Goal: Information Seeking & Learning: Get advice/opinions

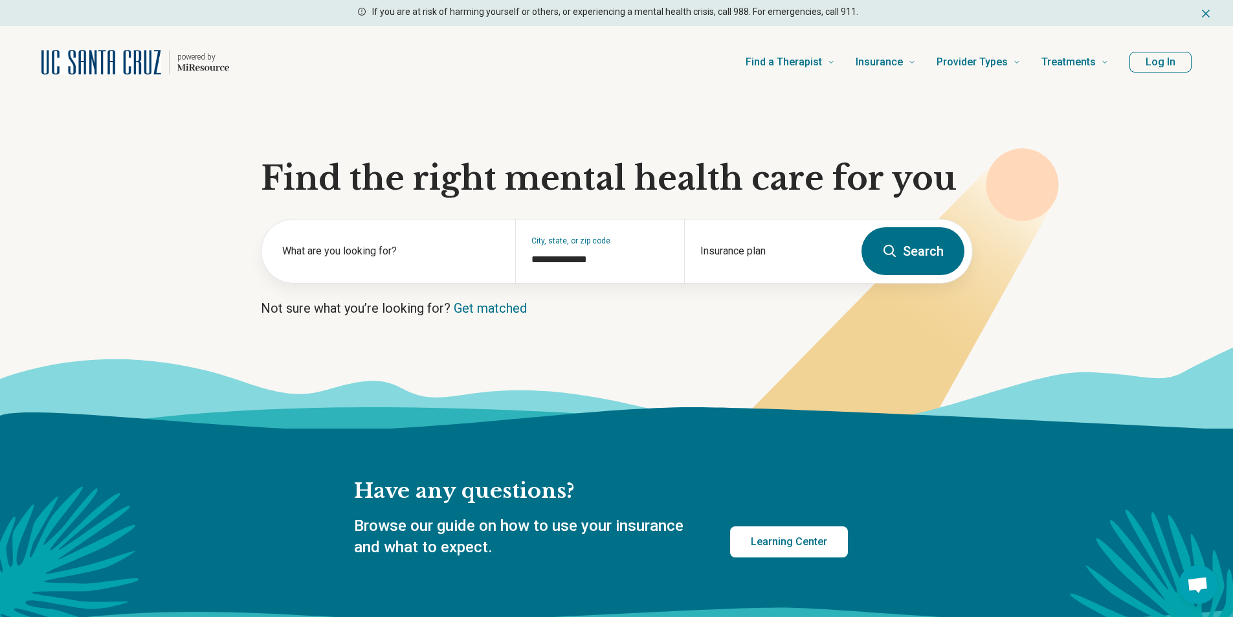
click at [1160, 57] on button "Log In" at bounding box center [1161, 62] width 62 height 21
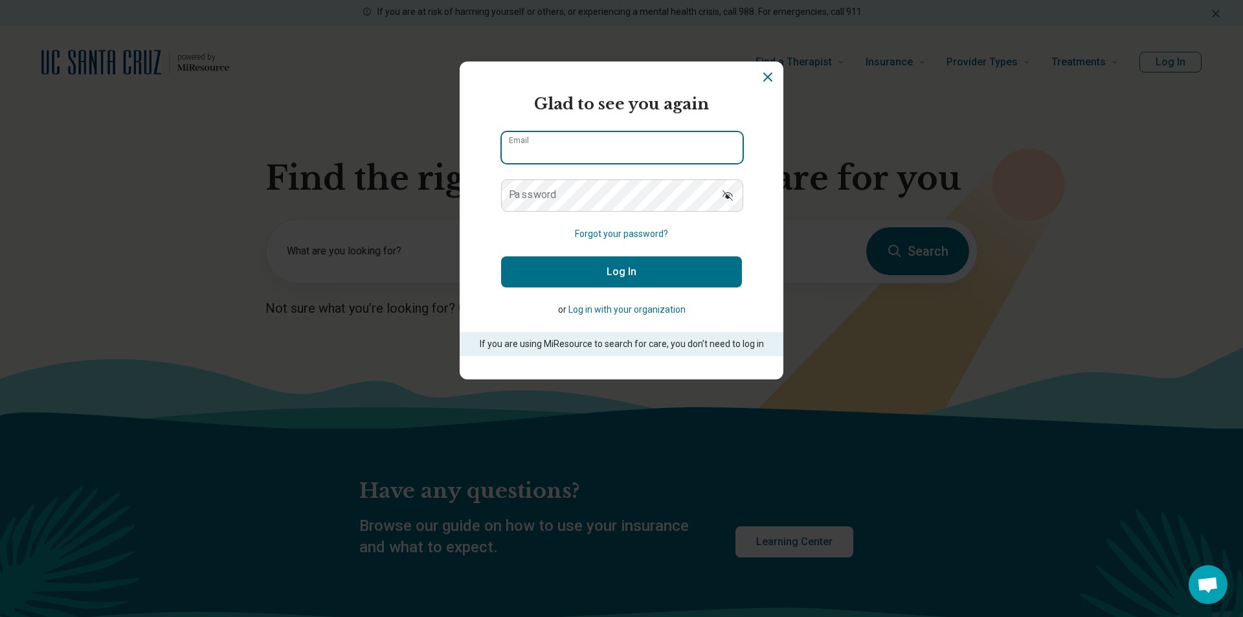
click at [633, 139] on input "Email" at bounding box center [622, 147] width 241 height 31
type input "**********"
click at [663, 270] on button "Log In" at bounding box center [621, 271] width 241 height 31
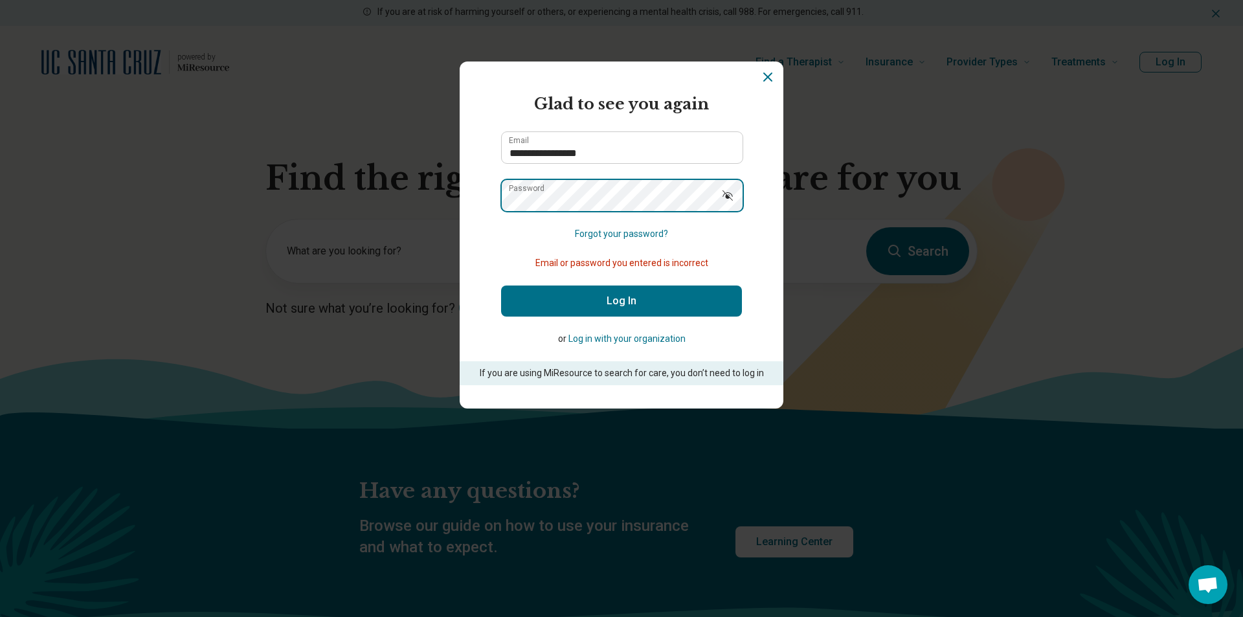
click at [501, 286] on button "Log In" at bounding box center [621, 301] width 241 height 31
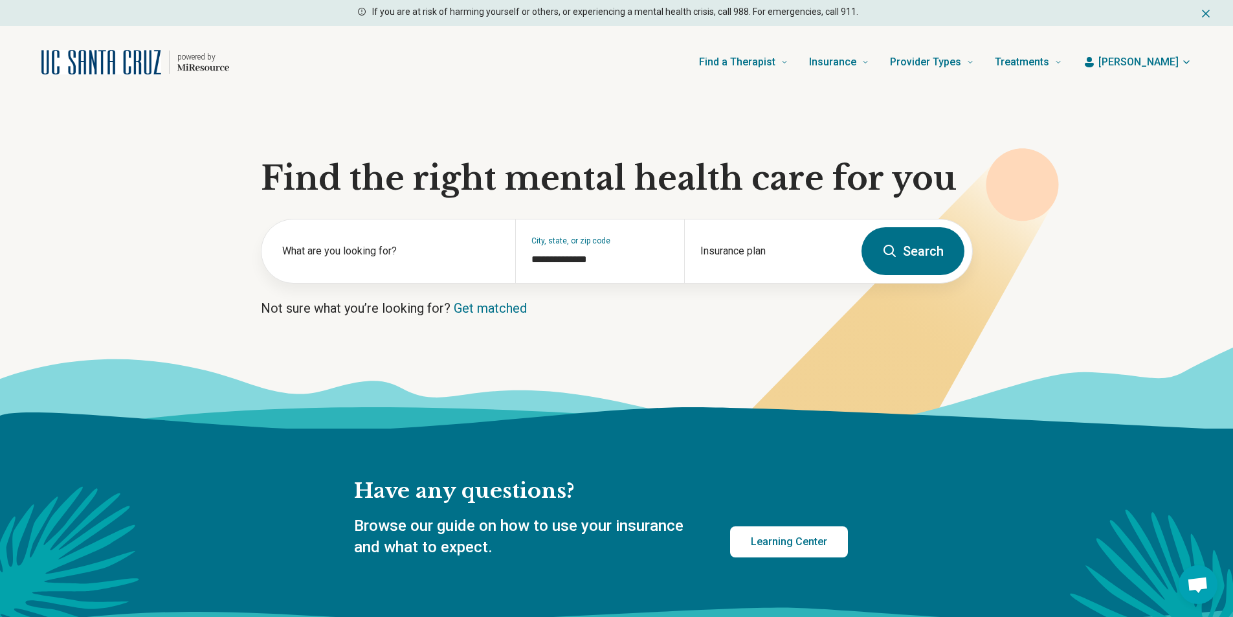
click at [927, 245] on button "Search" at bounding box center [913, 251] width 103 height 48
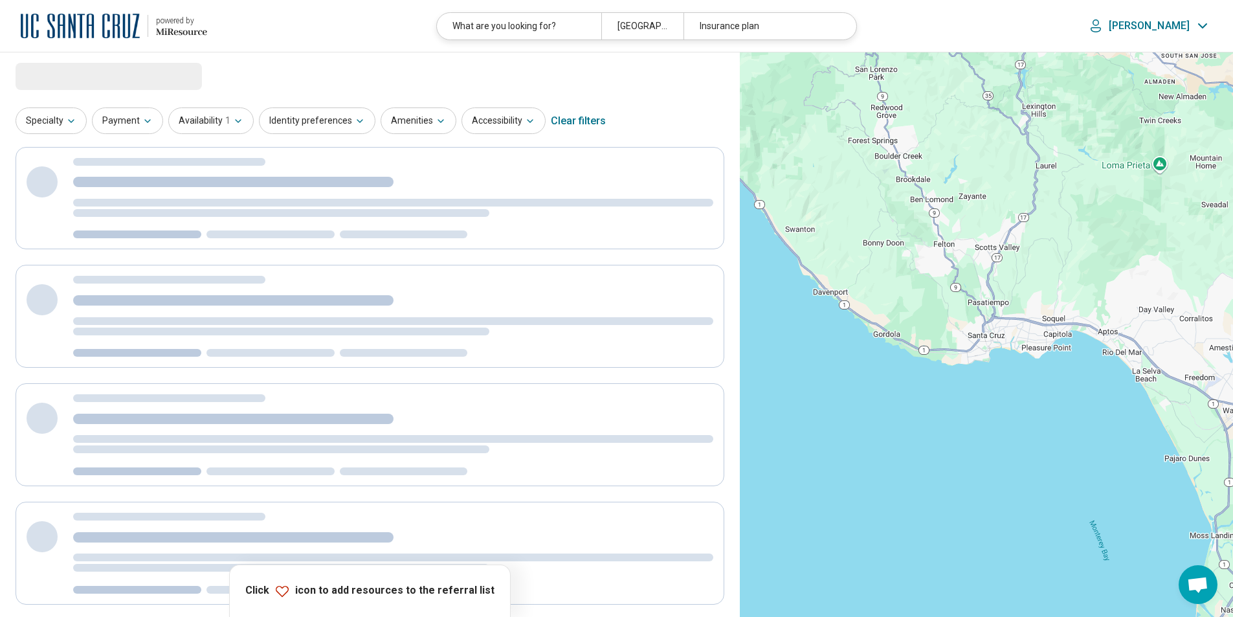
select select "***"
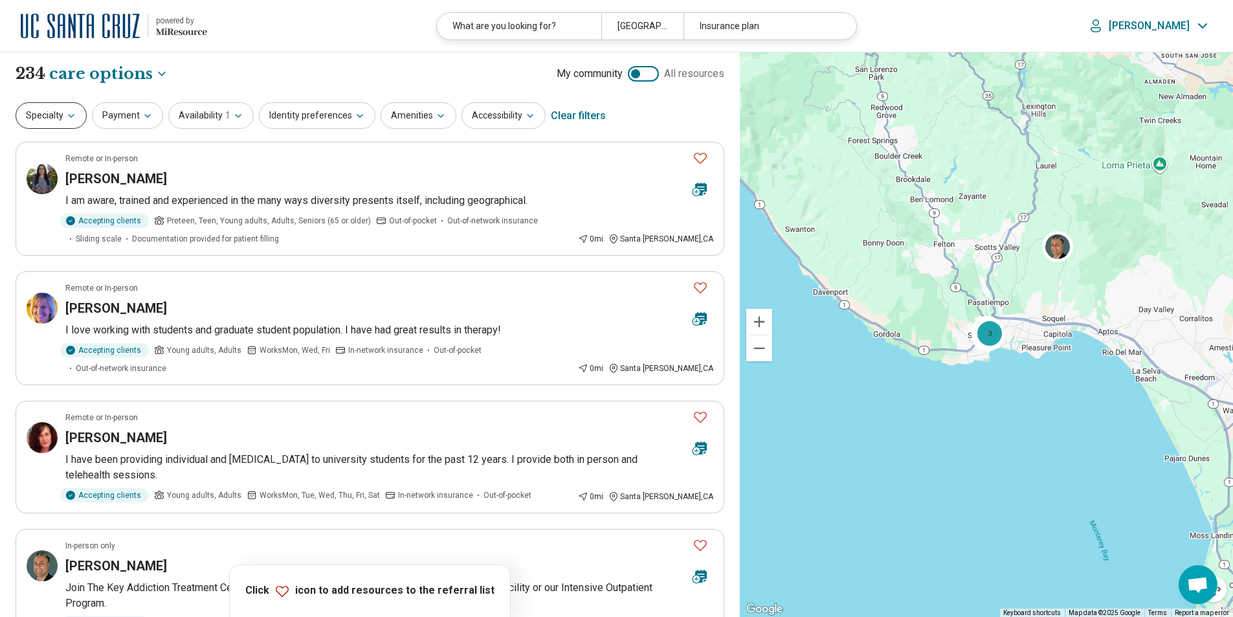
click at [68, 111] on icon "button" at bounding box center [71, 116] width 10 height 10
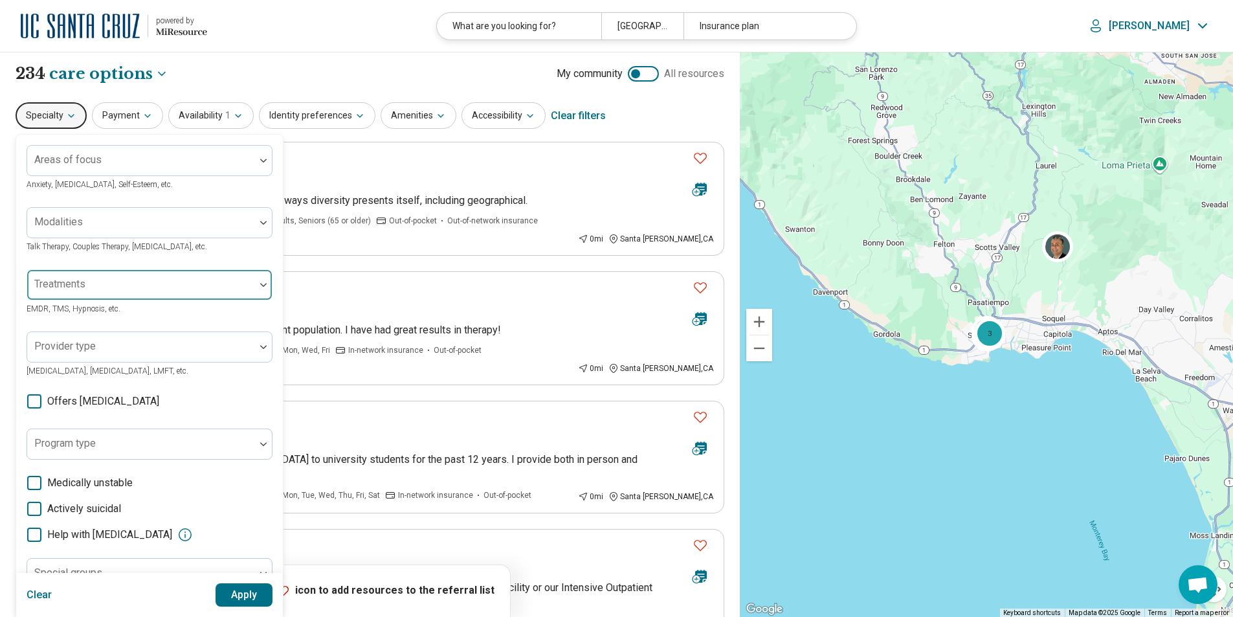
click at [265, 285] on img at bounding box center [263, 285] width 6 height 4
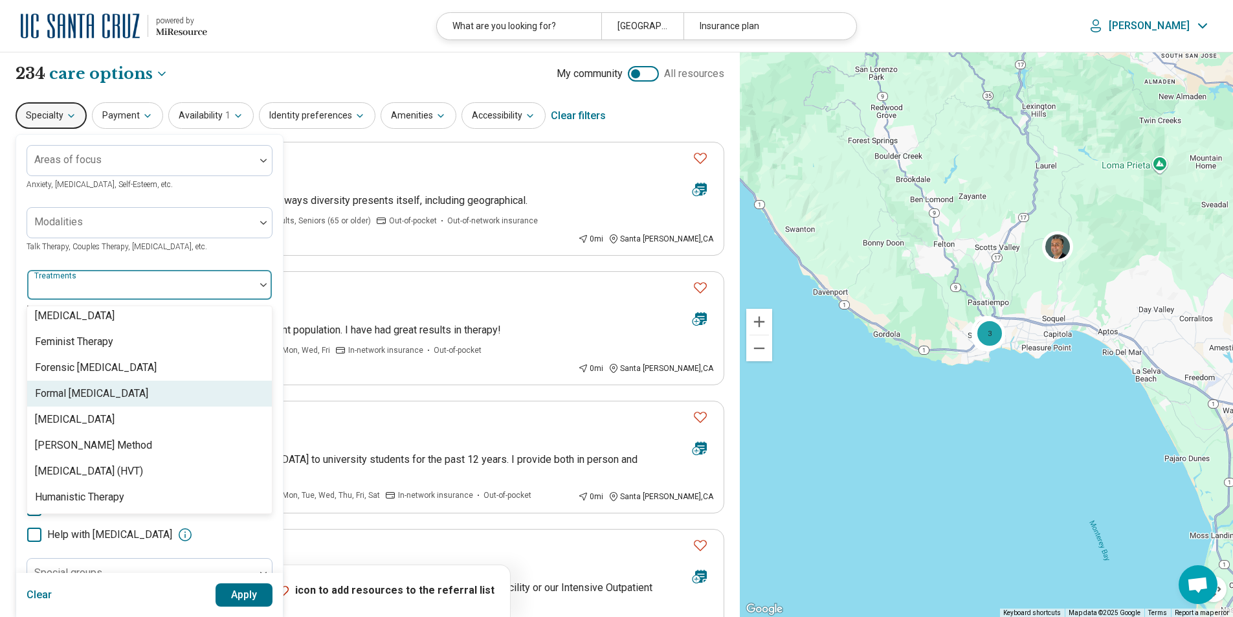
scroll to position [1160, 0]
click at [261, 291] on div at bounding box center [263, 285] width 17 height 30
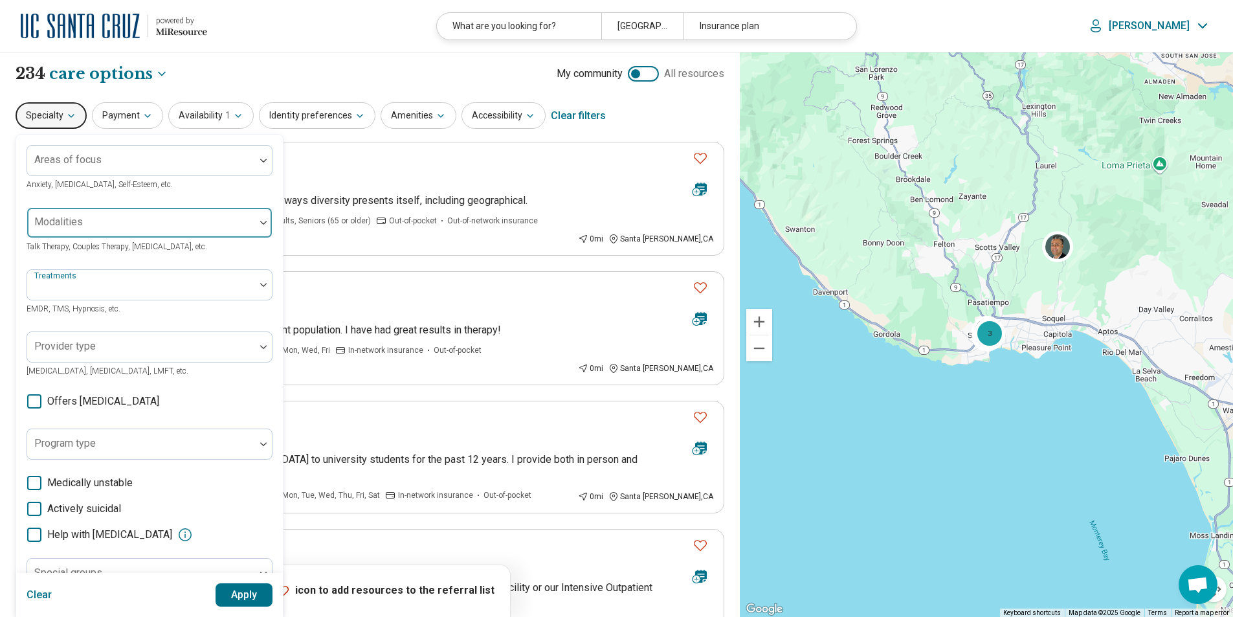
click at [216, 225] on div at bounding box center [141, 228] width 218 height 18
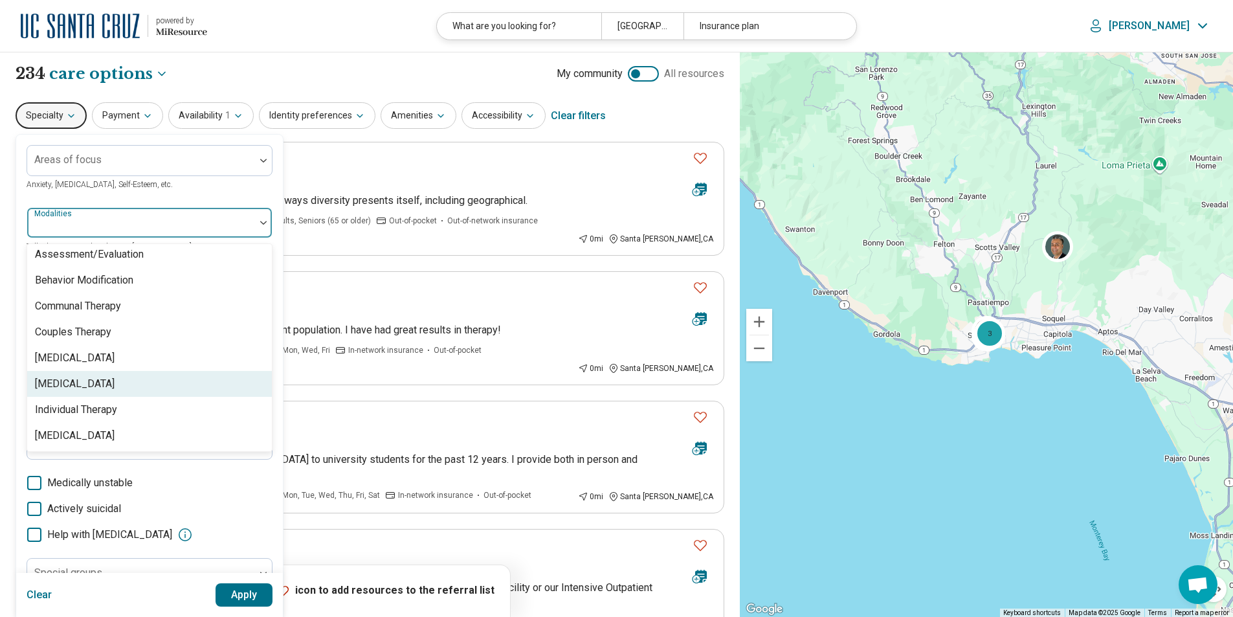
scroll to position [5, 0]
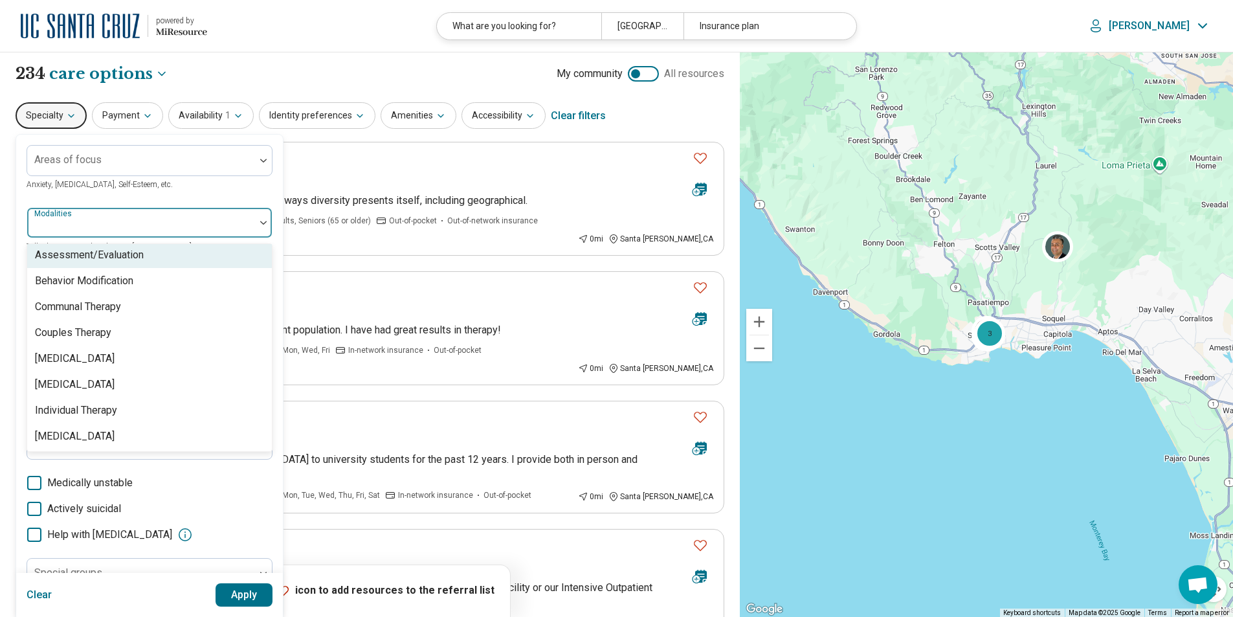
click at [240, 225] on div at bounding box center [141, 228] width 218 height 18
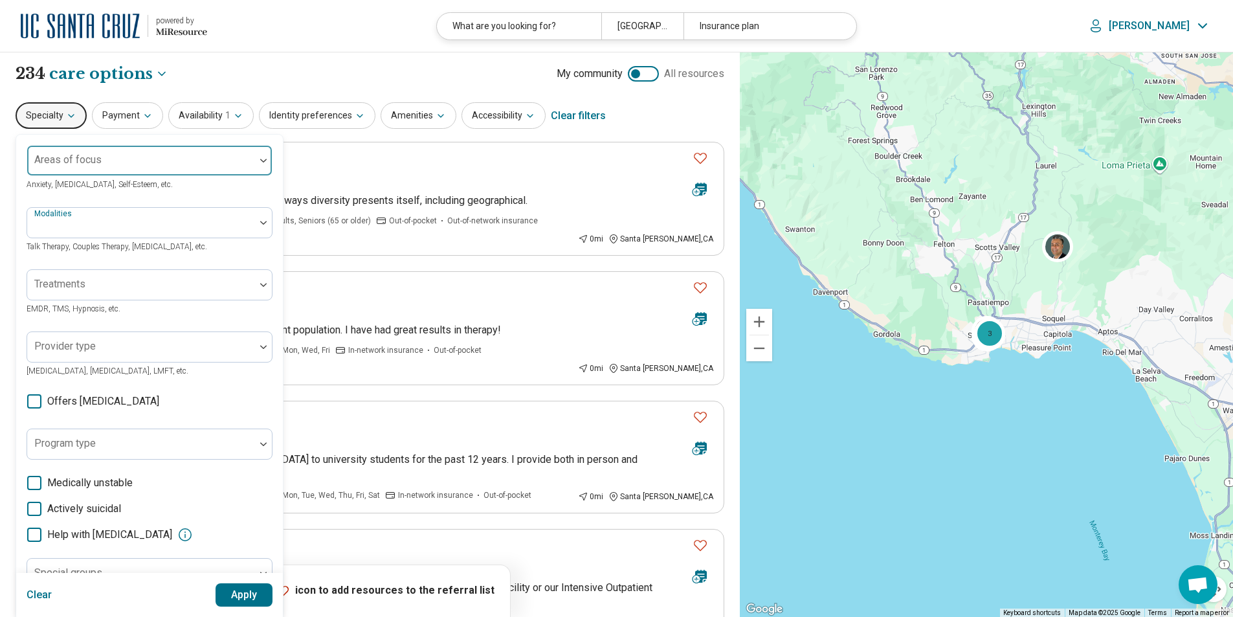
click at [183, 163] on div at bounding box center [141, 166] width 218 height 18
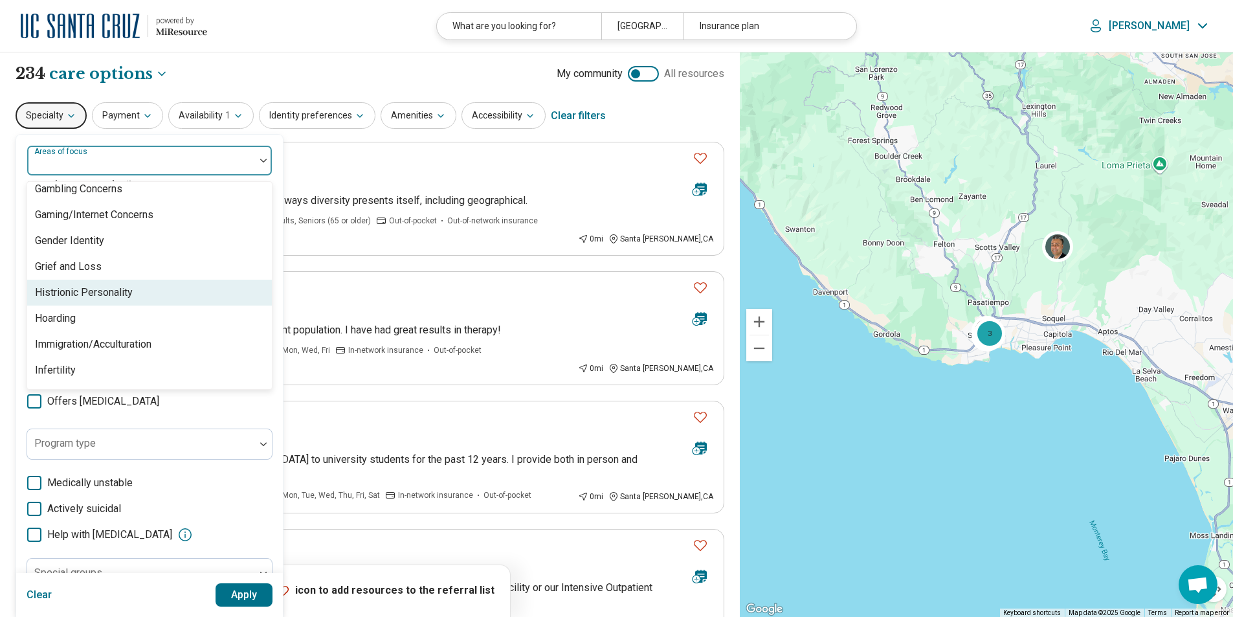
scroll to position [1039, 0]
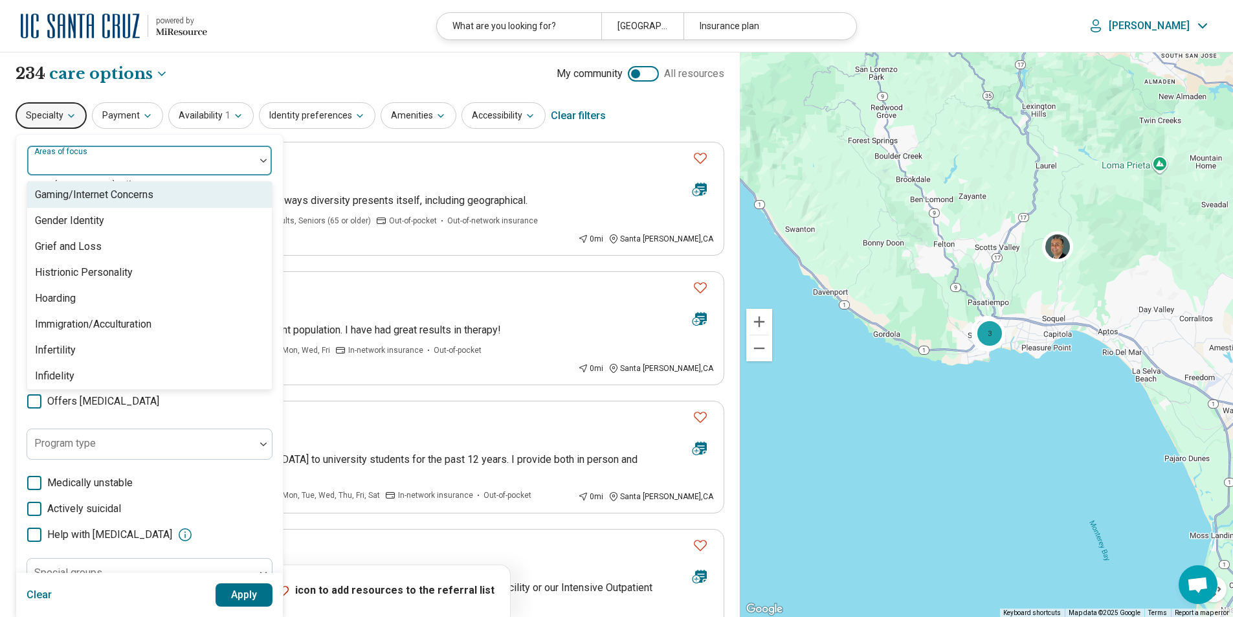
click at [262, 162] on img at bounding box center [263, 161] width 6 height 4
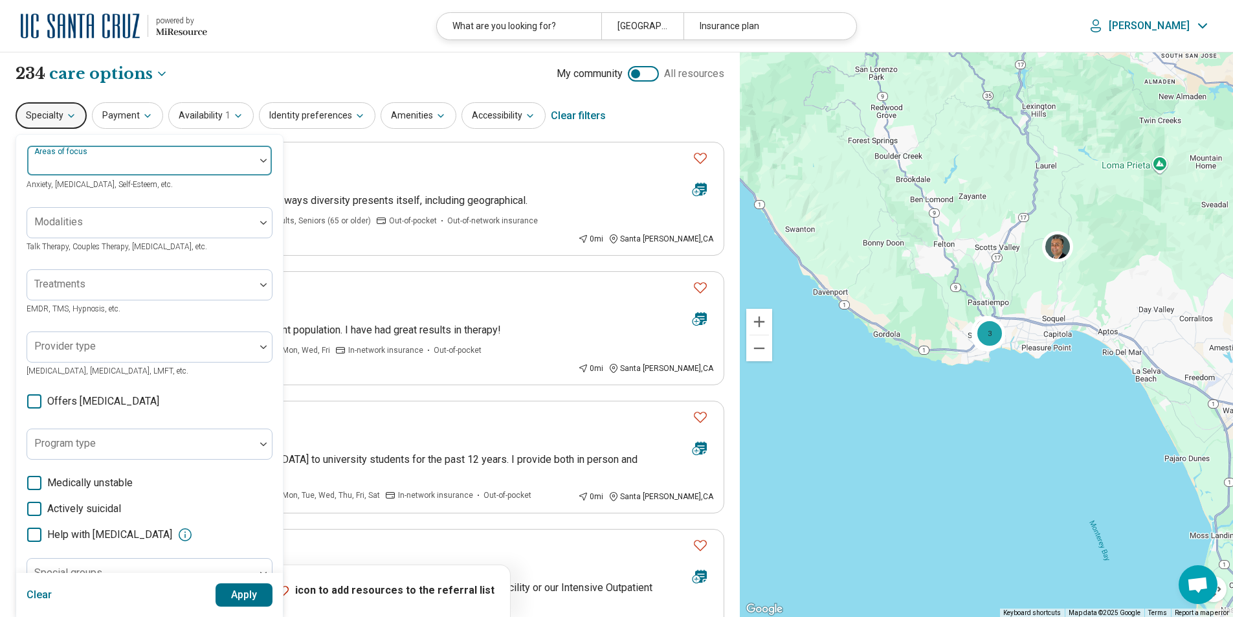
click at [260, 164] on div at bounding box center [263, 161] width 17 height 30
click at [253, 82] on div "**********" at bounding box center [370, 74] width 709 height 22
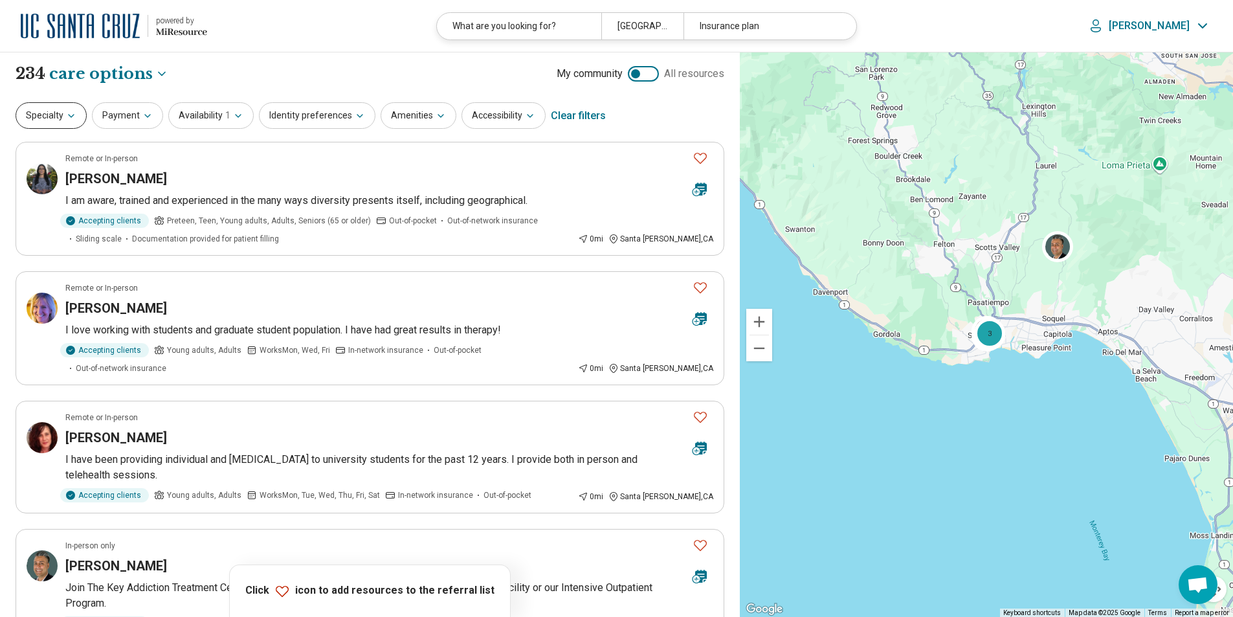
click at [77, 116] on button "Specialty" at bounding box center [51, 115] width 71 height 27
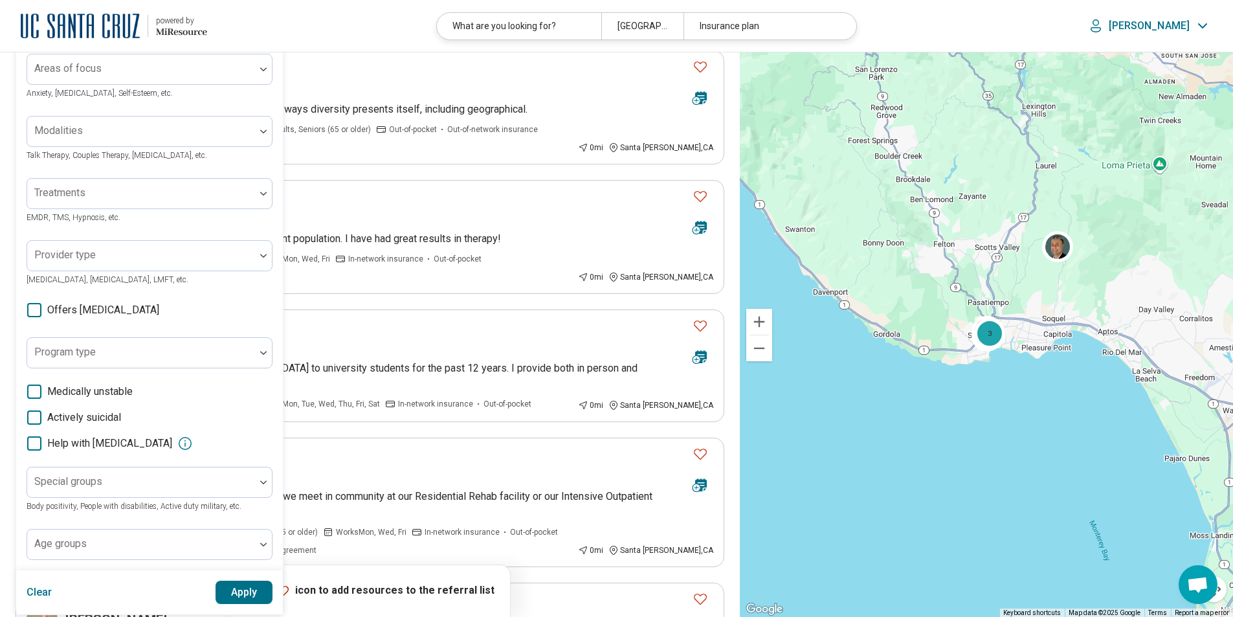
scroll to position [0, 0]
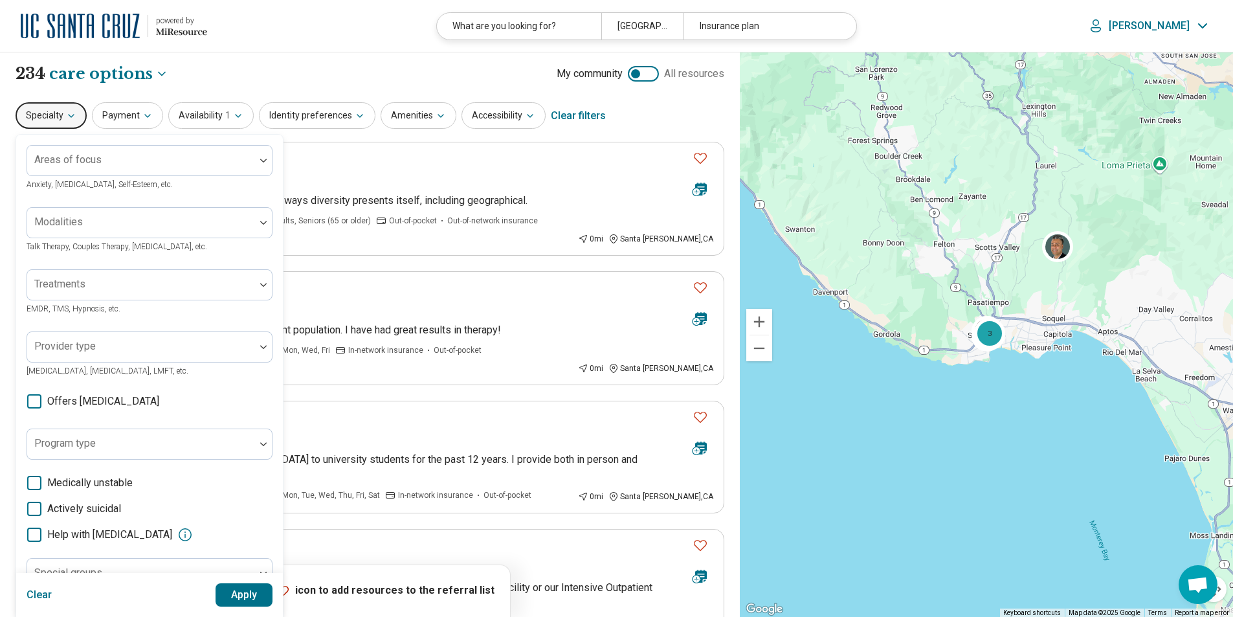
click at [66, 115] on icon "button" at bounding box center [71, 116] width 10 height 10
click at [72, 114] on icon "button" at bounding box center [71, 116] width 10 height 10
click at [21, 146] on div "Areas of focus Anxiety, Depression, Self-Esteem, etc. Modalities Talk Therapy, …" at bounding box center [149, 398] width 267 height 527
click at [133, 112] on button "Payment" at bounding box center [127, 115] width 71 height 27
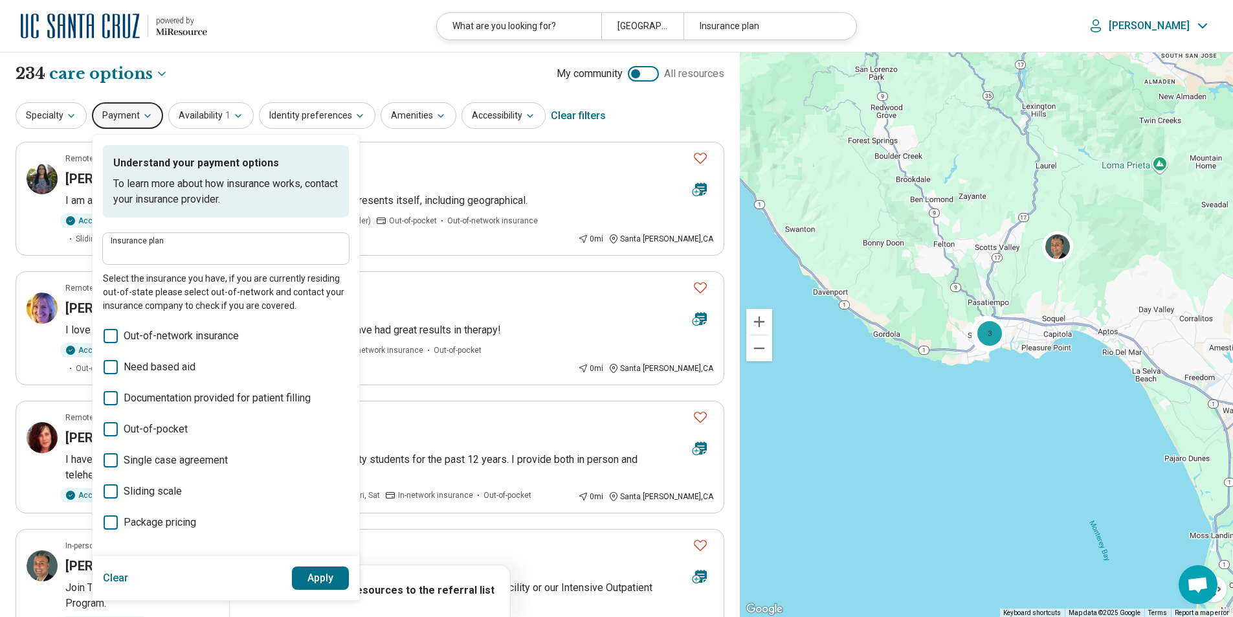
click at [202, 239] on label "Insurance plan" at bounding box center [226, 241] width 231 height 8
click at [202, 245] on input "Insurance plan" at bounding box center [226, 253] width 231 height 16
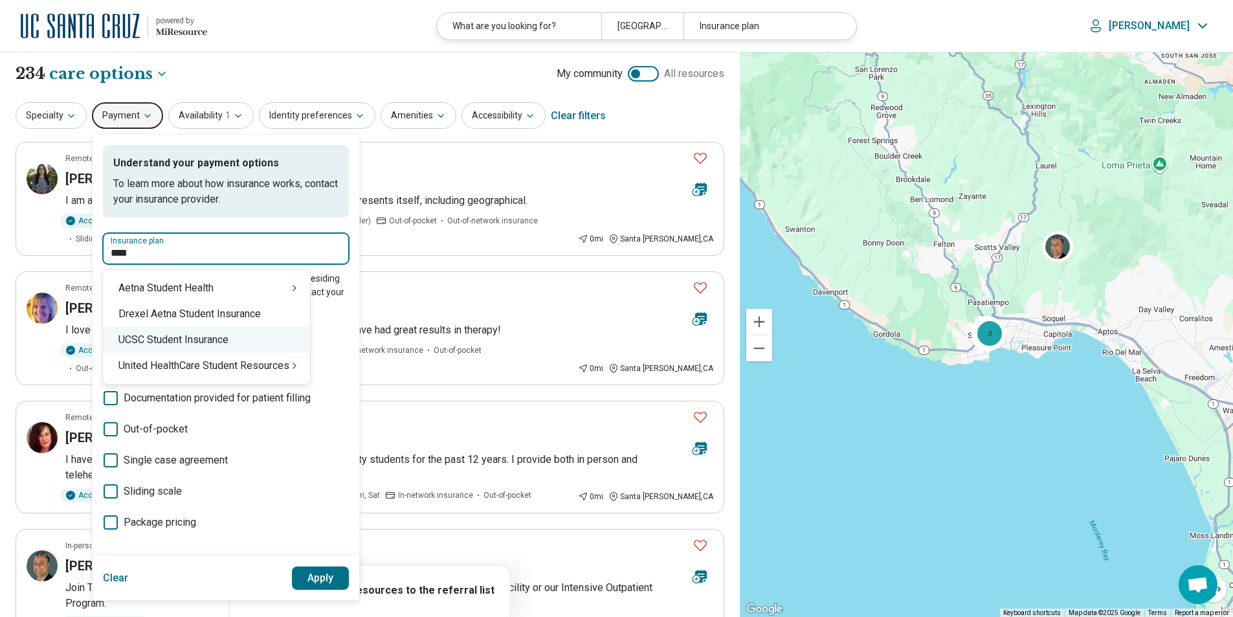
click at [218, 342] on div "UCSC Student Insurance" at bounding box center [206, 340] width 207 height 26
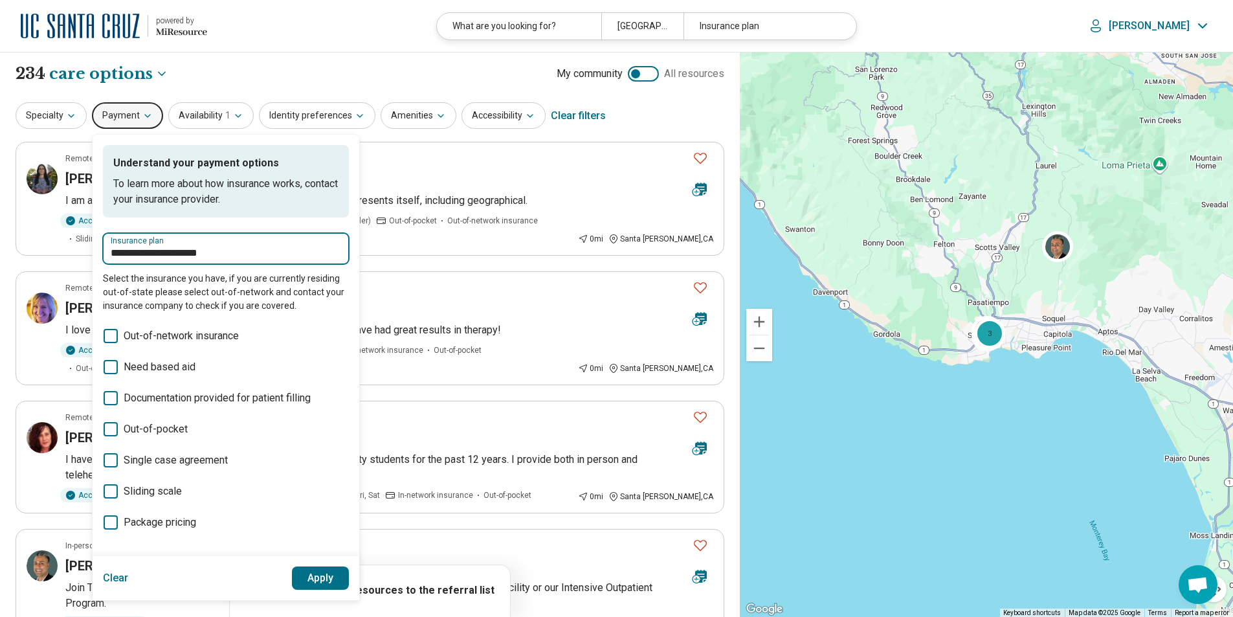
drag, startPoint x: 243, startPoint y: 251, endPoint x: 100, endPoint y: 249, distance: 143.1
click at [100, 249] on div "**********" at bounding box center [226, 346] width 267 height 422
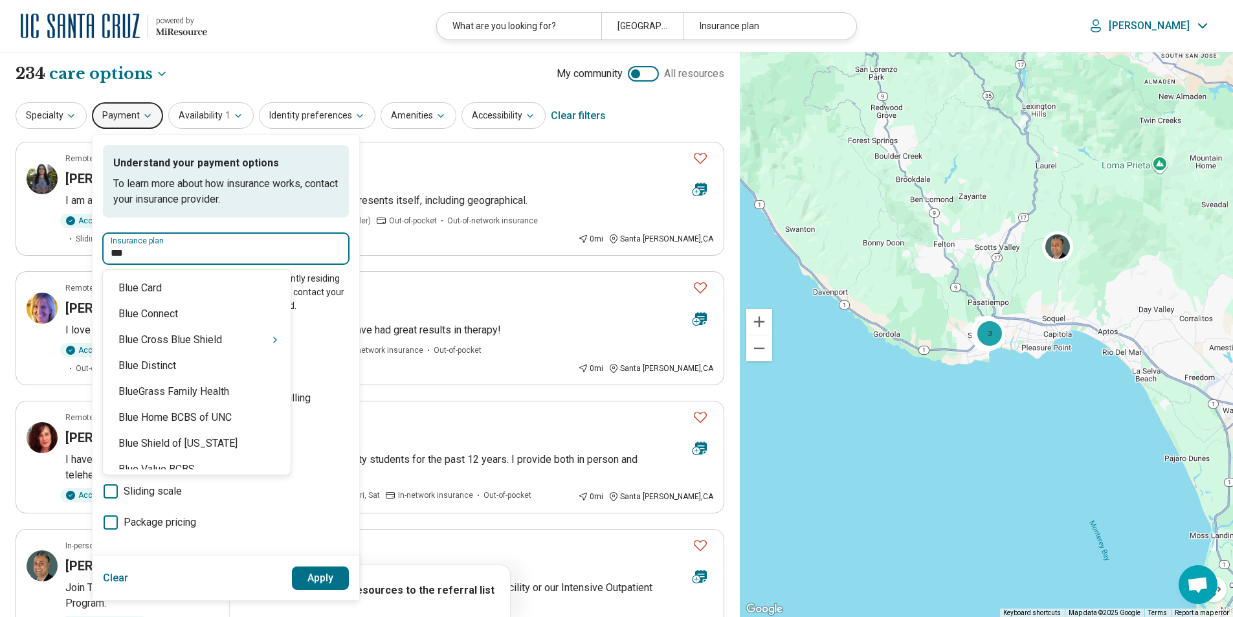
type input "****"
click at [180, 341] on div "Blue Cross Blue Shield" at bounding box center [197, 340] width 188 height 26
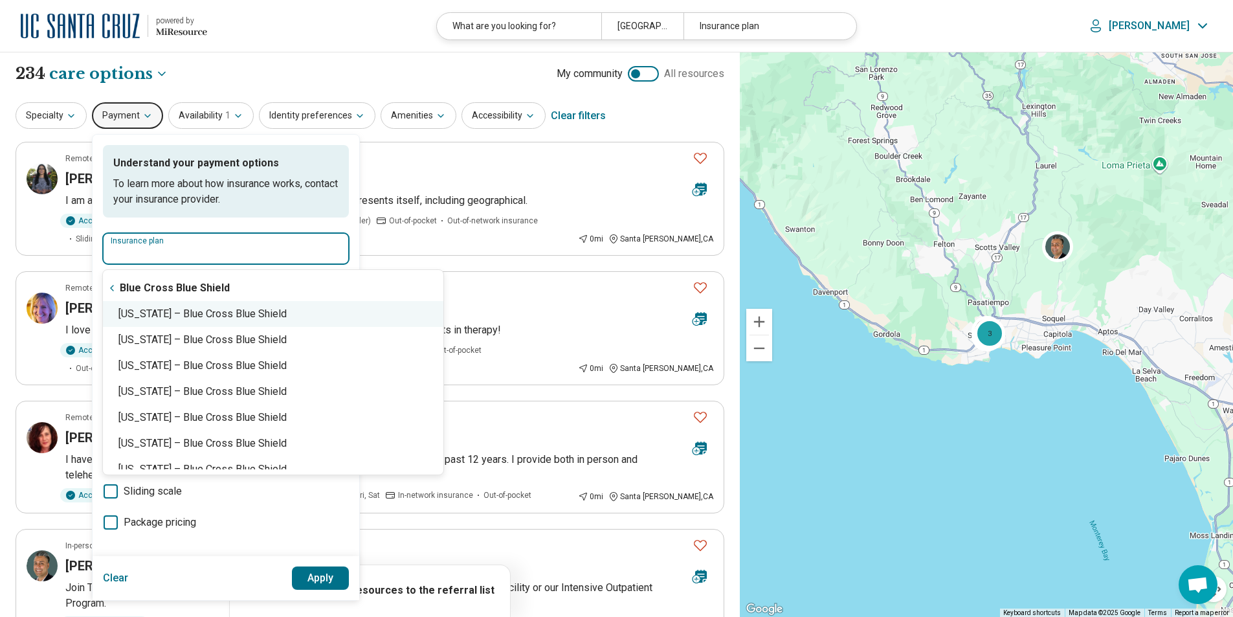
click at [155, 314] on div "California – Blue Cross Blue Shield" at bounding box center [273, 314] width 341 height 26
type input "**********"
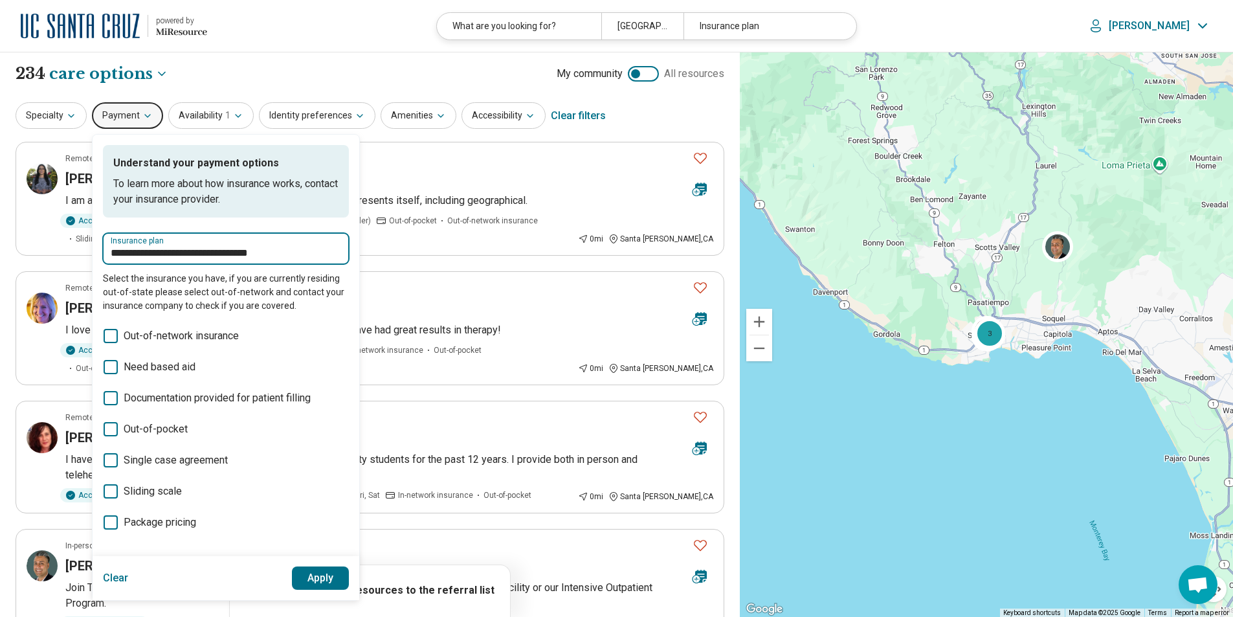
drag, startPoint x: 276, startPoint y: 252, endPoint x: 68, endPoint y: 249, distance: 207.9
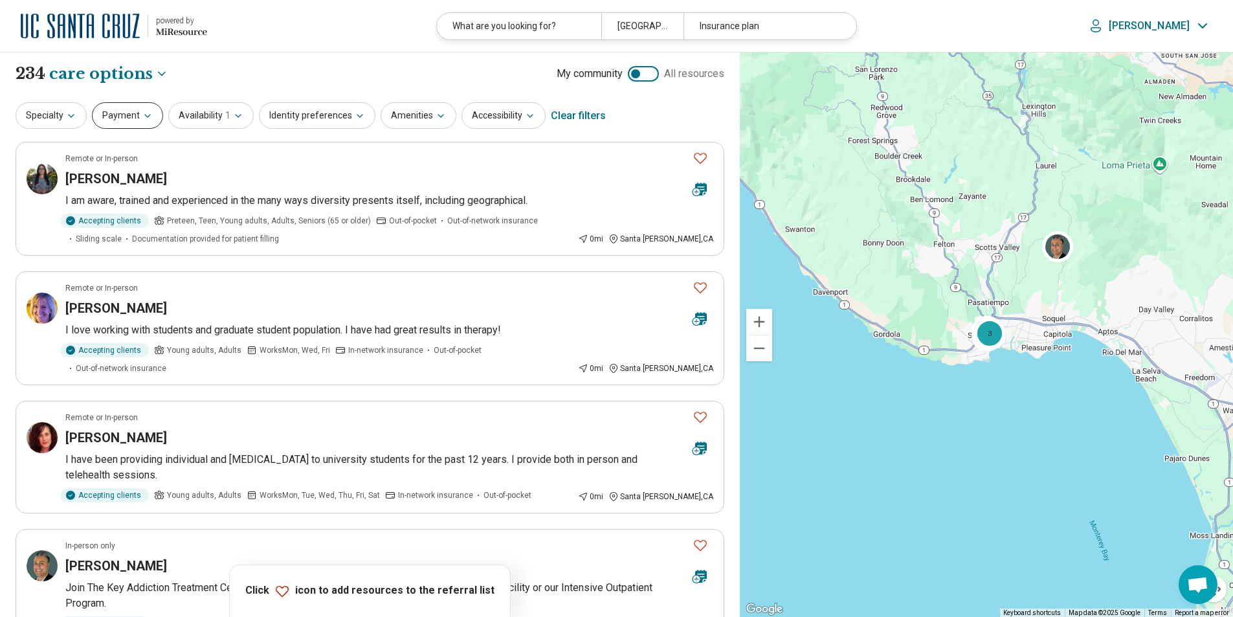
click at [138, 117] on button "Payment" at bounding box center [127, 115] width 71 height 27
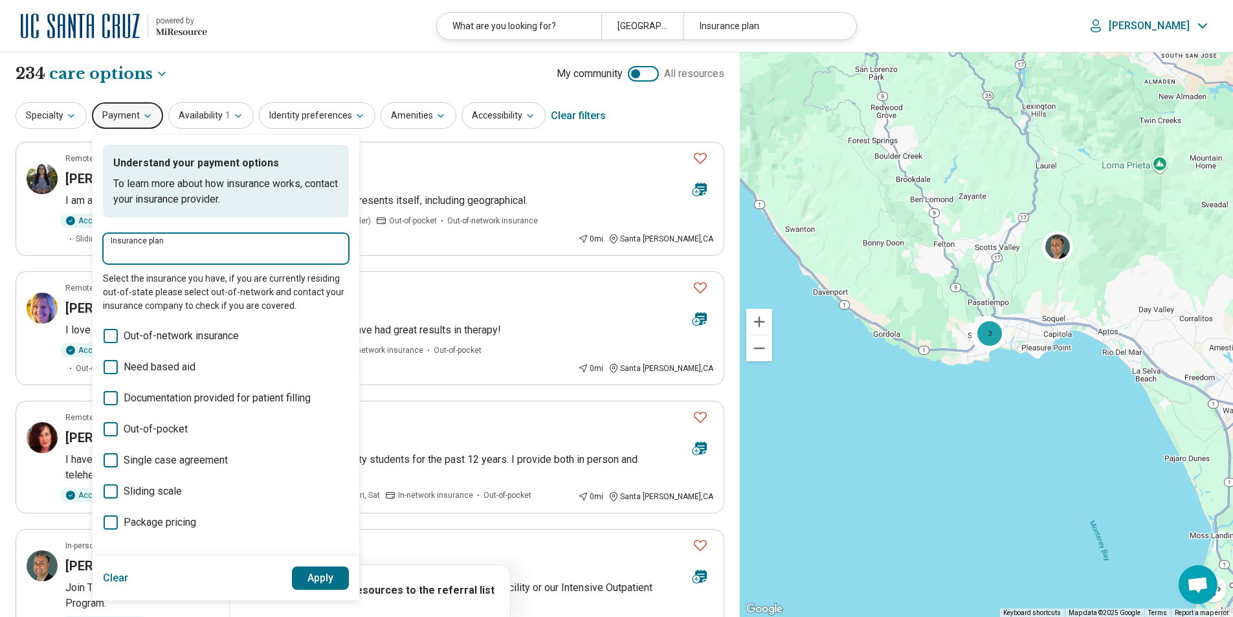
click at [161, 249] on input "Insurance plan" at bounding box center [226, 253] width 231 height 16
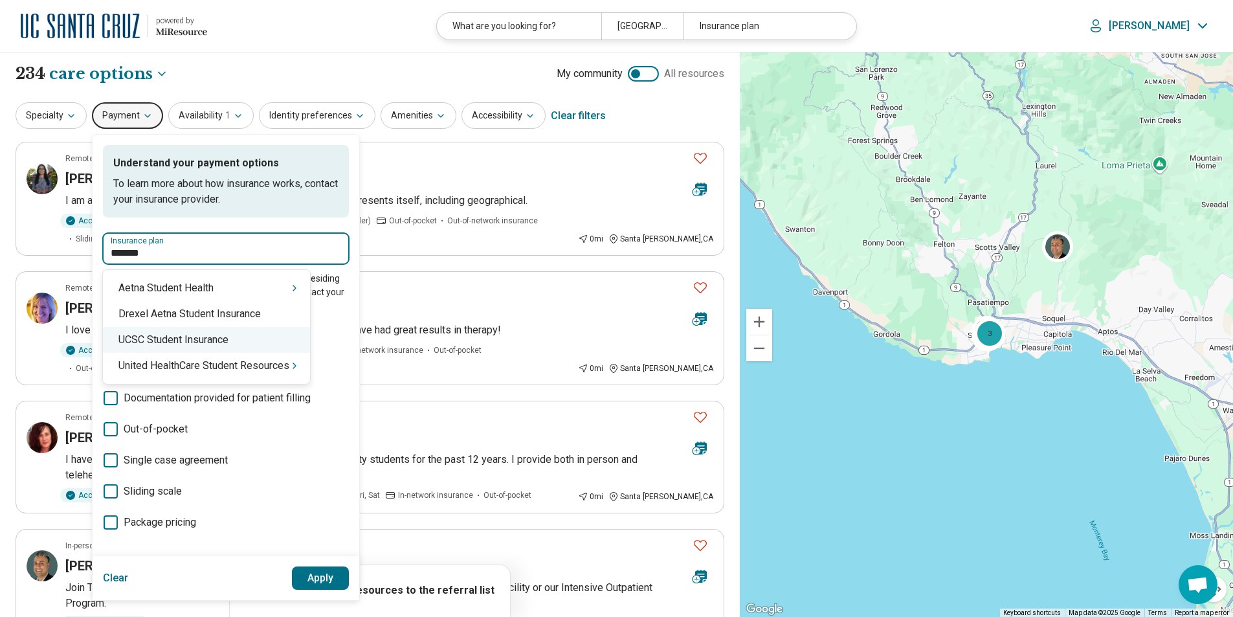
click at [218, 337] on div "UCSC Student Insurance" at bounding box center [206, 340] width 207 height 26
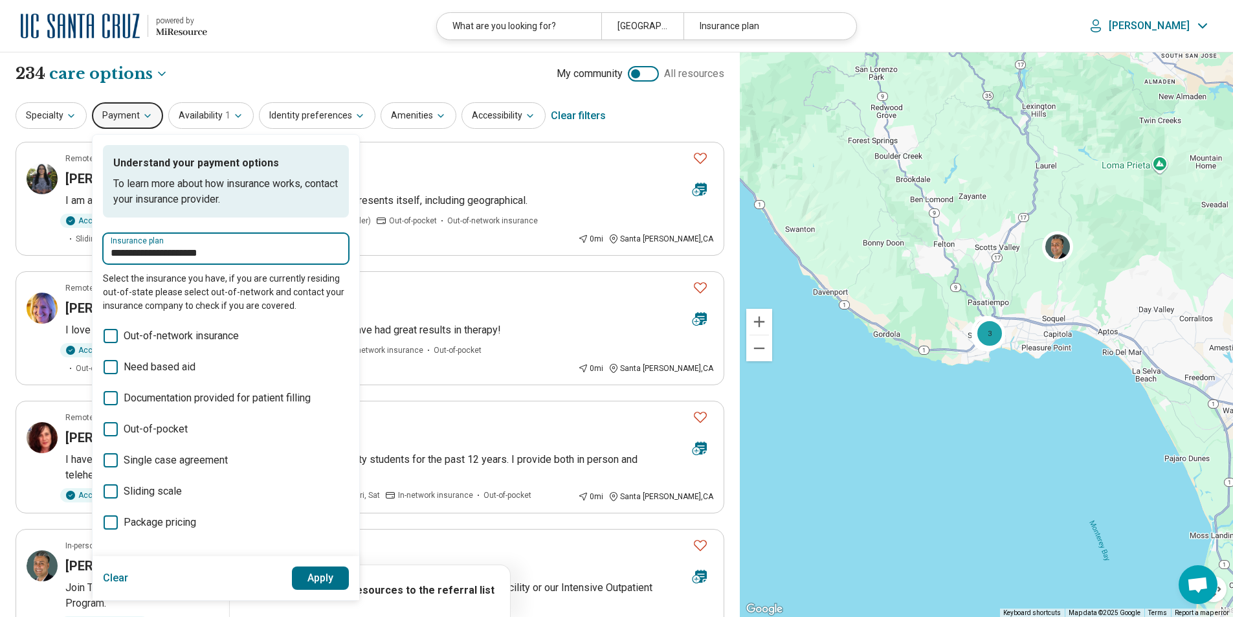
type input "**********"
click at [322, 578] on button "Apply" at bounding box center [321, 578] width 58 height 23
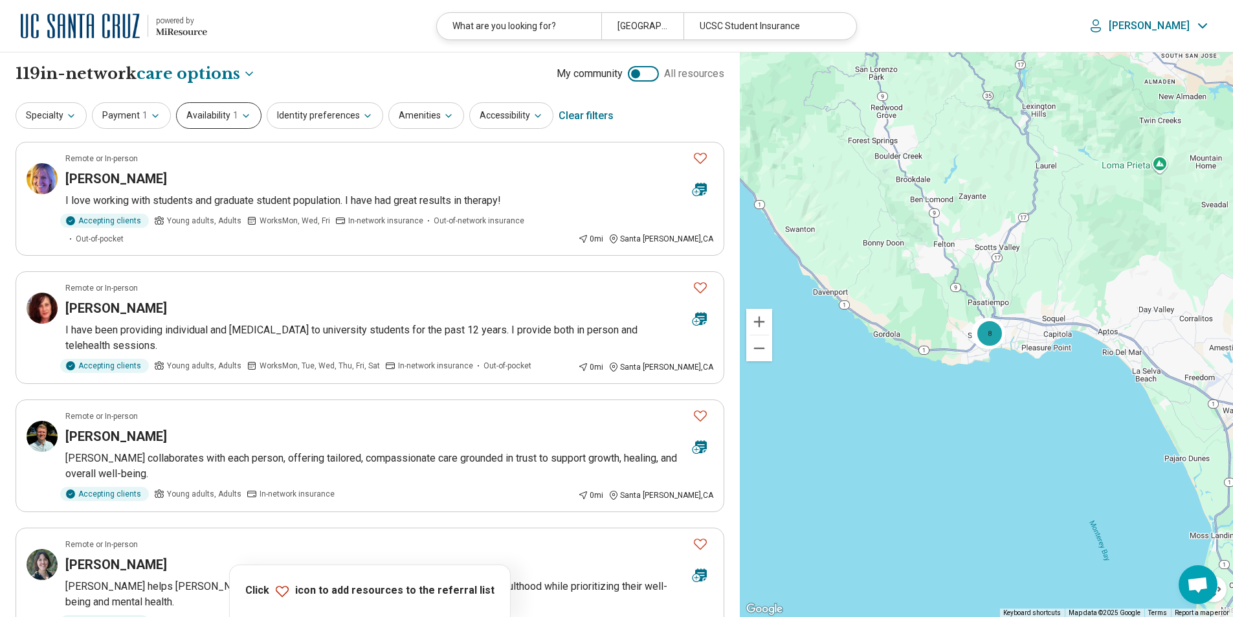
click at [236, 116] on button "Availability 1" at bounding box center [218, 115] width 85 height 27
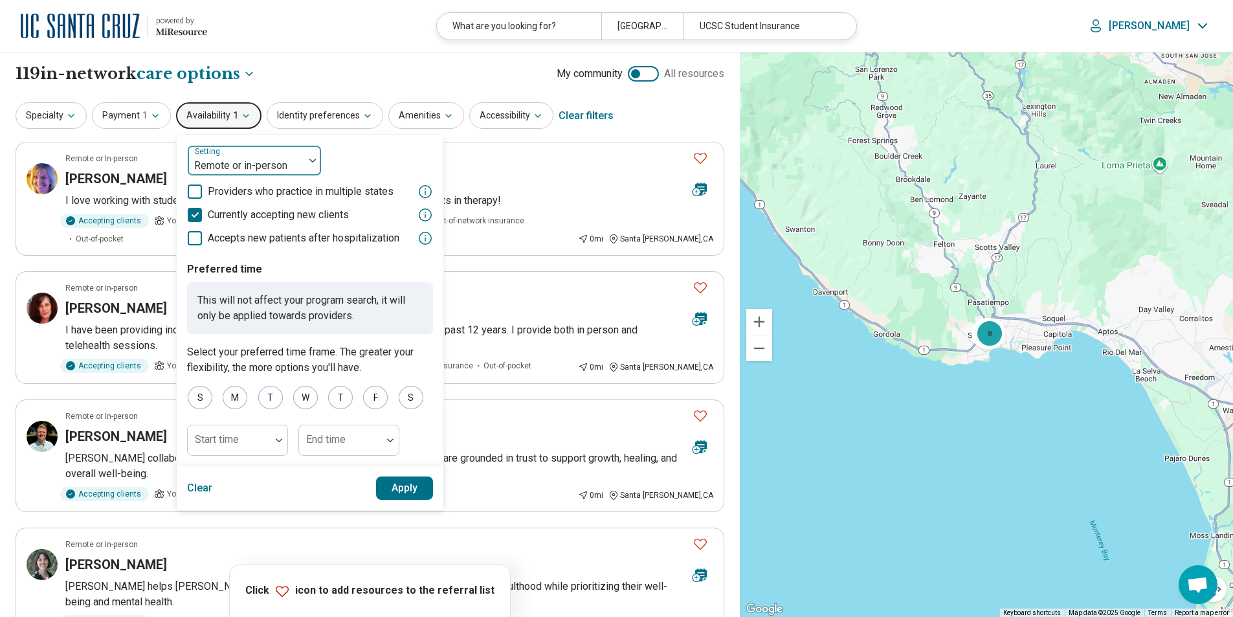
click at [310, 159] on img at bounding box center [313, 161] width 6 height 4
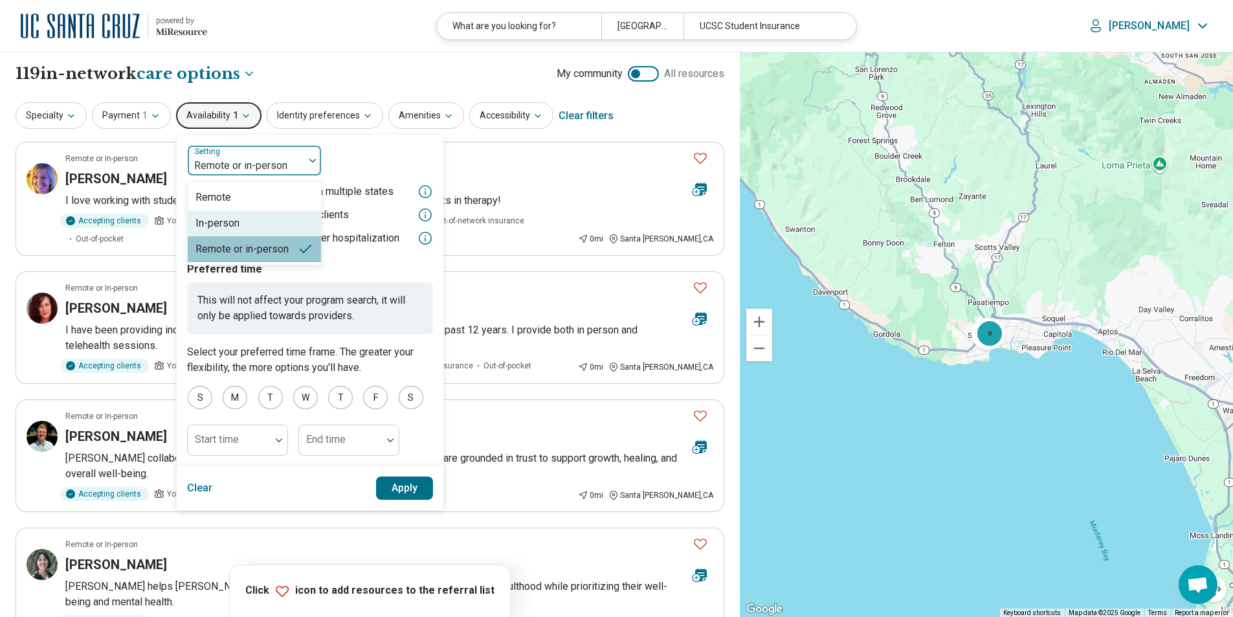
click at [227, 222] on div "In-person" at bounding box center [218, 224] width 44 height 16
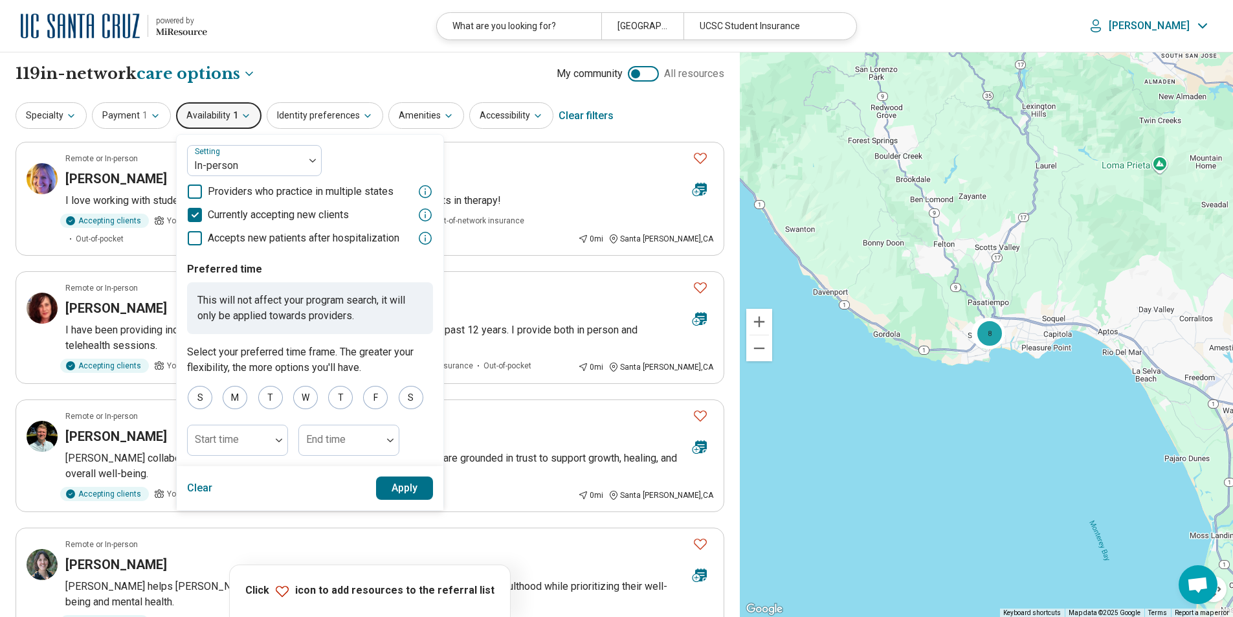
click at [407, 484] on button "Apply" at bounding box center [405, 488] width 58 height 23
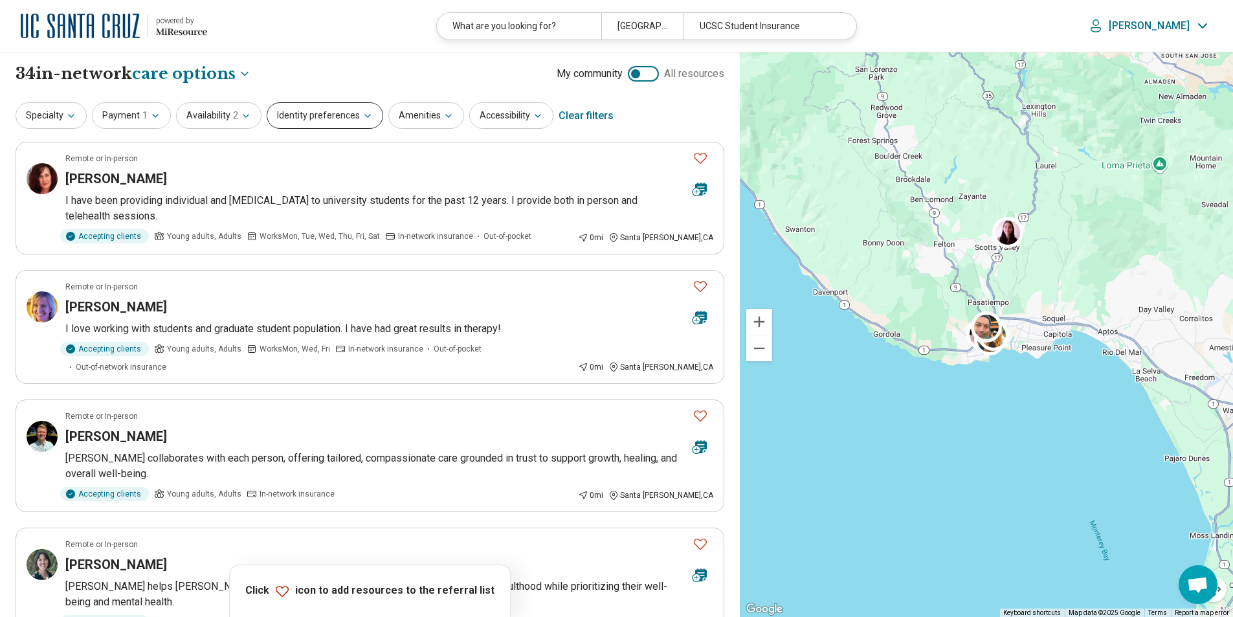
click at [331, 109] on button "Identity preferences" at bounding box center [325, 115] width 117 height 27
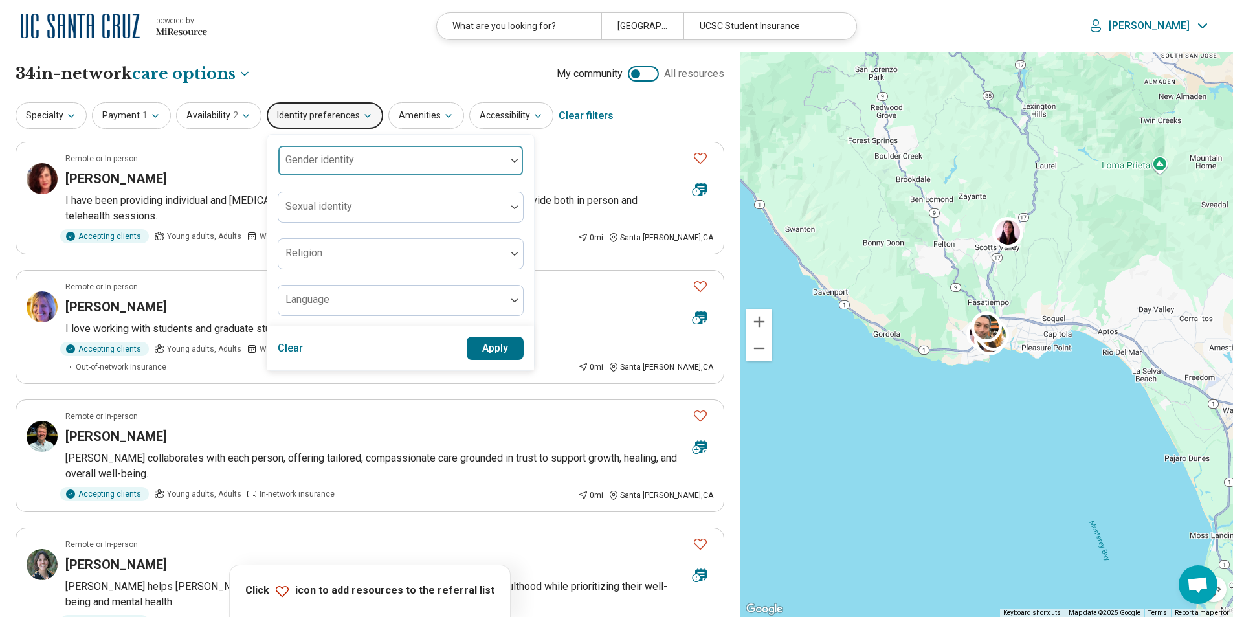
click at [369, 157] on div at bounding box center [393, 166] width 218 height 18
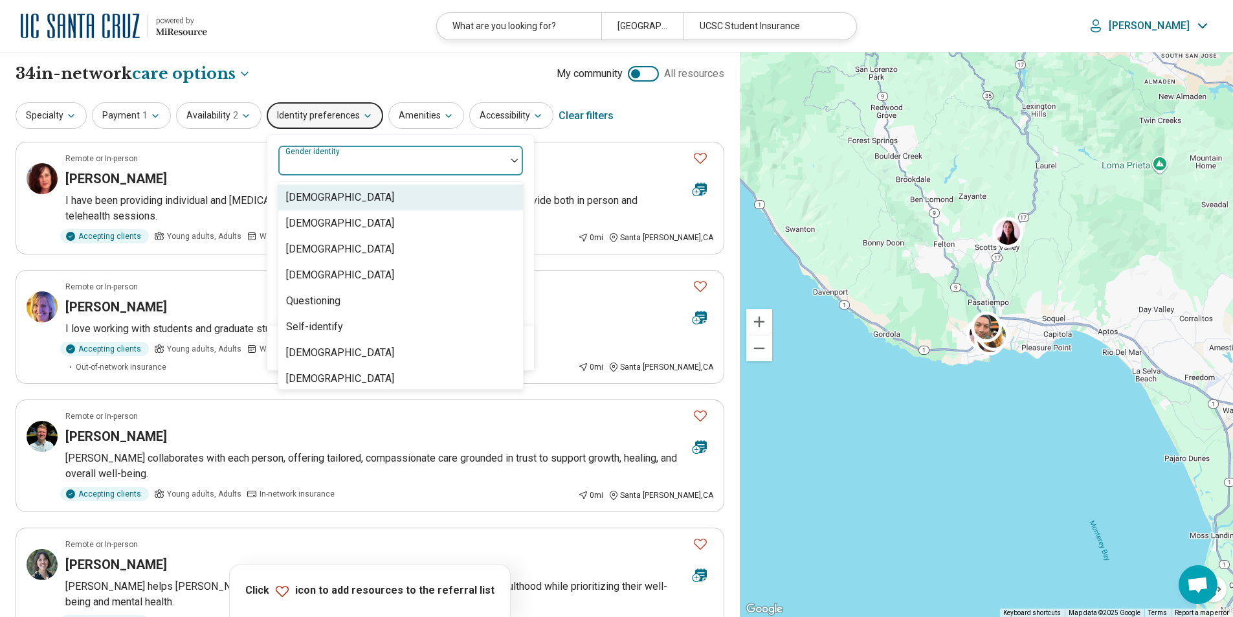
click at [339, 197] on div "Cisgender Man" at bounding box center [340, 198] width 108 height 16
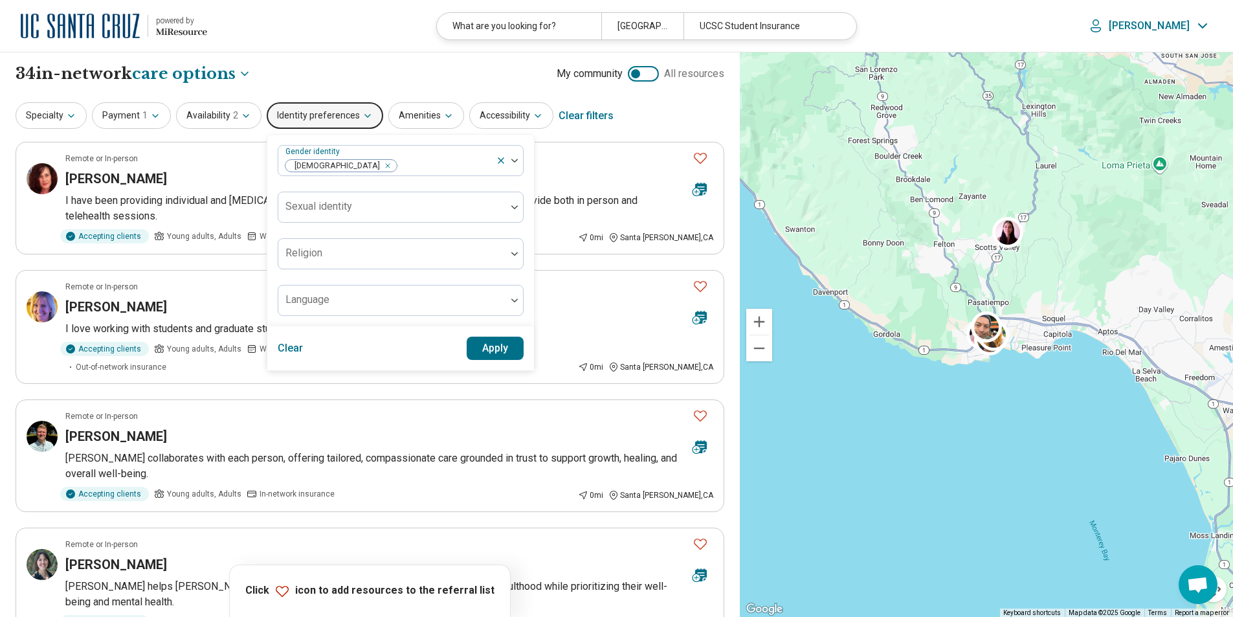
click at [521, 299] on div "Gender identity Cisgender Man Sexual identity Religion Language" at bounding box center [400, 231] width 267 height 192
click at [512, 161] on img at bounding box center [515, 161] width 6 height 4
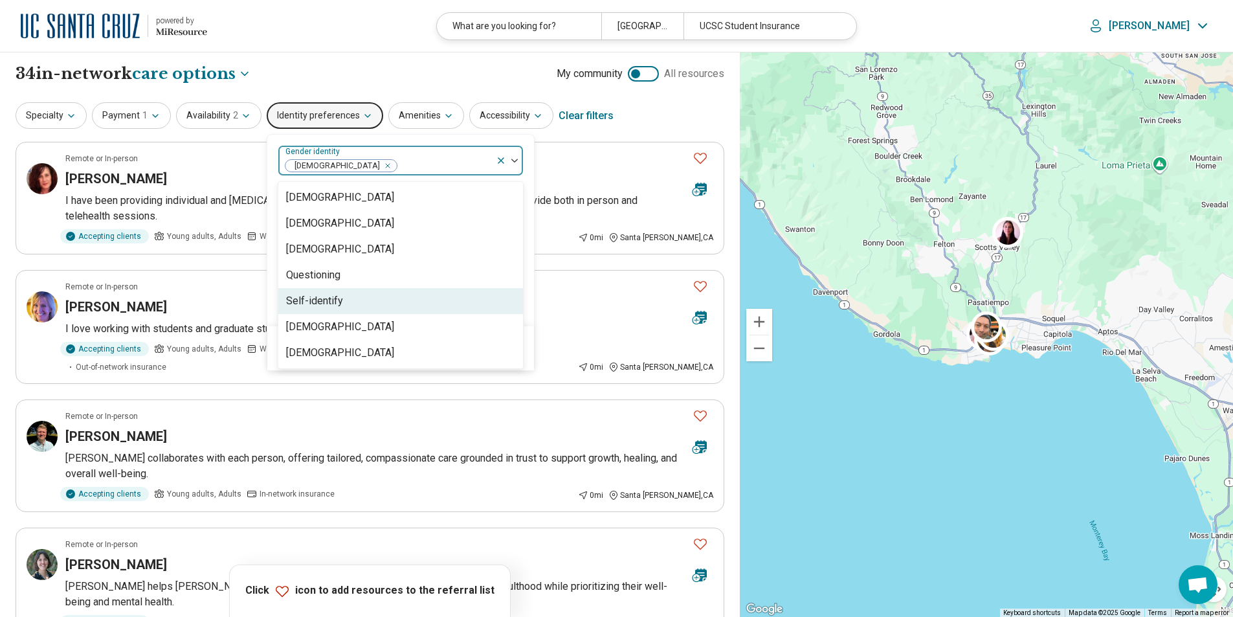
click at [367, 307] on div "Self-identify" at bounding box center [400, 301] width 245 height 26
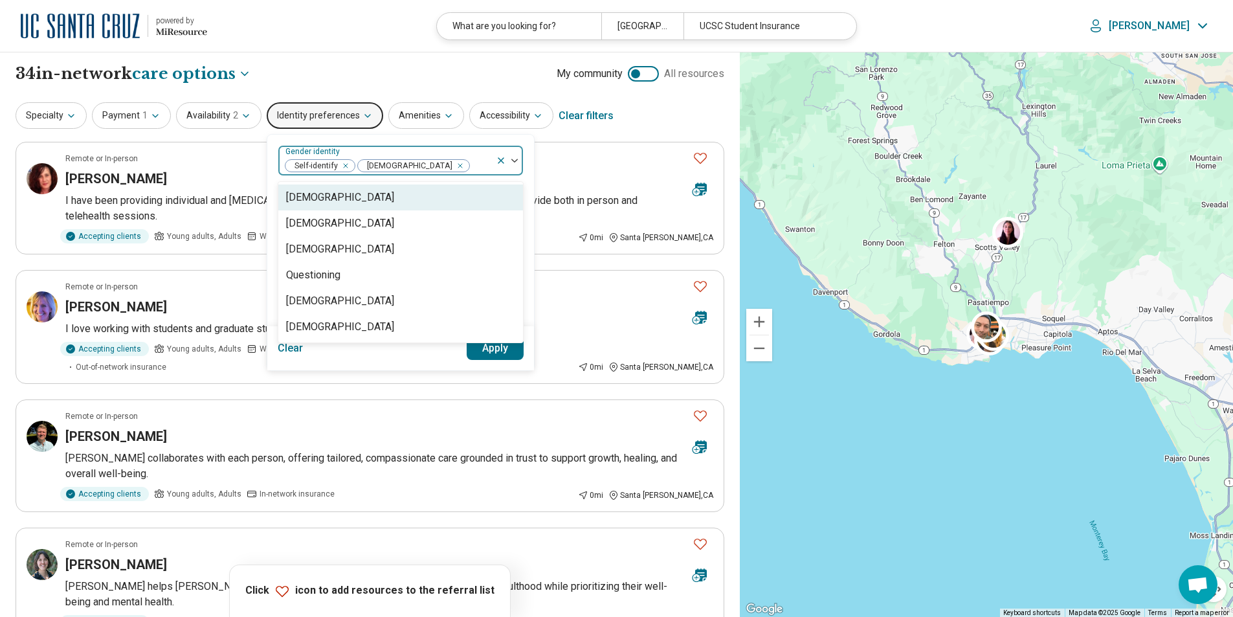
click at [339, 166] on icon "Remove [object Object]" at bounding box center [342, 165] width 9 height 9
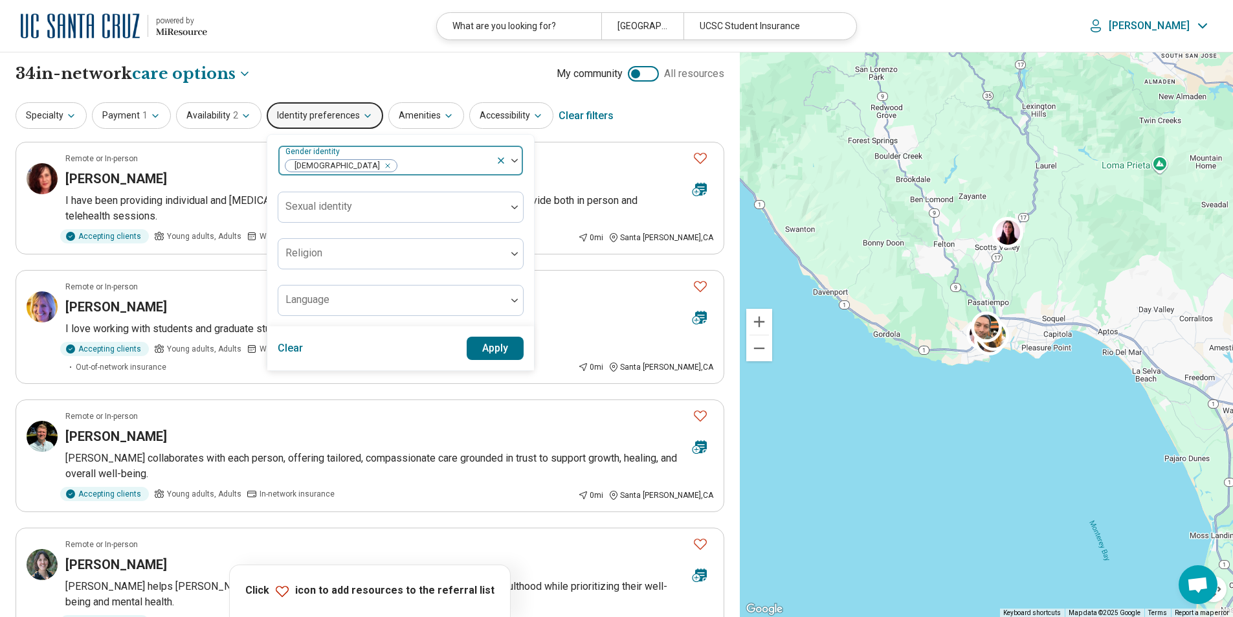
click at [526, 317] on div "Gender identity Cisgender Man Sexual identity Religion Language" at bounding box center [400, 231] width 267 height 192
click at [409, 295] on div at bounding box center [392, 300] width 228 height 28
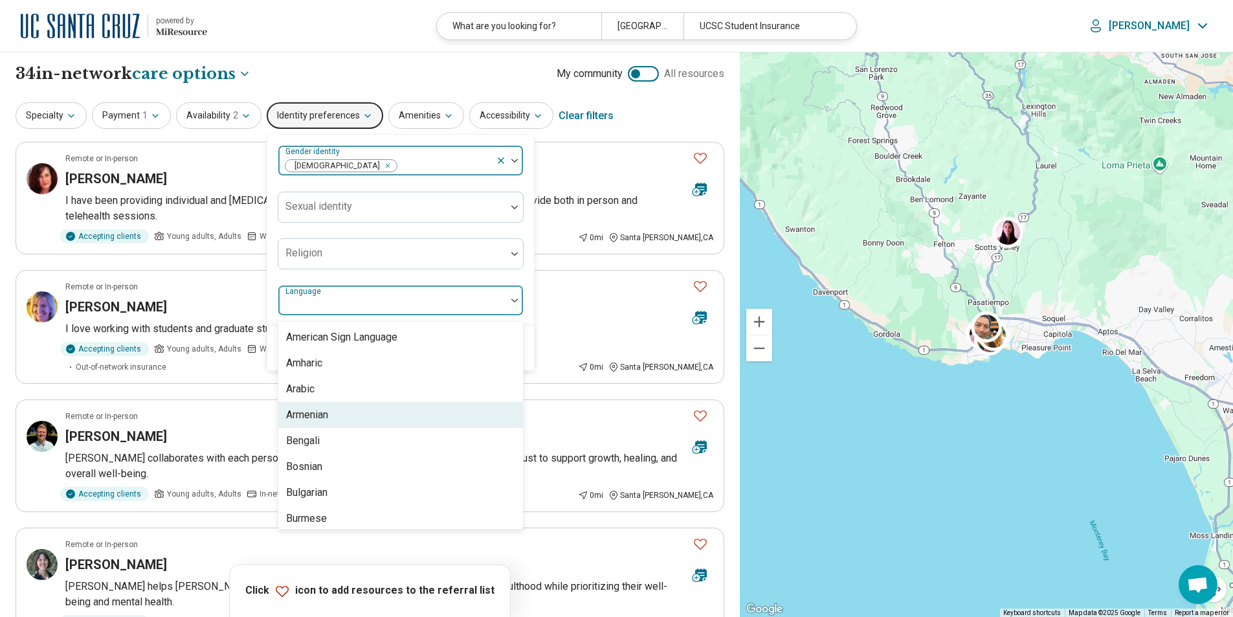
scroll to position [2, 0]
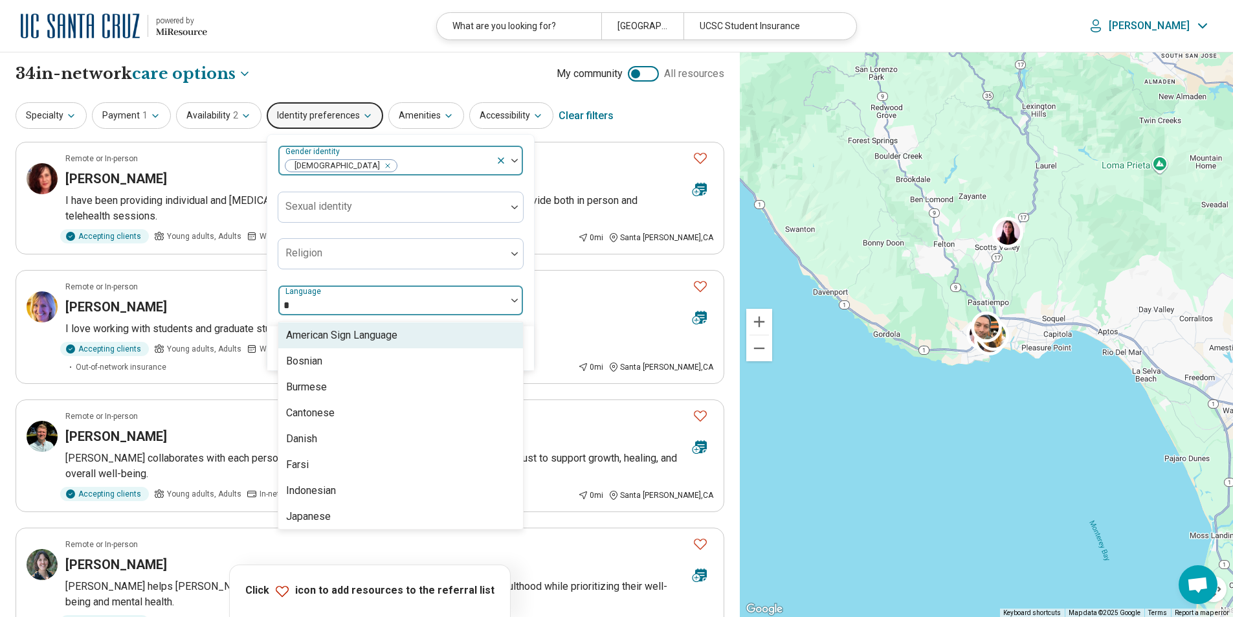
type input "**"
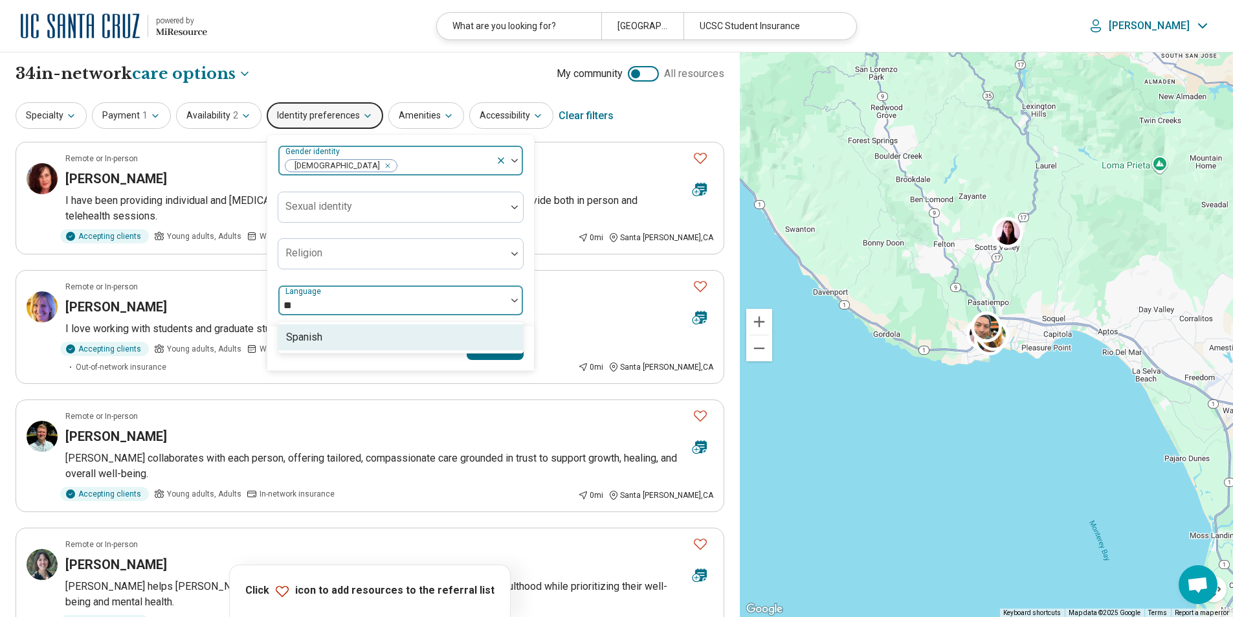
click at [302, 333] on div "Spanish" at bounding box center [304, 338] width 36 height 16
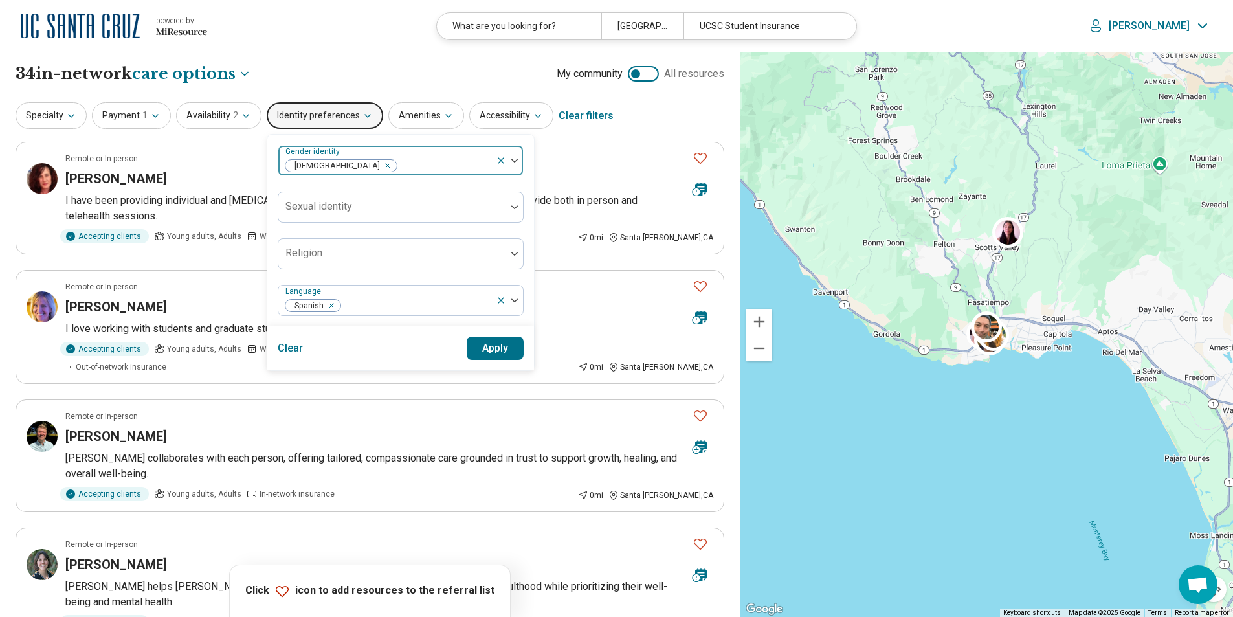
click at [527, 315] on div "Gender identity Cisgender Man Sexual identity Religion Language Spanish" at bounding box center [400, 231] width 267 height 192
click at [490, 346] on button "Apply" at bounding box center [496, 348] width 58 height 23
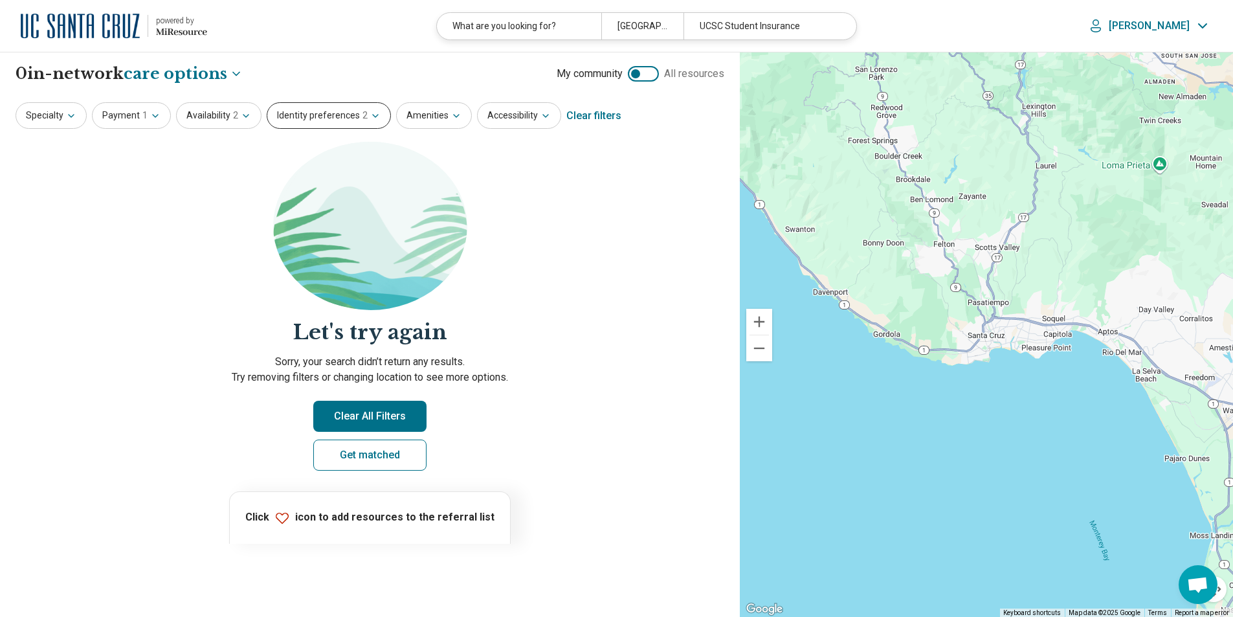
click at [329, 117] on button "Identity preferences 2" at bounding box center [329, 115] width 124 height 27
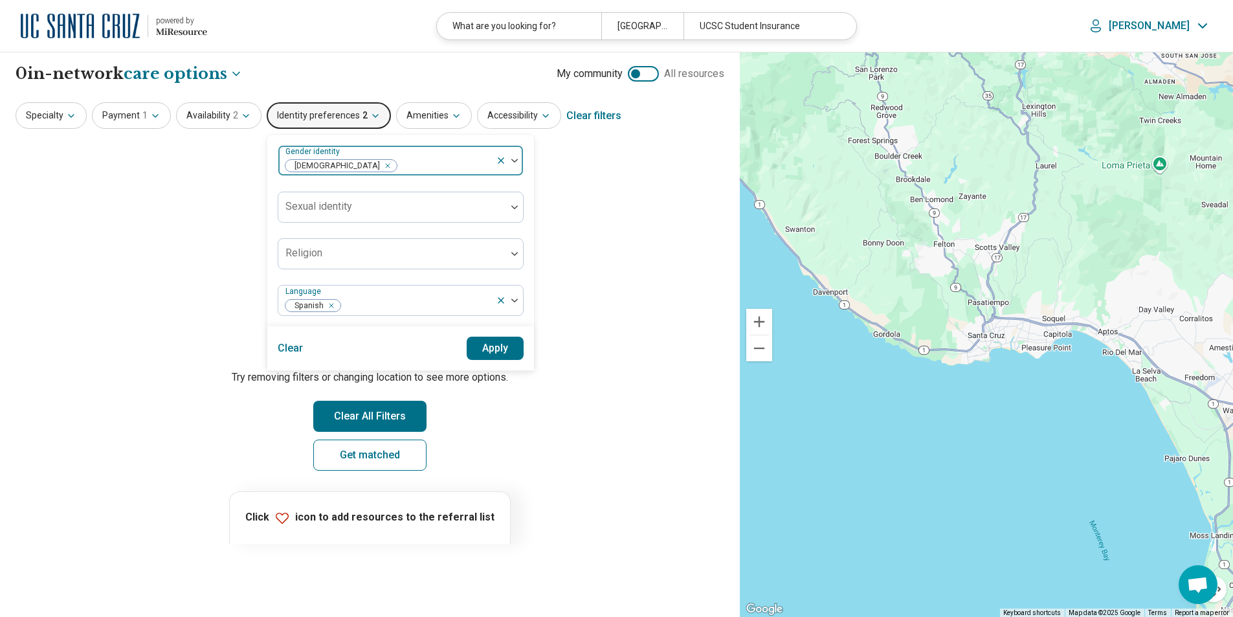
click at [512, 163] on img at bounding box center [515, 161] width 6 height 4
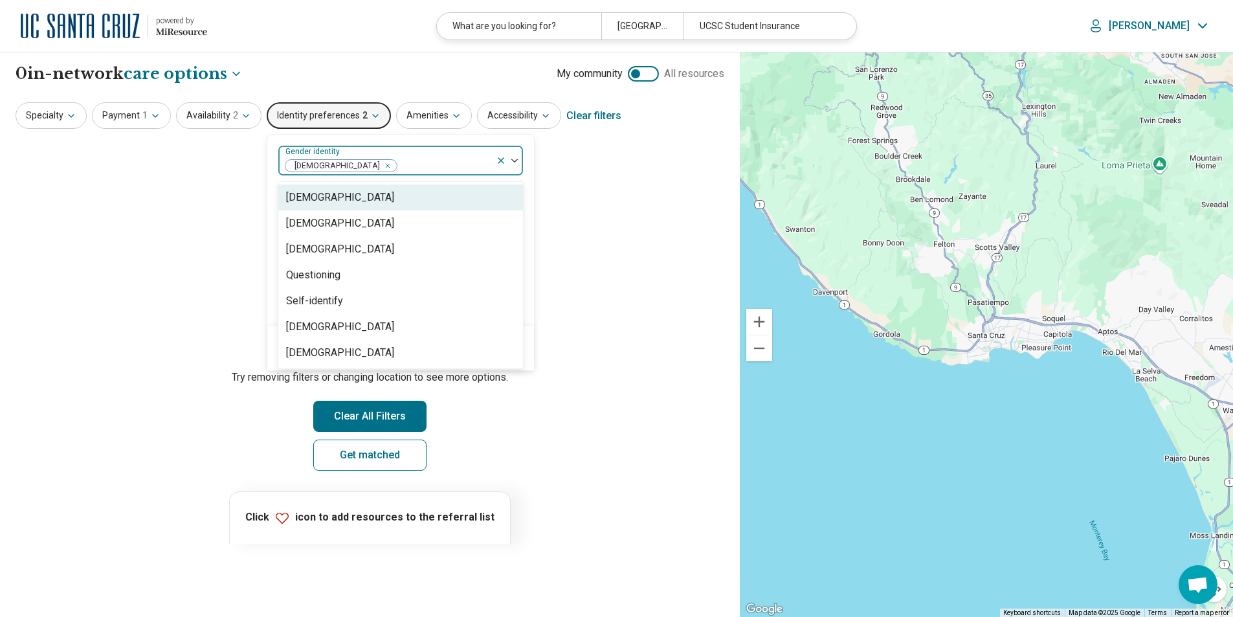
click at [377, 164] on div "Remove [object Object]" at bounding box center [385, 166] width 16 height 16
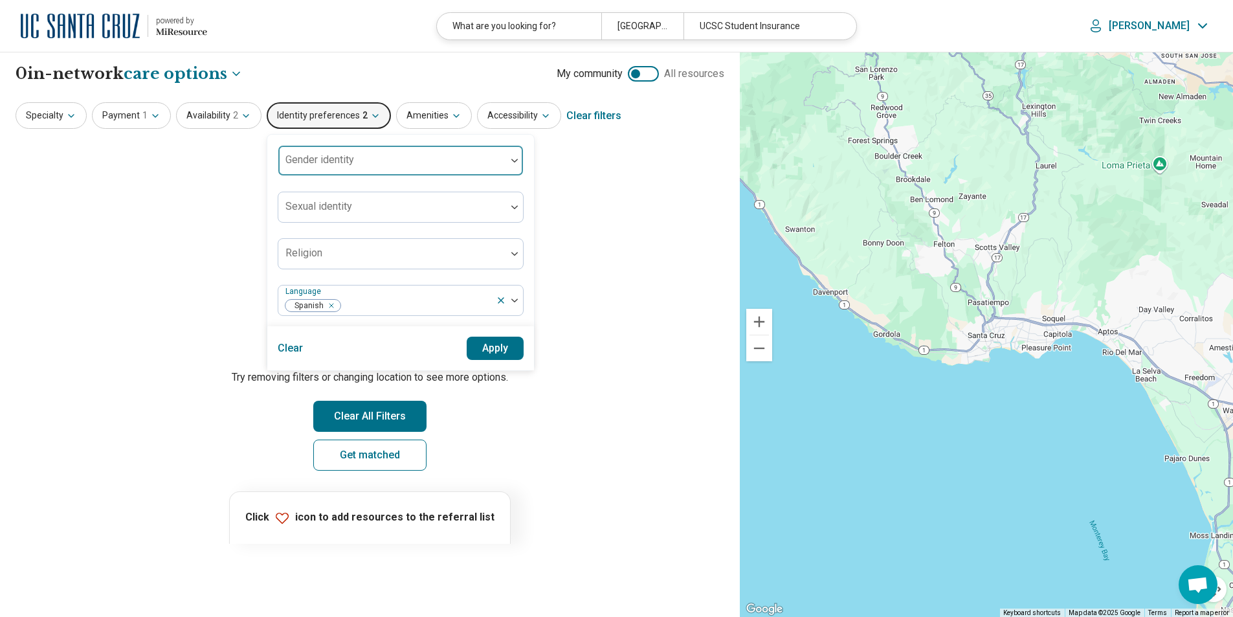
click at [232, 265] on section "Let's try again Sorry, your search didn’t return any results. Try removing filt…" at bounding box center [370, 317] width 709 height 350
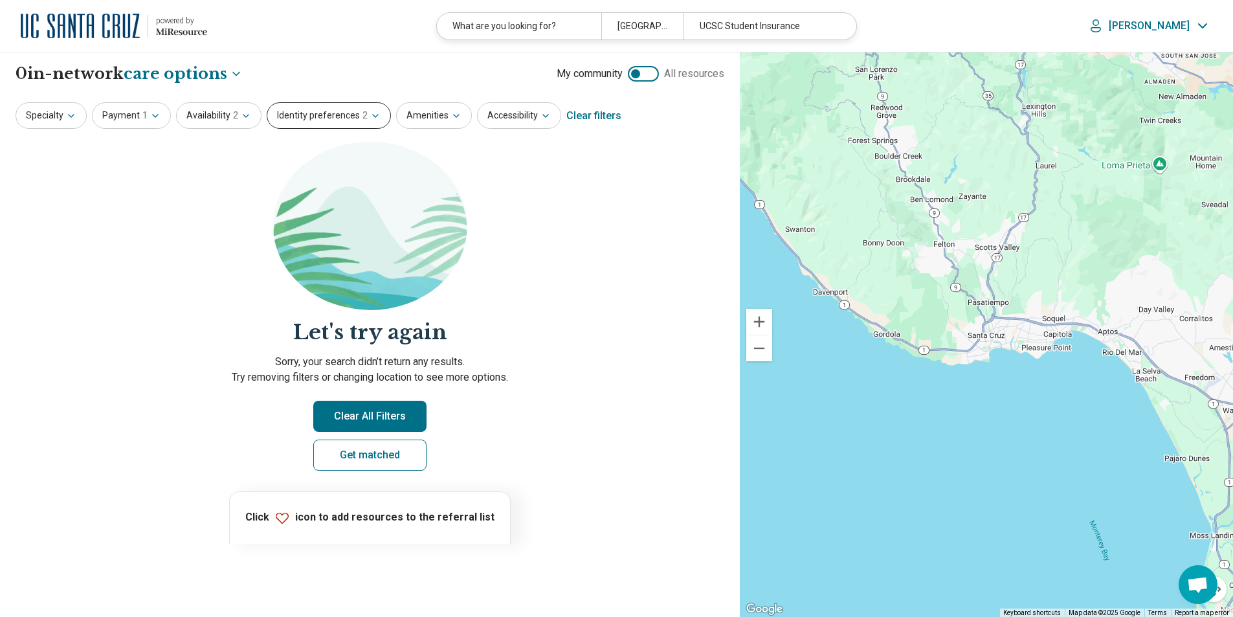
click at [345, 118] on button "Identity preferences 2" at bounding box center [329, 115] width 124 height 27
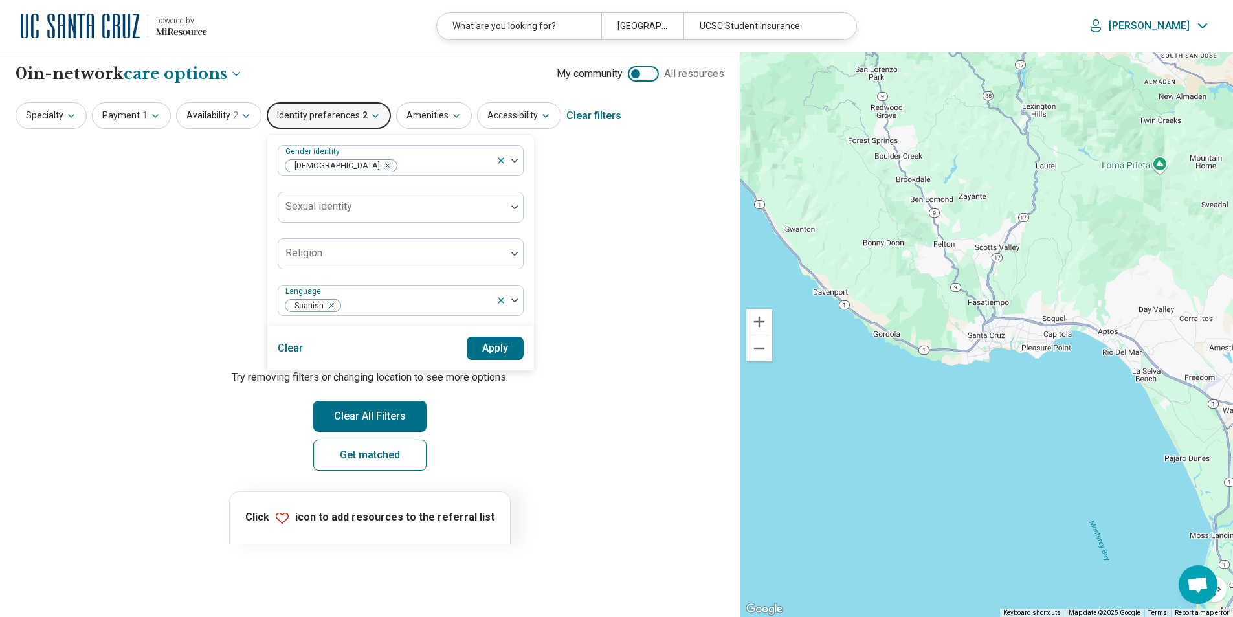
click at [503, 354] on button "Apply" at bounding box center [496, 348] width 58 height 23
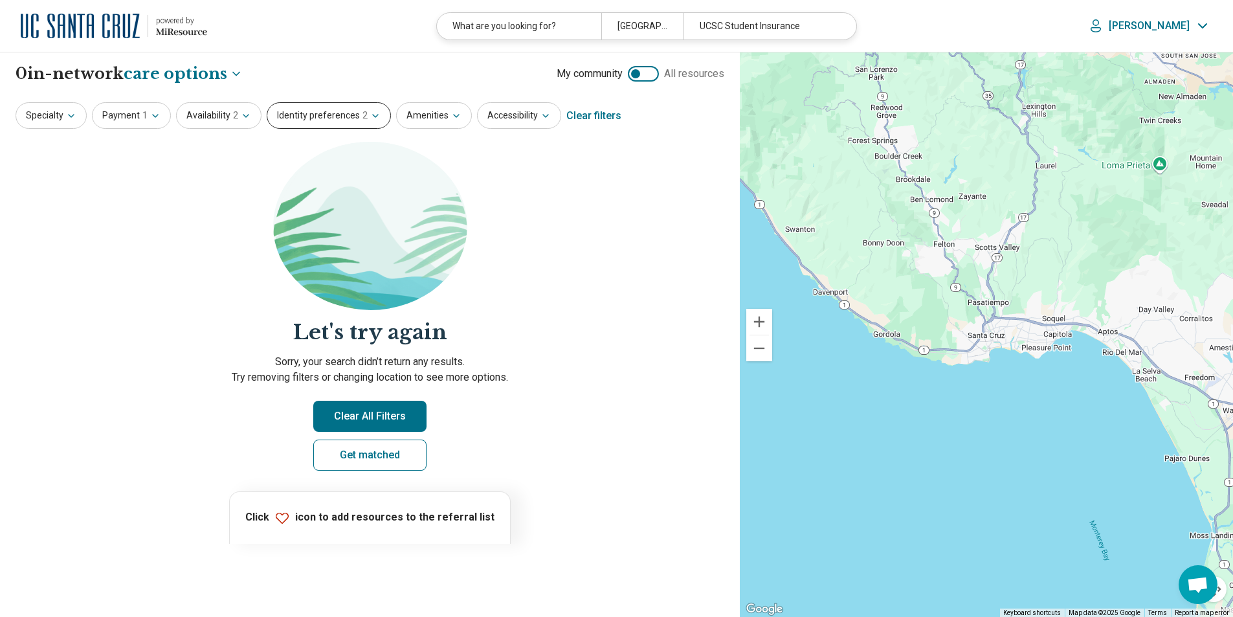
click at [361, 118] on button "Identity preferences 2" at bounding box center [329, 115] width 124 height 27
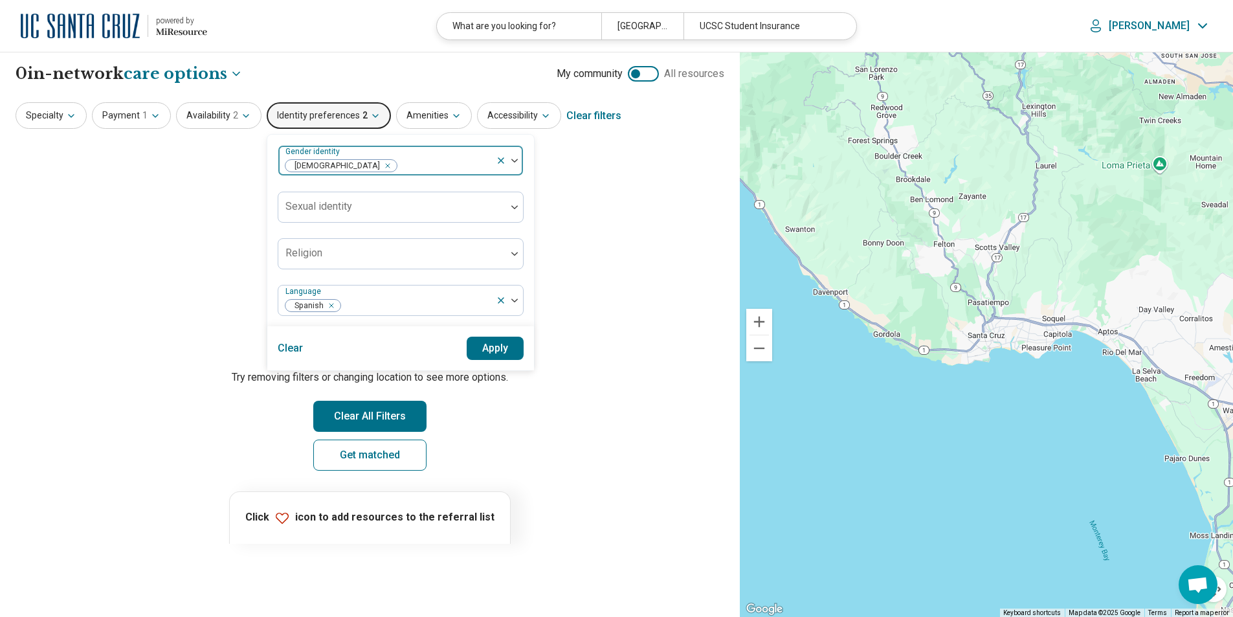
click at [377, 164] on div "Remove [object Object]" at bounding box center [385, 166] width 16 height 16
click at [495, 343] on button "Apply" at bounding box center [496, 348] width 58 height 23
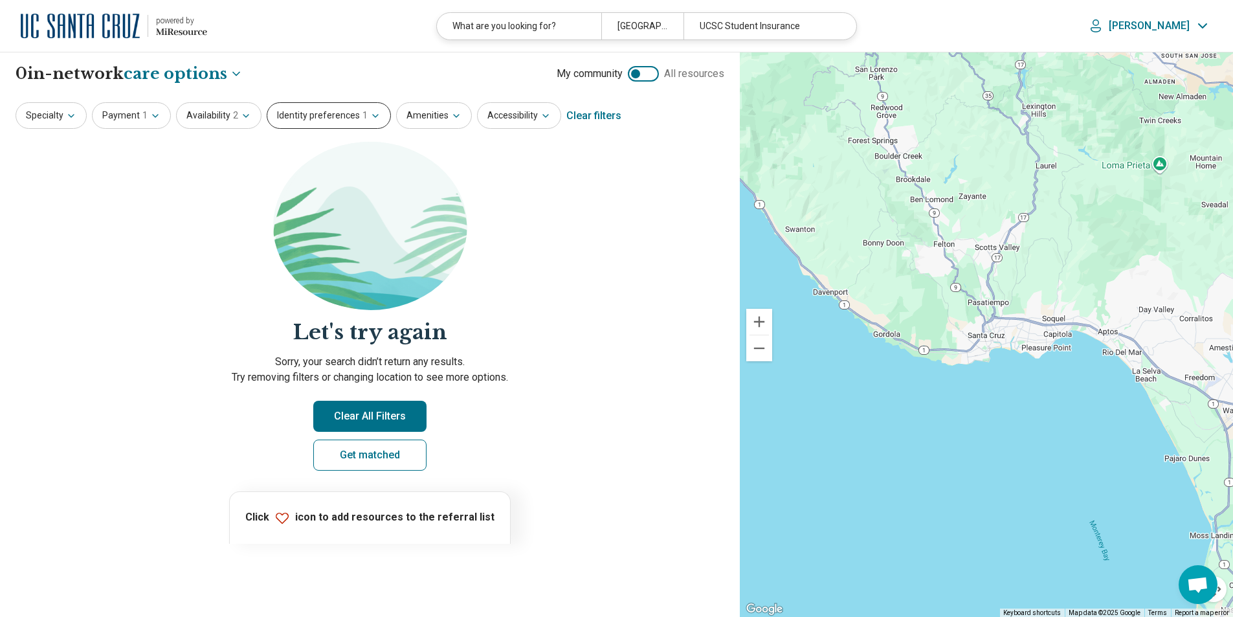
click at [319, 118] on button "Identity preferences 1" at bounding box center [329, 115] width 124 height 27
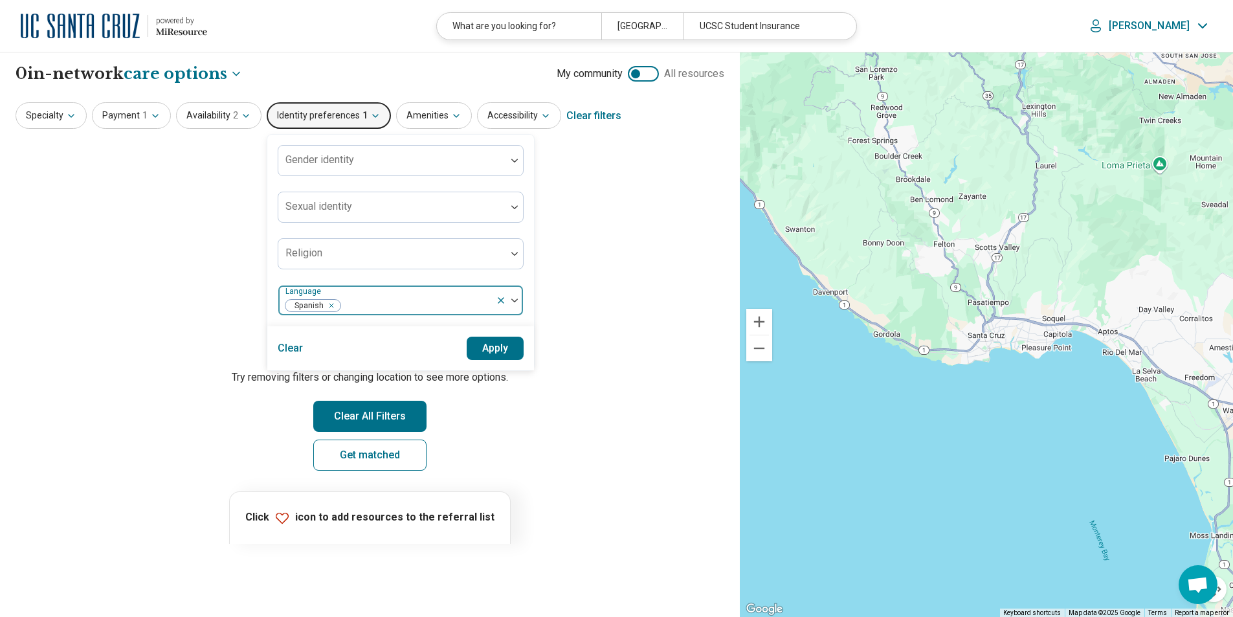
click at [326, 303] on icon "Remove [object Object]" at bounding box center [328, 305] width 9 height 9
click at [506, 300] on div at bounding box center [514, 300] width 17 height 4
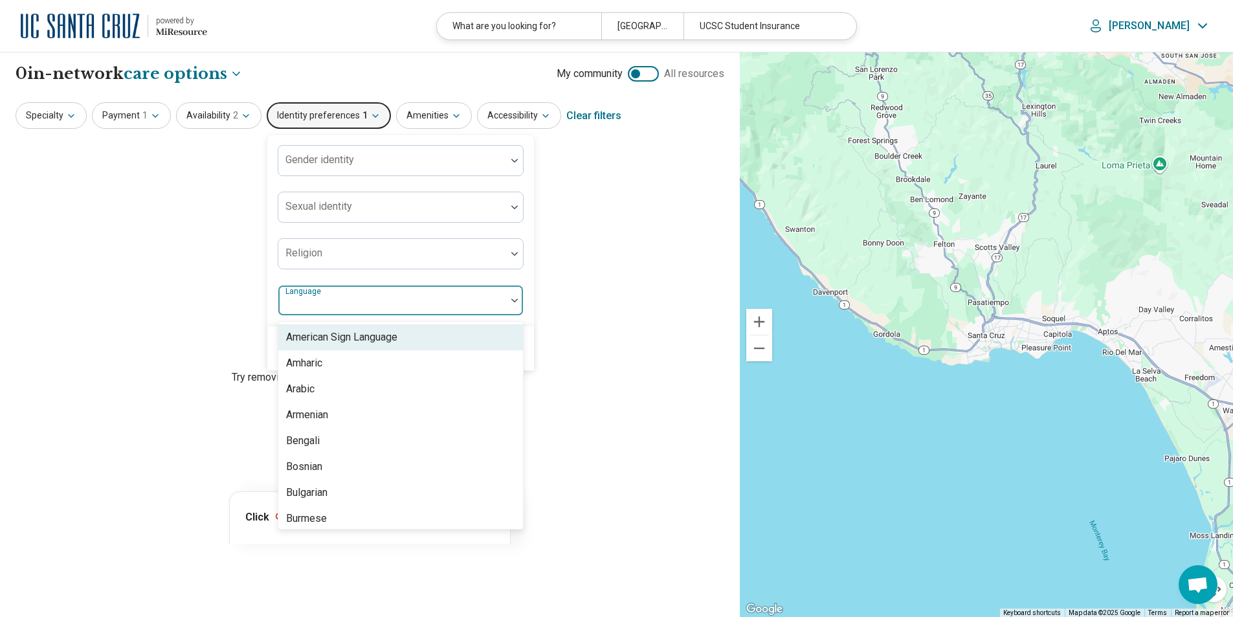
click at [392, 337] on div "American Sign Language" at bounding box center [341, 338] width 111 height 16
click at [528, 324] on div "Gender identity Sexual identity Religion option American Sign Language, selecte…" at bounding box center [400, 231] width 267 height 192
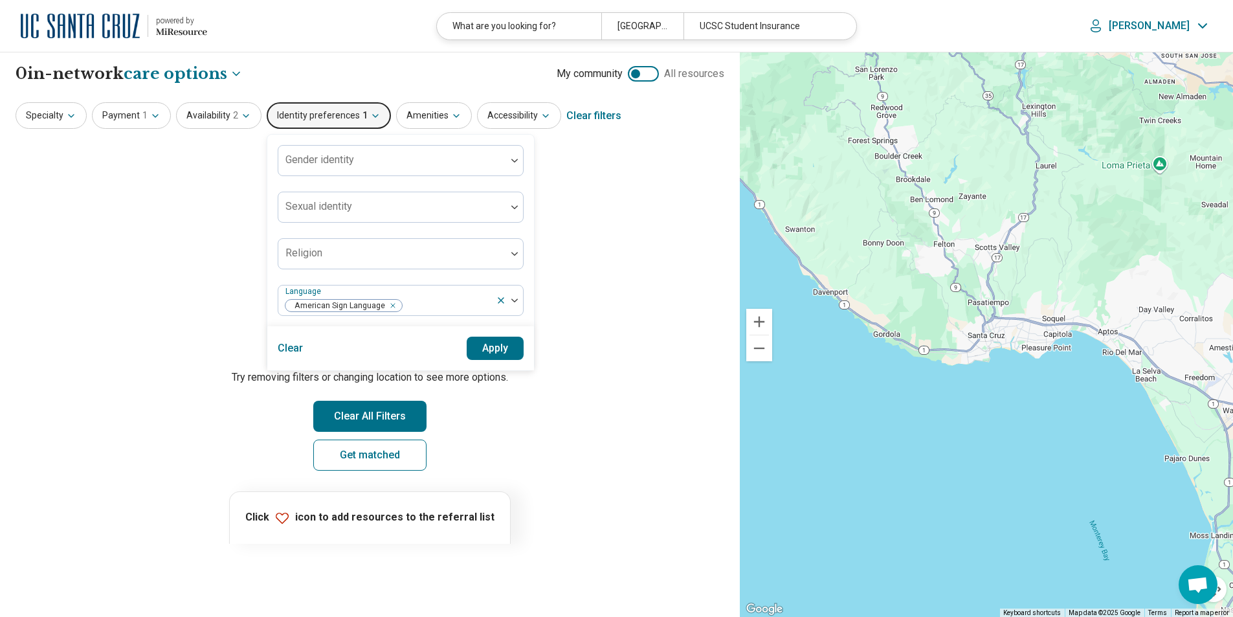
click at [501, 343] on button "Apply" at bounding box center [496, 348] width 58 height 23
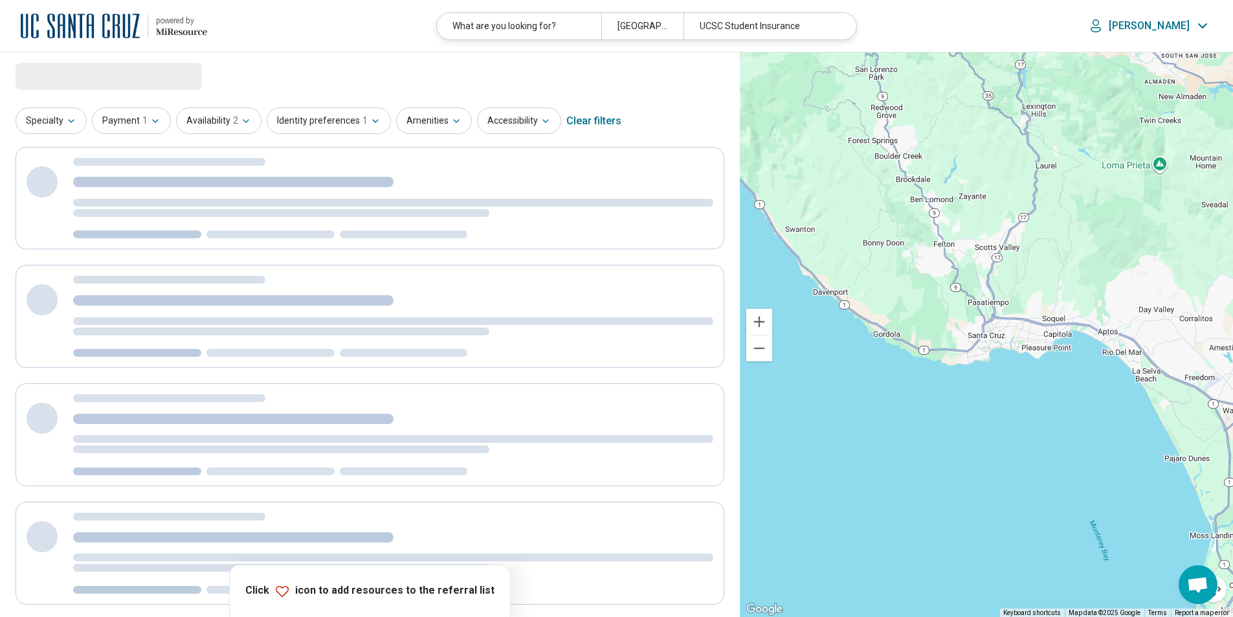
select select "***"
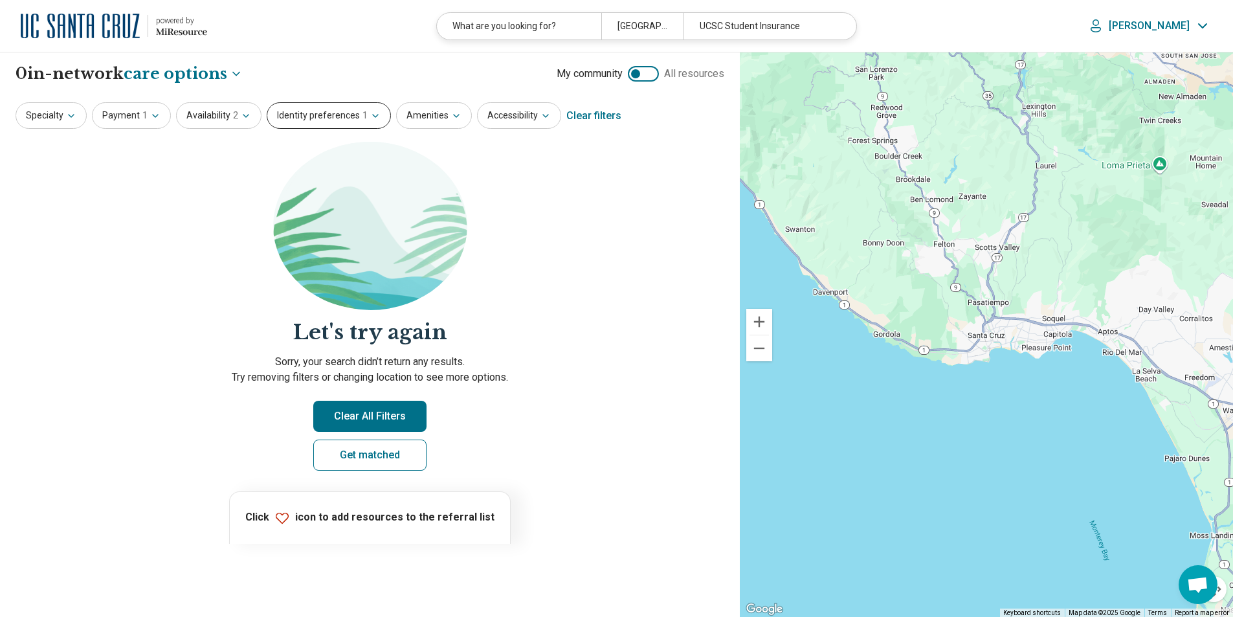
click at [363, 118] on span "1" at bounding box center [365, 116] width 5 height 14
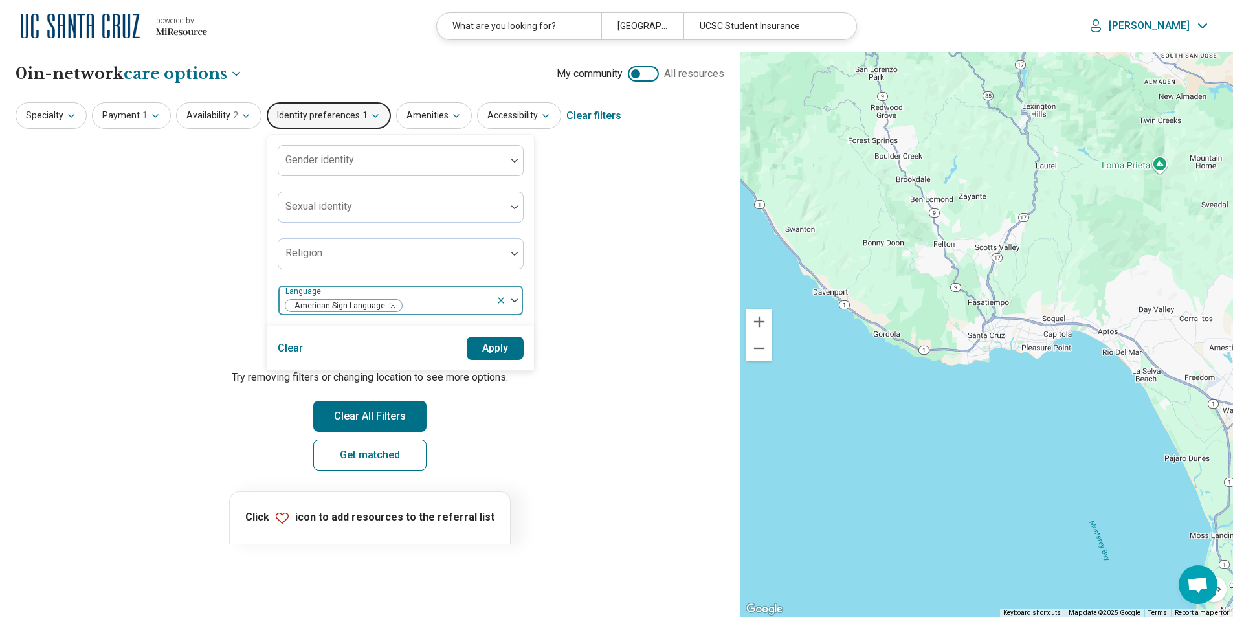
click at [390, 304] on div "Remove [object Object]" at bounding box center [391, 306] width 16 height 16
click at [356, 163] on div at bounding box center [393, 166] width 218 height 18
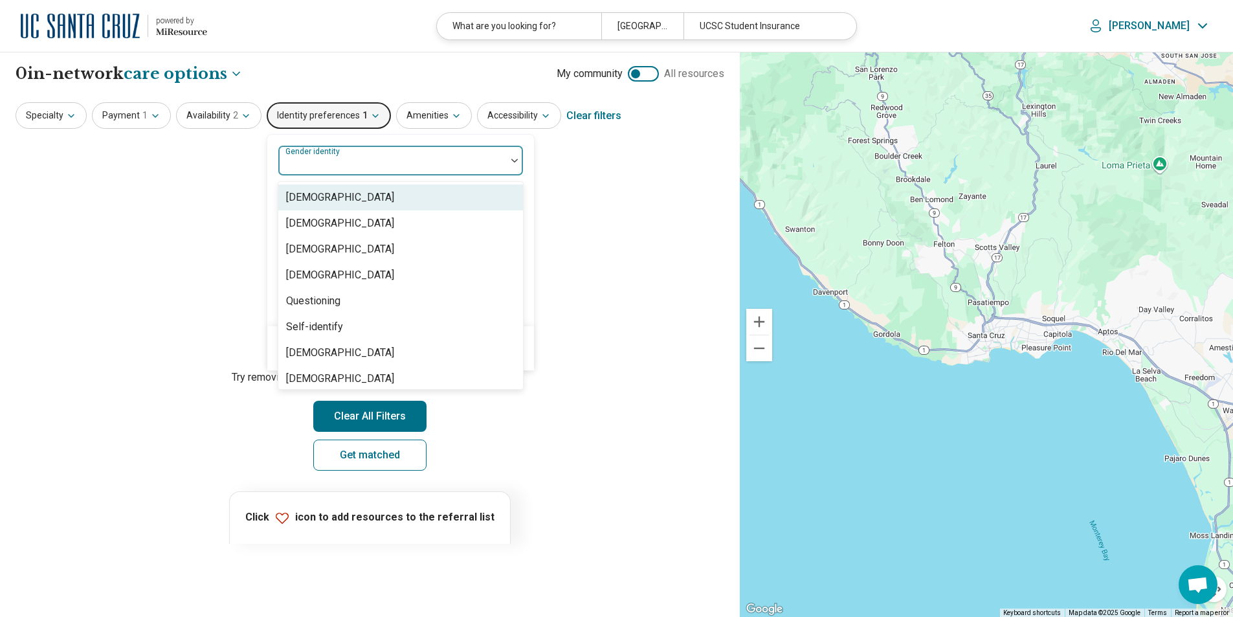
click at [326, 195] on div "Cisgender Man" at bounding box center [340, 198] width 108 height 16
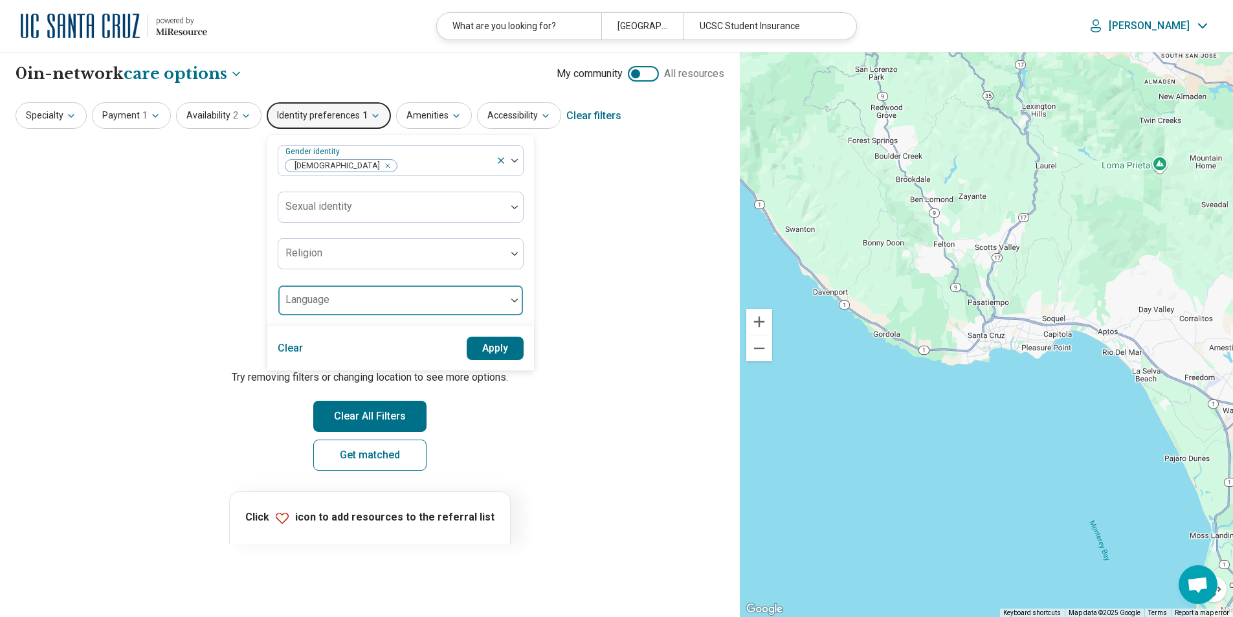
click at [528, 310] on div "Gender identity Cisgender Man Sexual identity Religion Language" at bounding box center [400, 231] width 267 height 192
click at [508, 345] on button "Apply" at bounding box center [496, 348] width 58 height 23
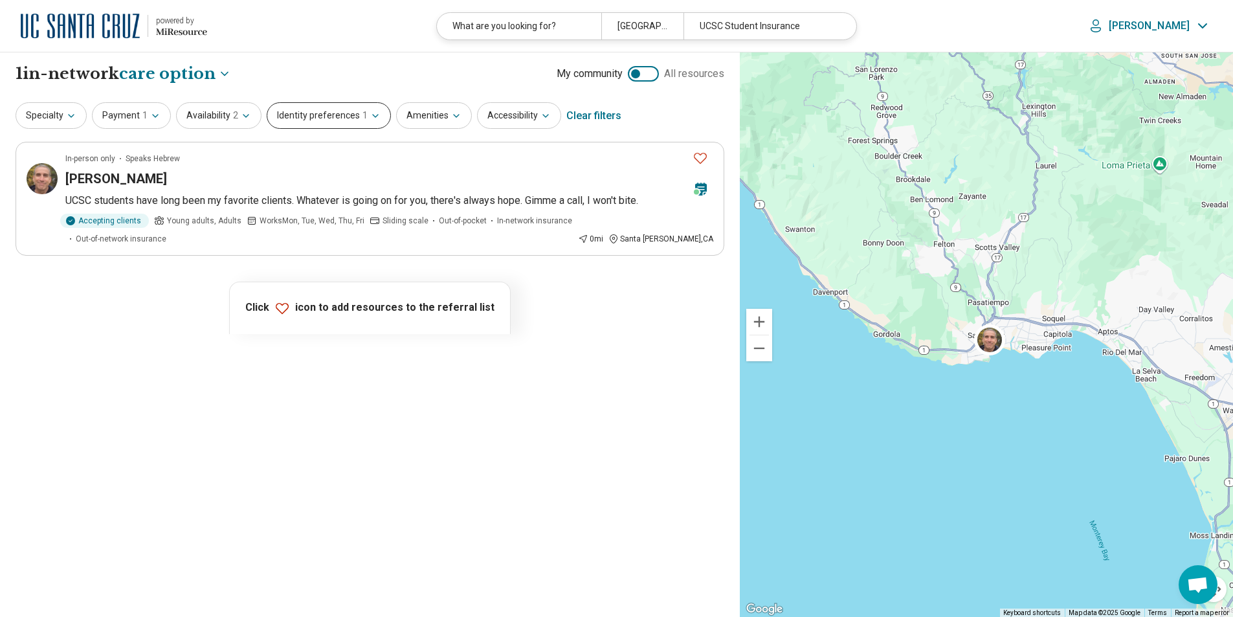
click at [370, 117] on icon "button" at bounding box center [375, 116] width 10 height 10
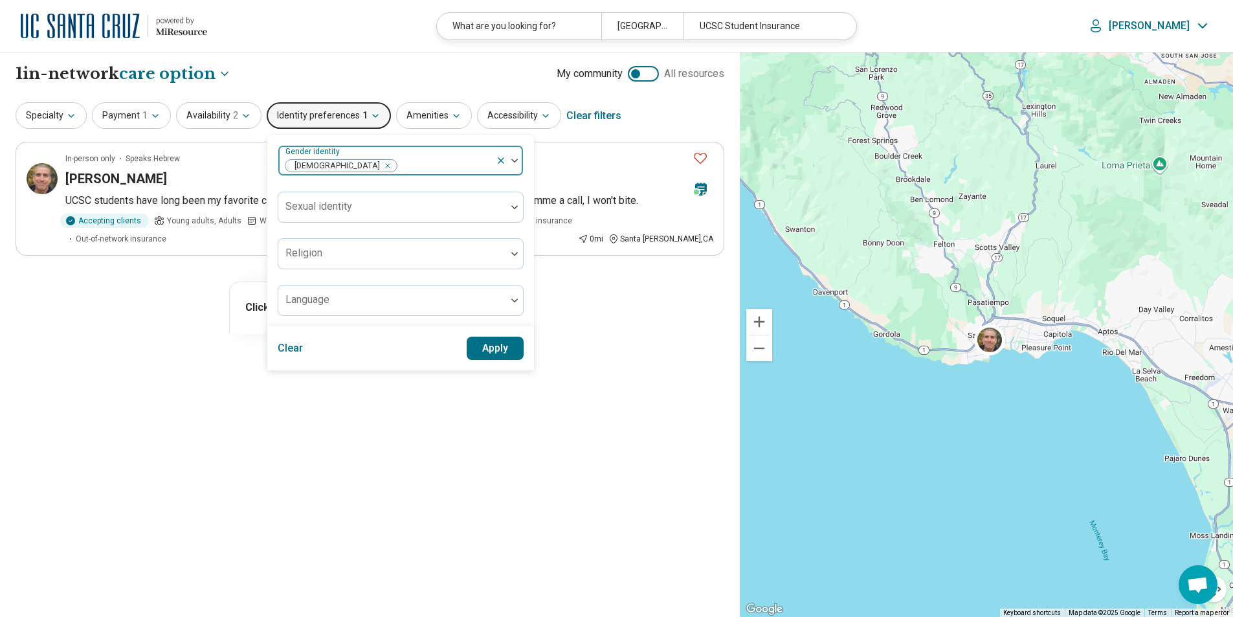
click at [380, 167] on icon "Remove [object Object]" at bounding box center [384, 165] width 9 height 9
click at [499, 163] on div at bounding box center [392, 160] width 228 height 28
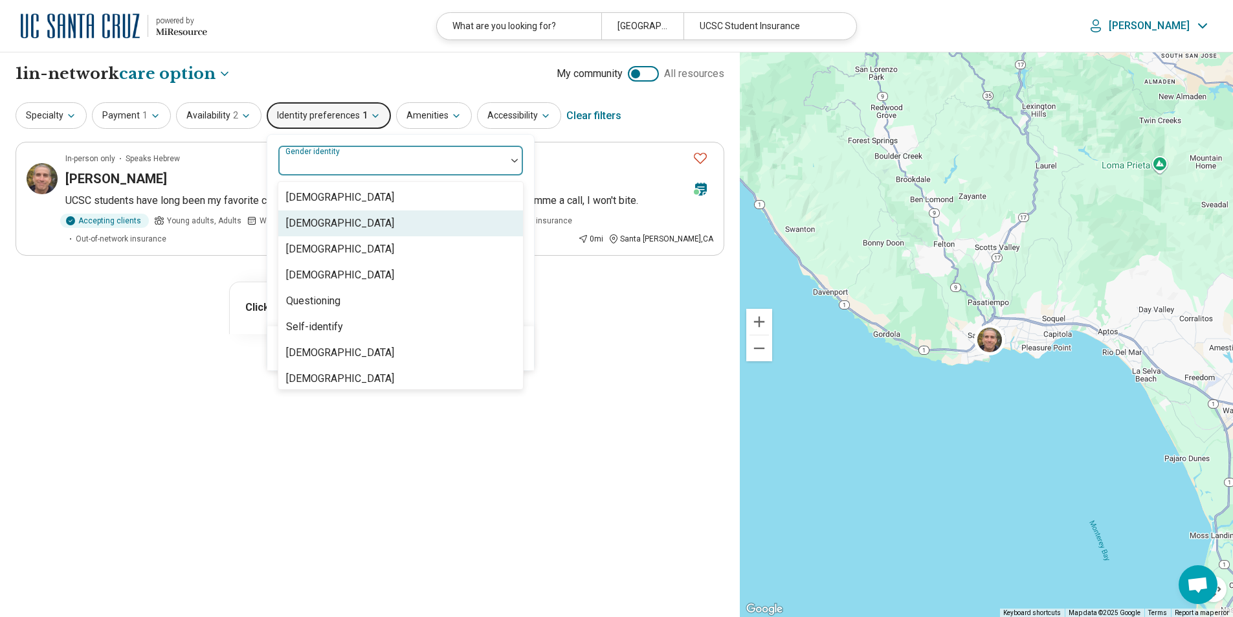
click at [313, 224] on div "Cisgender Woman" at bounding box center [340, 224] width 108 height 16
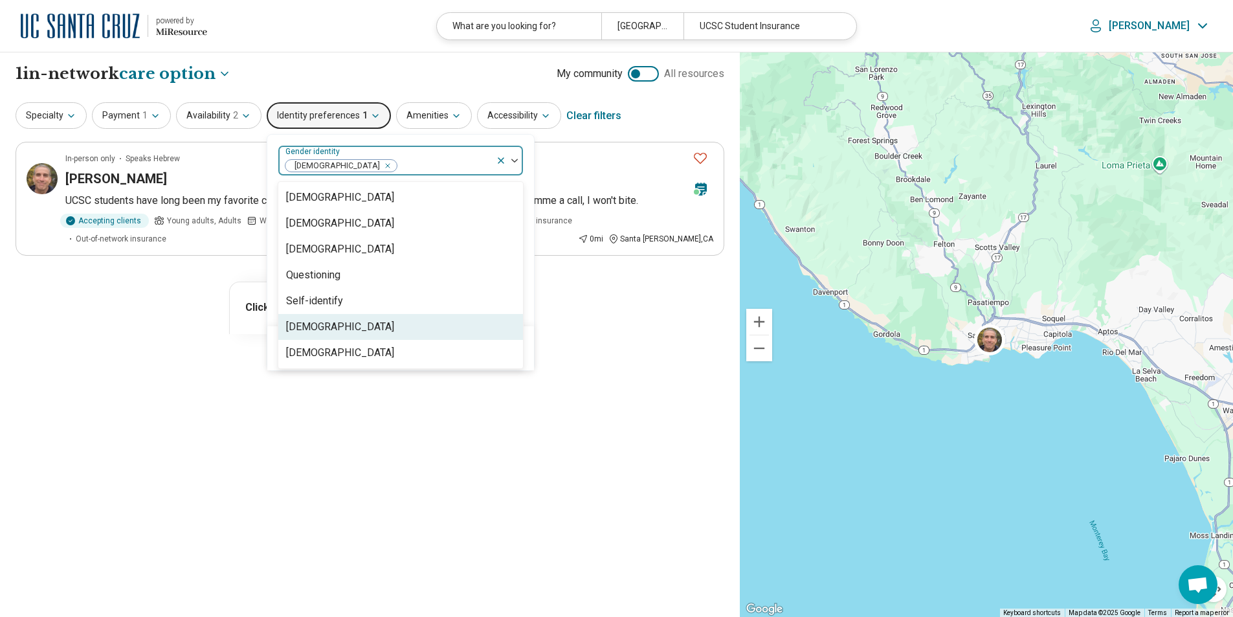
click at [524, 314] on div "option Cisgender Woman, selected. 7 results available. Use Up and Down to choos…" at bounding box center [400, 231] width 267 height 192
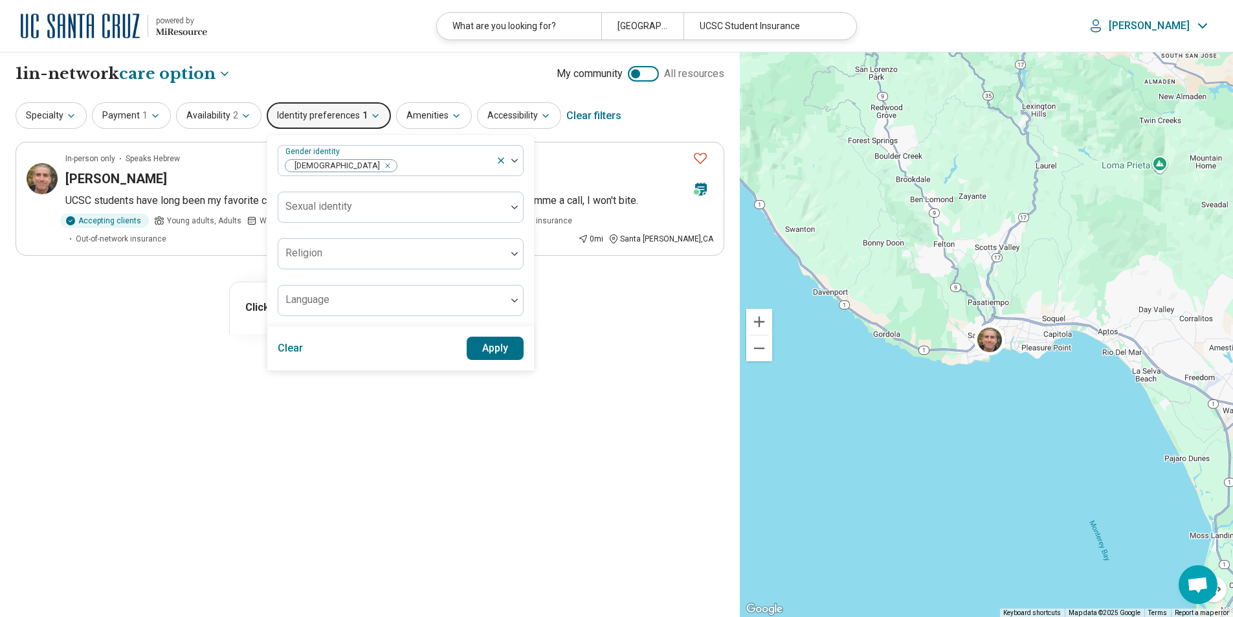
click at [497, 348] on button "Apply" at bounding box center [496, 348] width 58 height 23
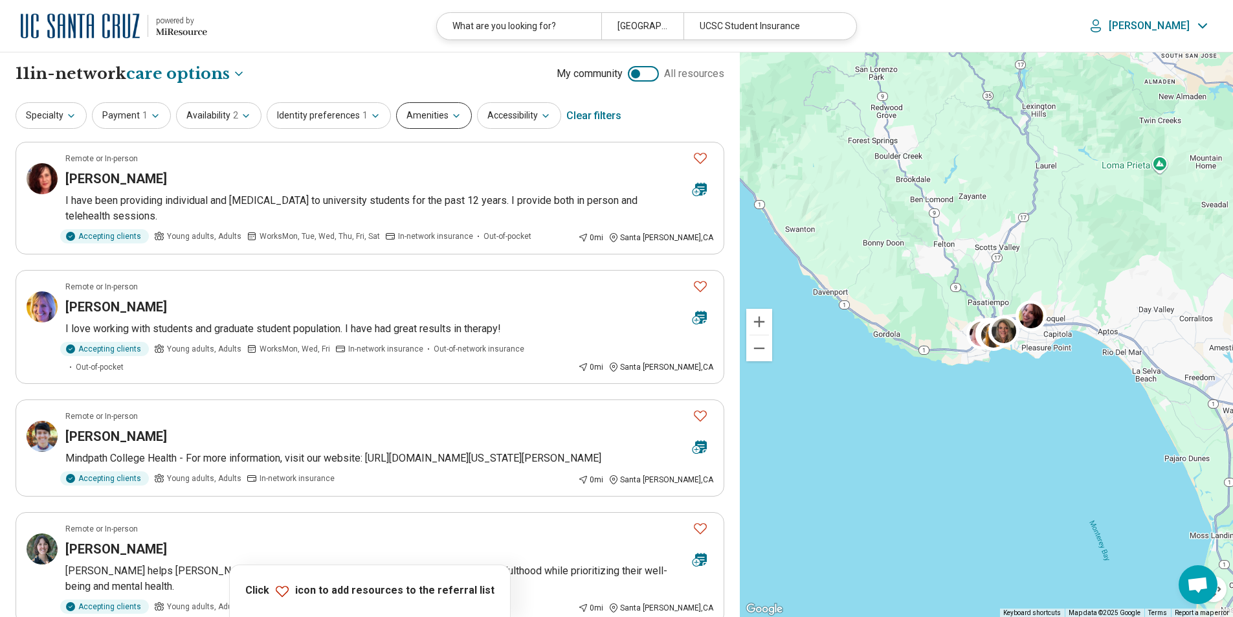
click at [451, 118] on icon "button" at bounding box center [456, 116] width 10 height 10
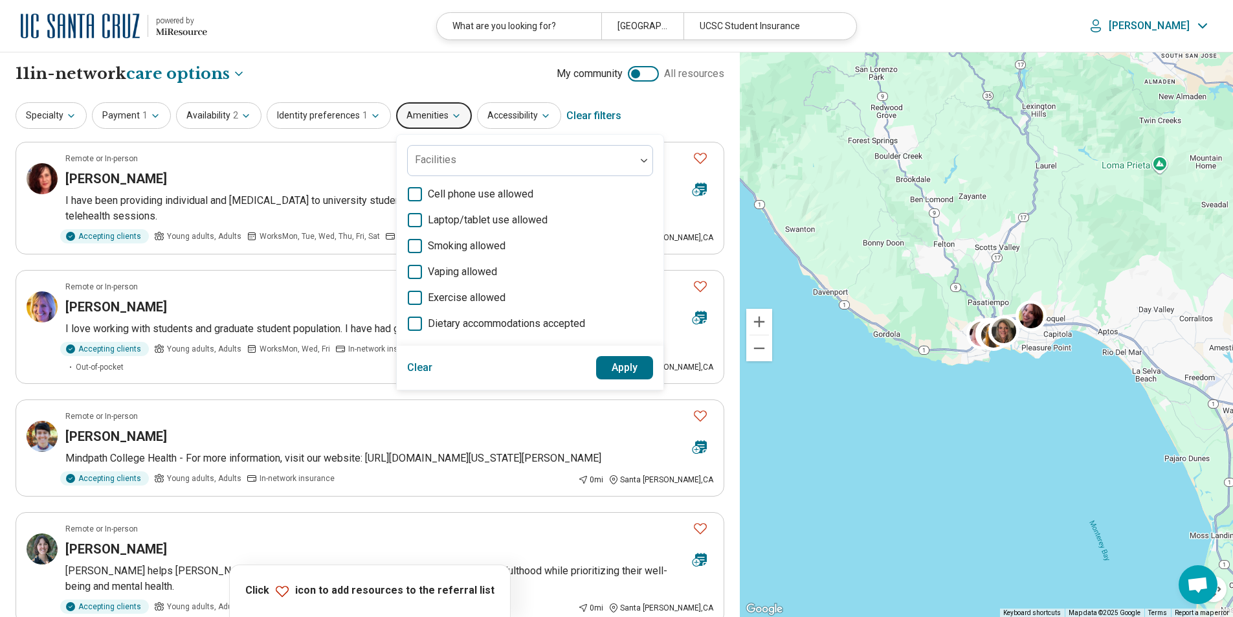
click at [451, 113] on icon "button" at bounding box center [456, 116] width 10 height 10
click at [541, 113] on icon "button" at bounding box center [546, 116] width 10 height 10
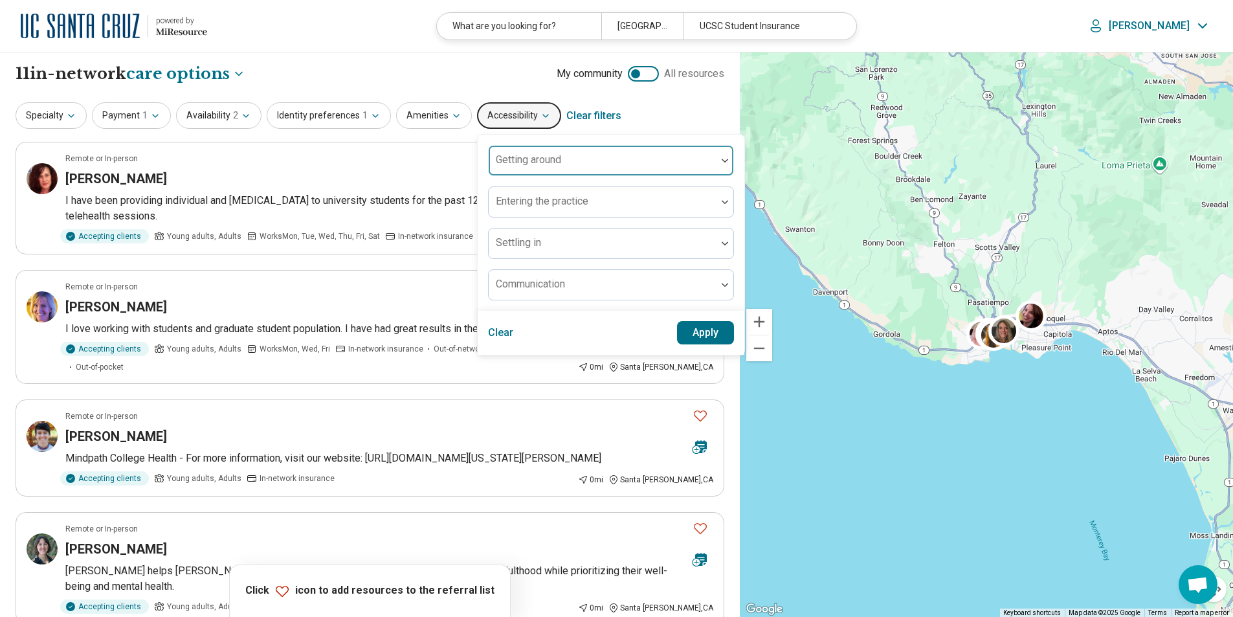
click at [686, 155] on div at bounding box center [603, 160] width 228 height 28
click at [541, 114] on icon "button" at bounding box center [546, 116] width 10 height 10
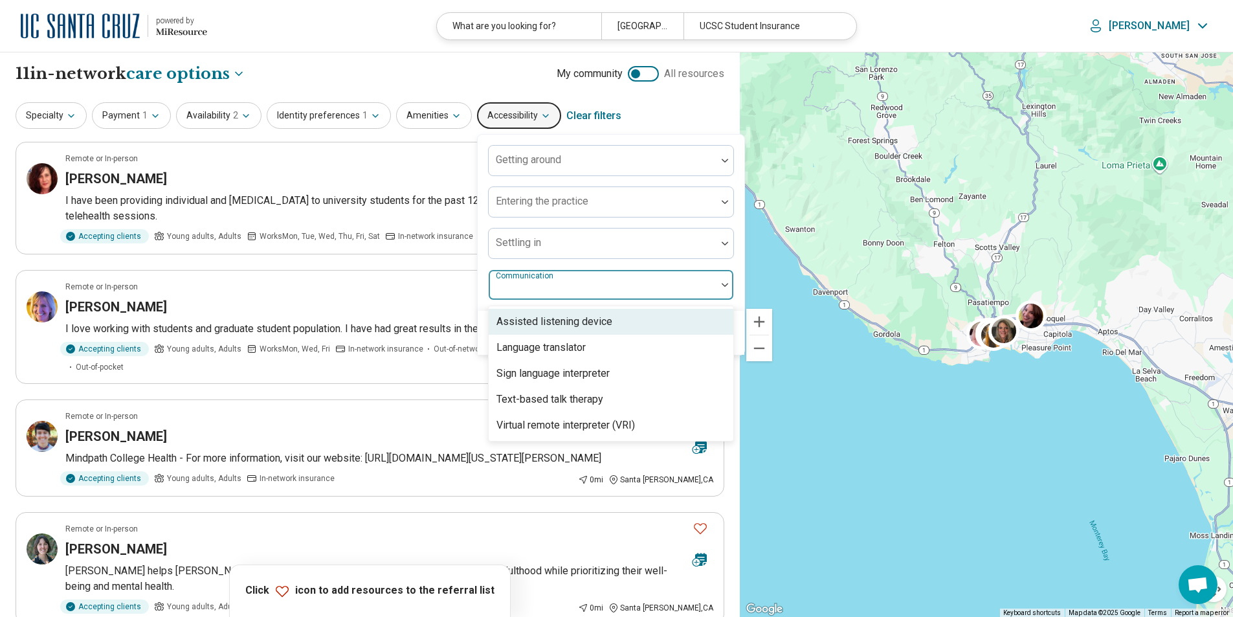
click at [613, 291] on div at bounding box center [603, 290] width 218 height 18
click at [541, 118] on icon "button" at bounding box center [546, 116] width 10 height 10
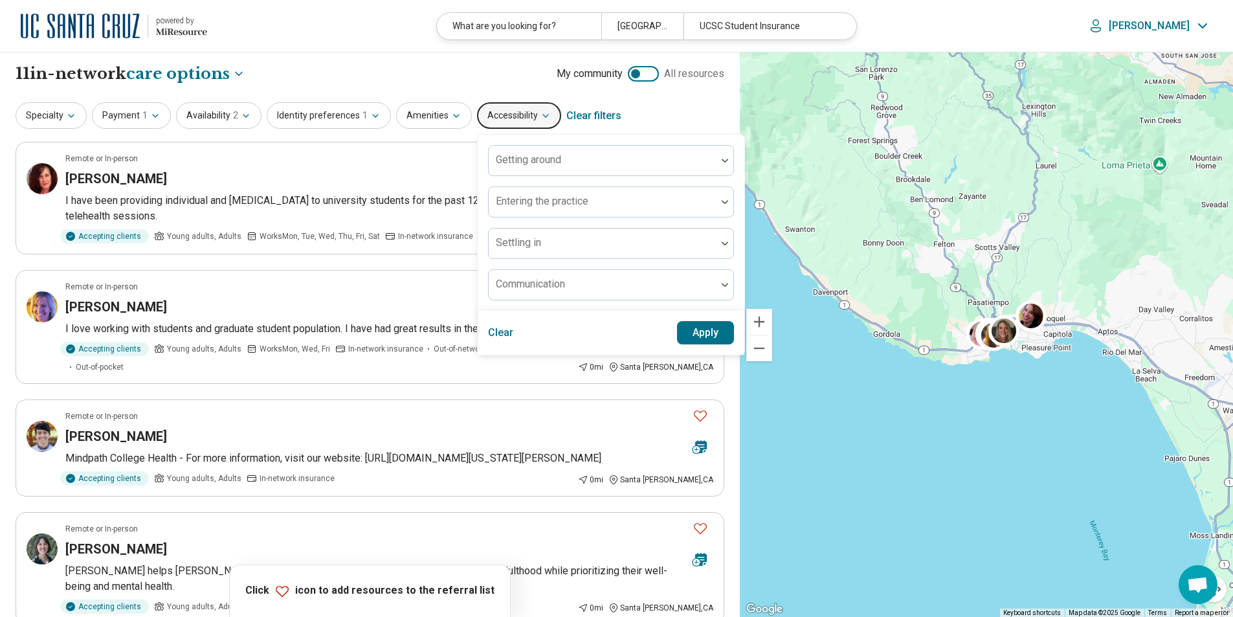
click at [479, 80] on div "**********" at bounding box center [370, 74] width 709 height 22
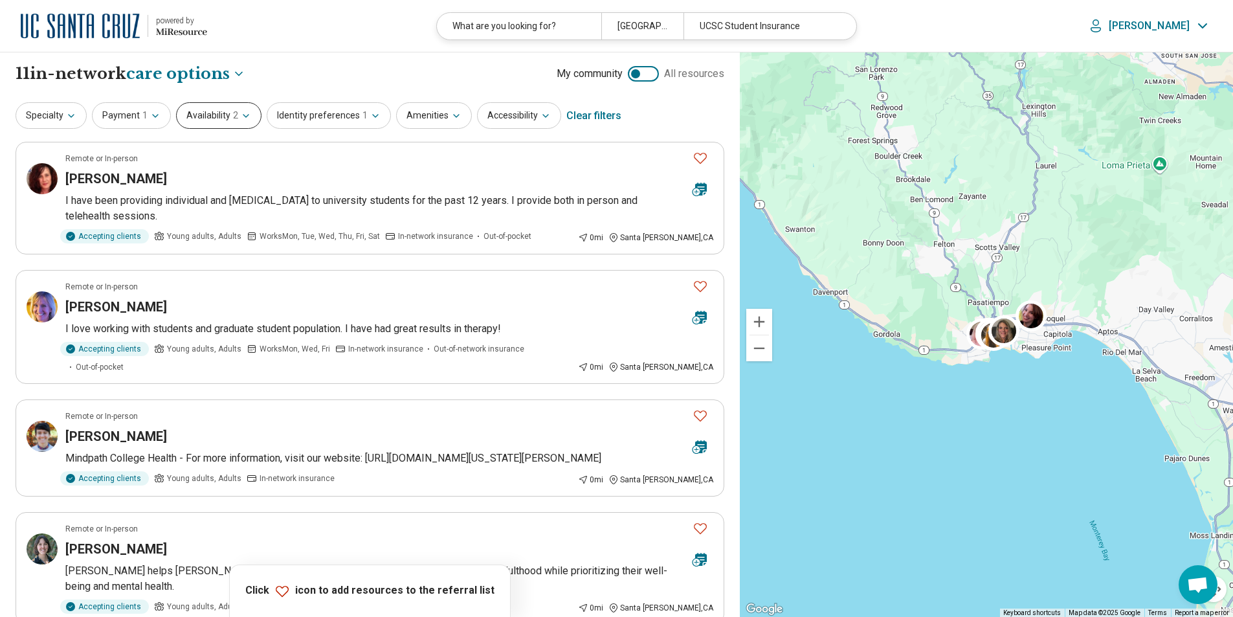
click at [228, 110] on button "Availability 2" at bounding box center [218, 115] width 85 height 27
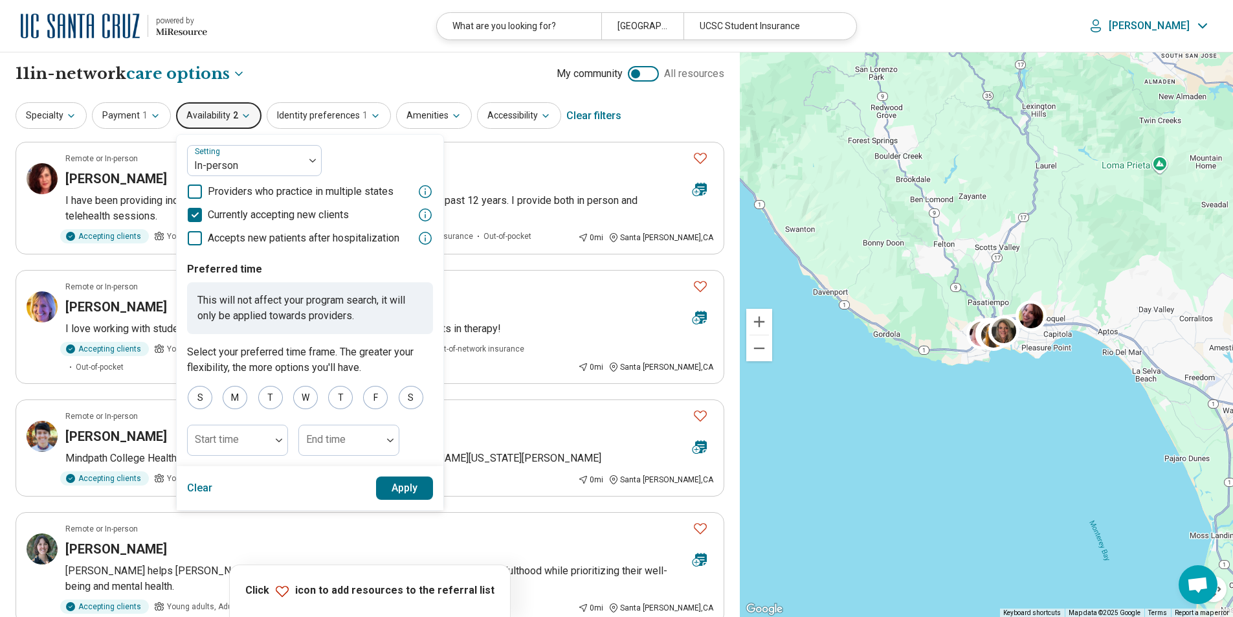
click at [217, 115] on button "Availability 2" at bounding box center [218, 115] width 85 height 27
click at [407, 485] on button "Apply" at bounding box center [405, 488] width 58 height 23
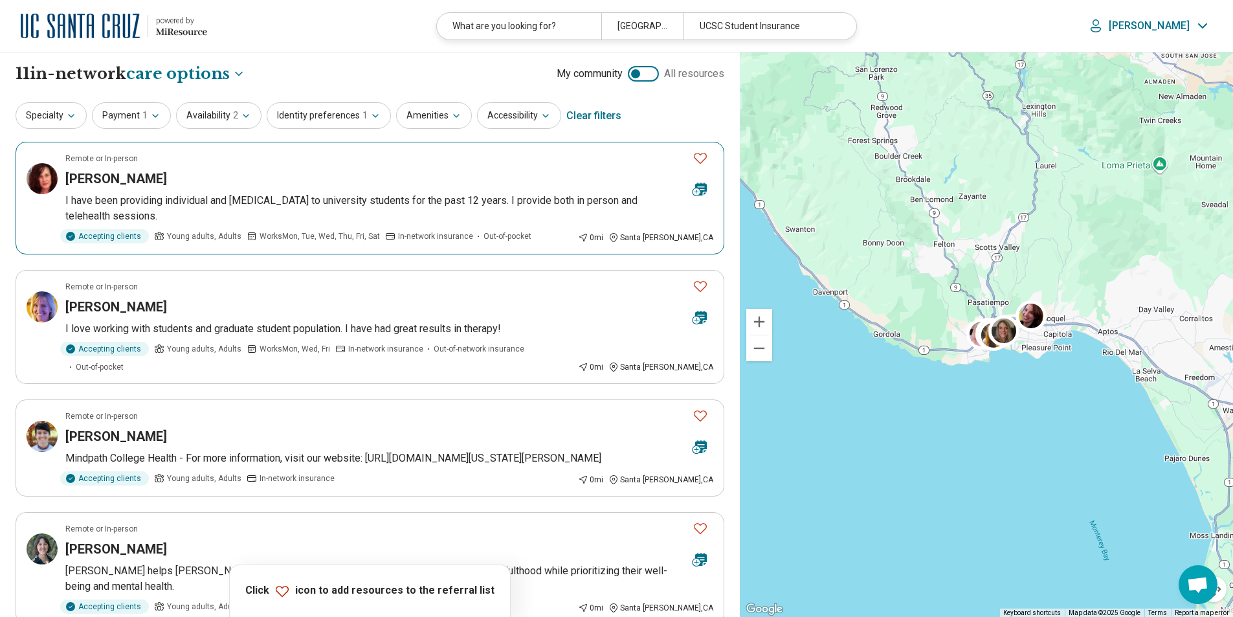
click at [119, 179] on h3 "Kimberly Prohaska" at bounding box center [116, 179] width 102 height 18
click at [133, 430] on article "Remote or In-person Amelia Jester Mindpath College Health - For more informatio…" at bounding box center [370, 448] width 709 height 97
click at [112, 427] on h3 "Amelia Jester" at bounding box center [116, 436] width 102 height 18
click at [699, 281] on icon "Favorite" at bounding box center [701, 286] width 16 height 16
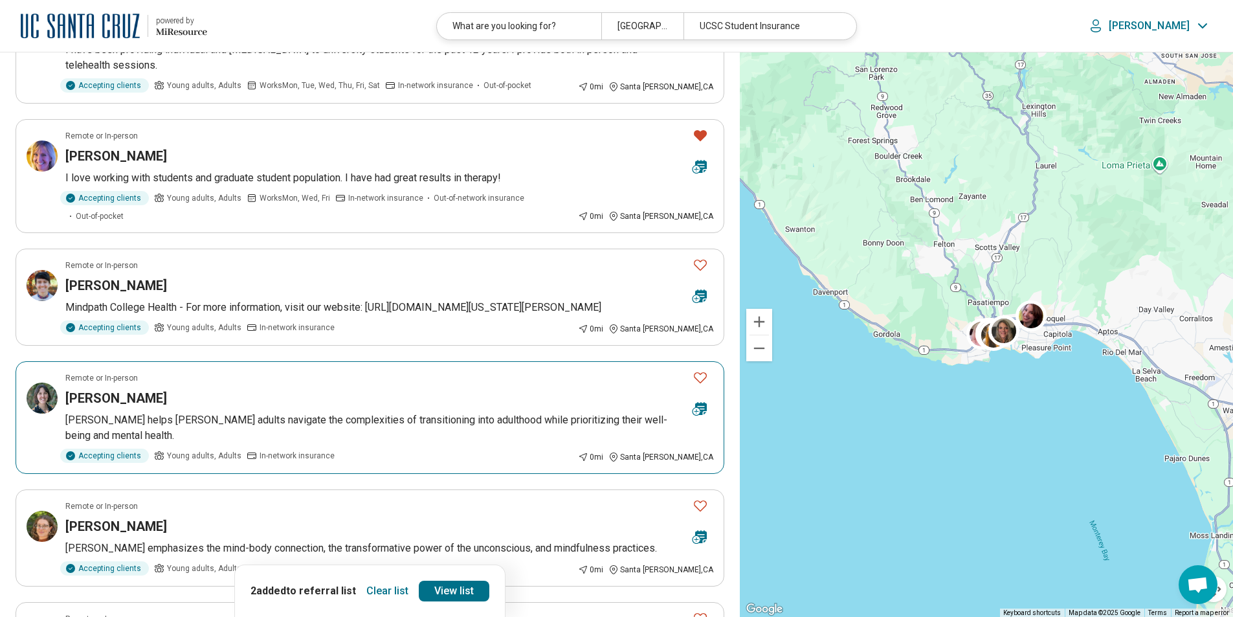
scroll to position [152, 0]
click at [695, 372] on icon "Favorite" at bounding box center [700, 377] width 13 height 11
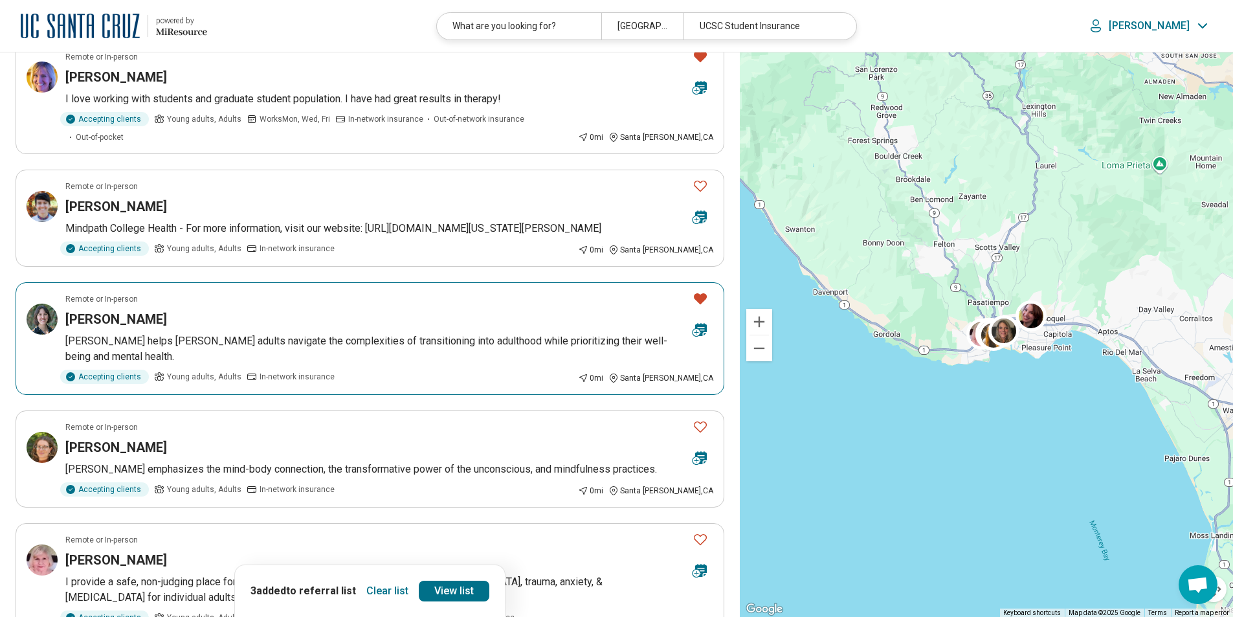
scroll to position [232, 0]
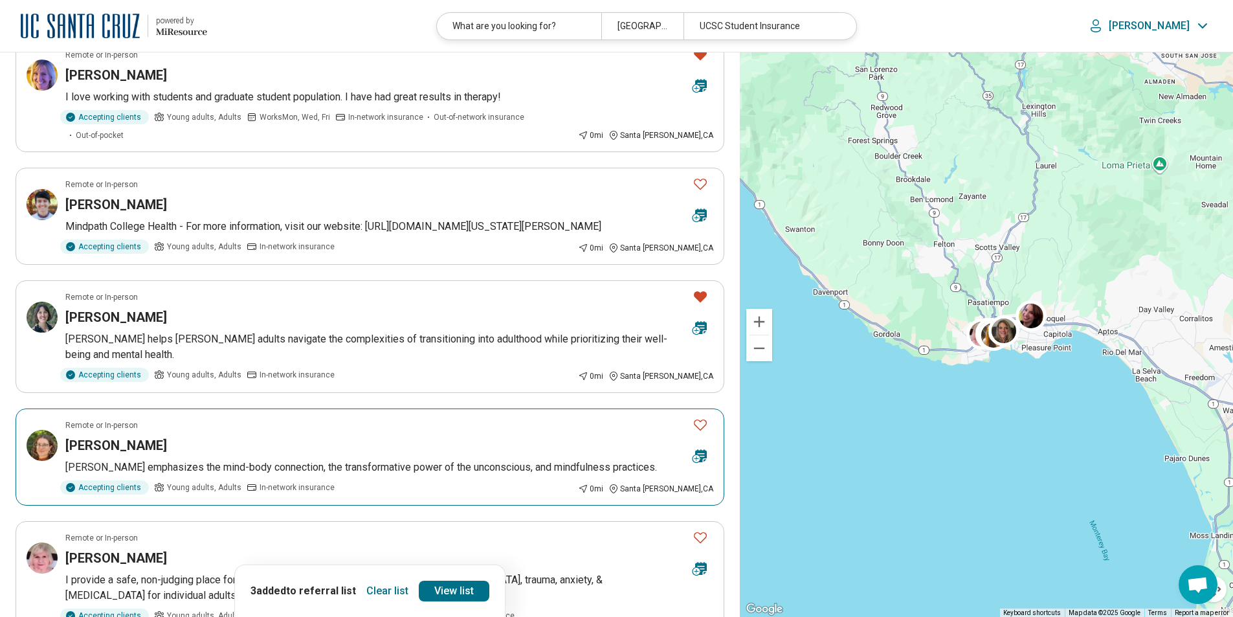
click at [698, 417] on icon "Favorite" at bounding box center [701, 425] width 16 height 16
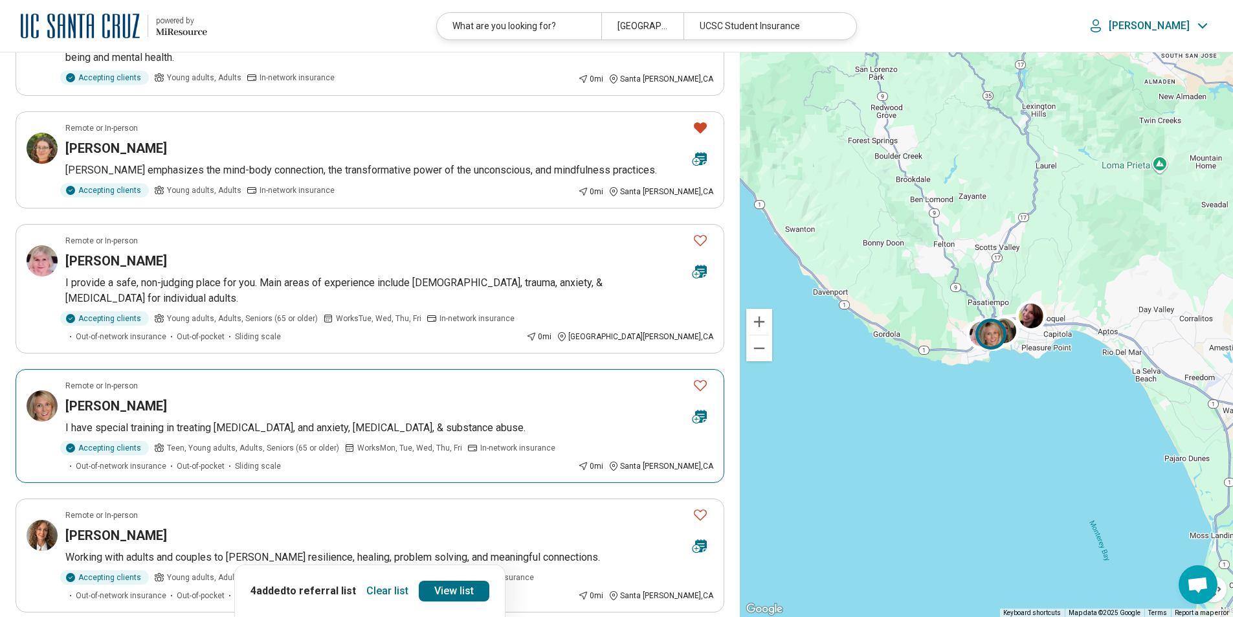
scroll to position [530, 0]
click at [700, 377] on icon "Favorite" at bounding box center [701, 385] width 16 height 16
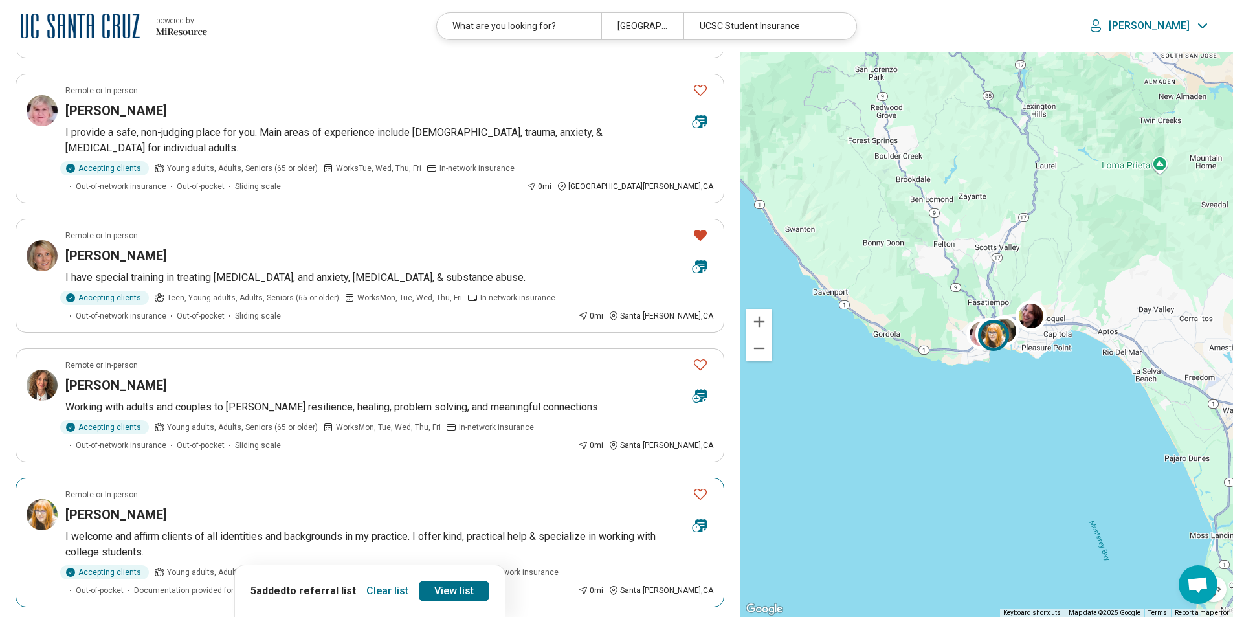
scroll to position [680, 0]
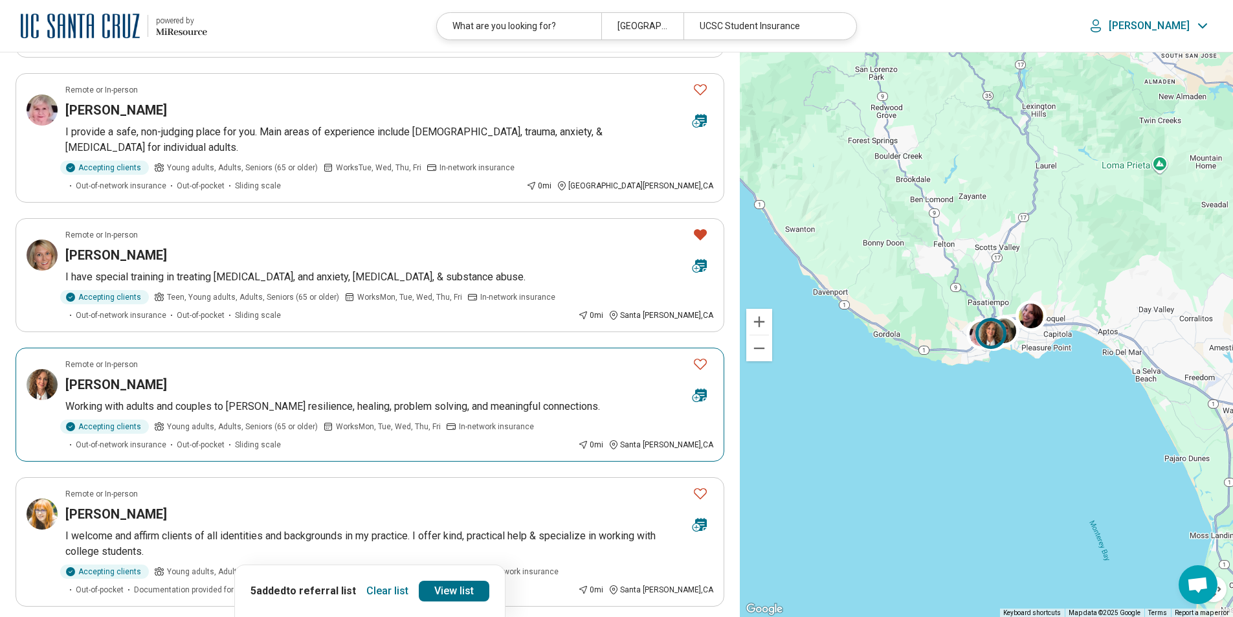
click at [699, 356] on icon "Favorite" at bounding box center [701, 364] width 16 height 16
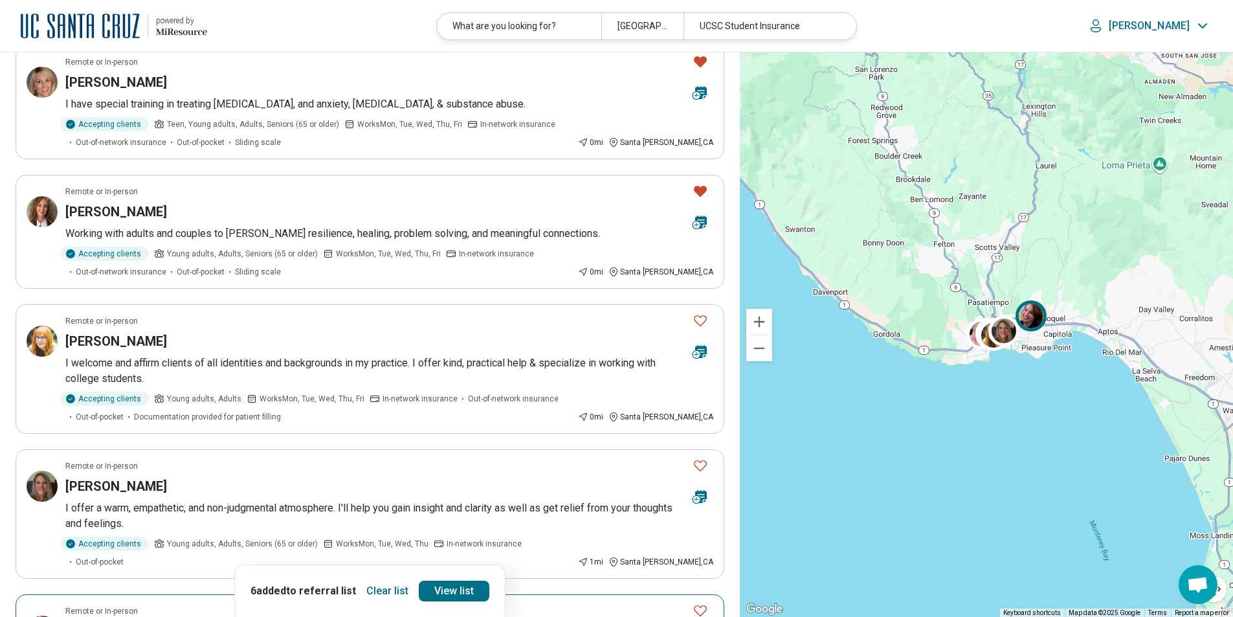
scroll to position [846, 0]
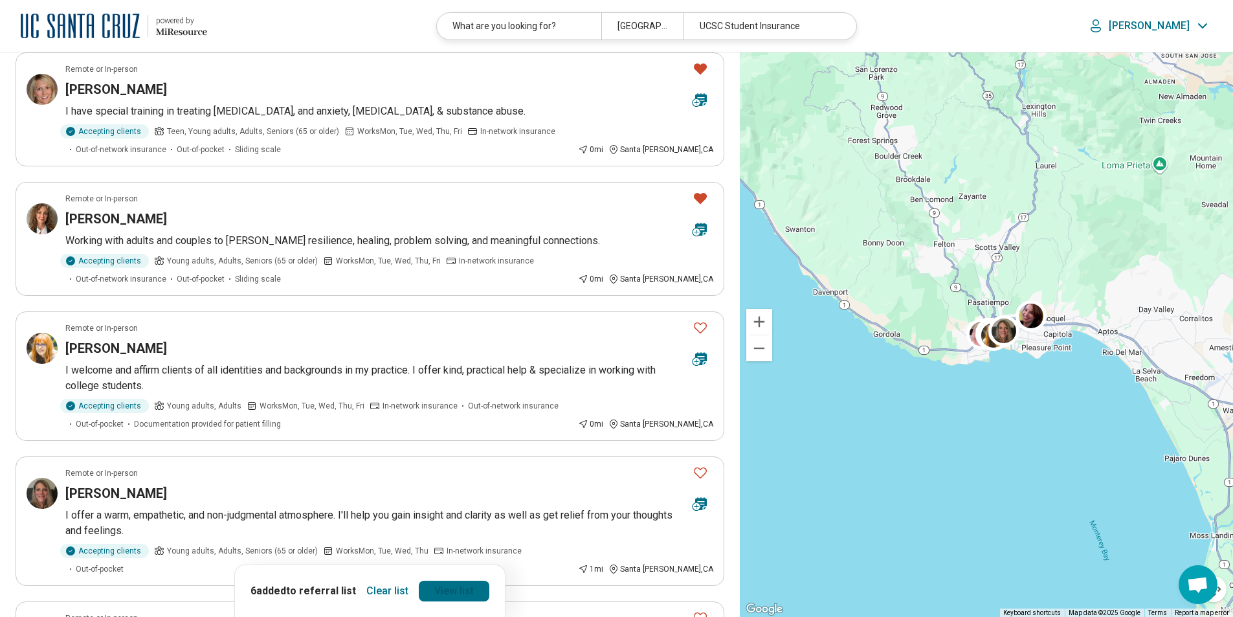
click at [459, 589] on link "View list" at bounding box center [454, 591] width 71 height 21
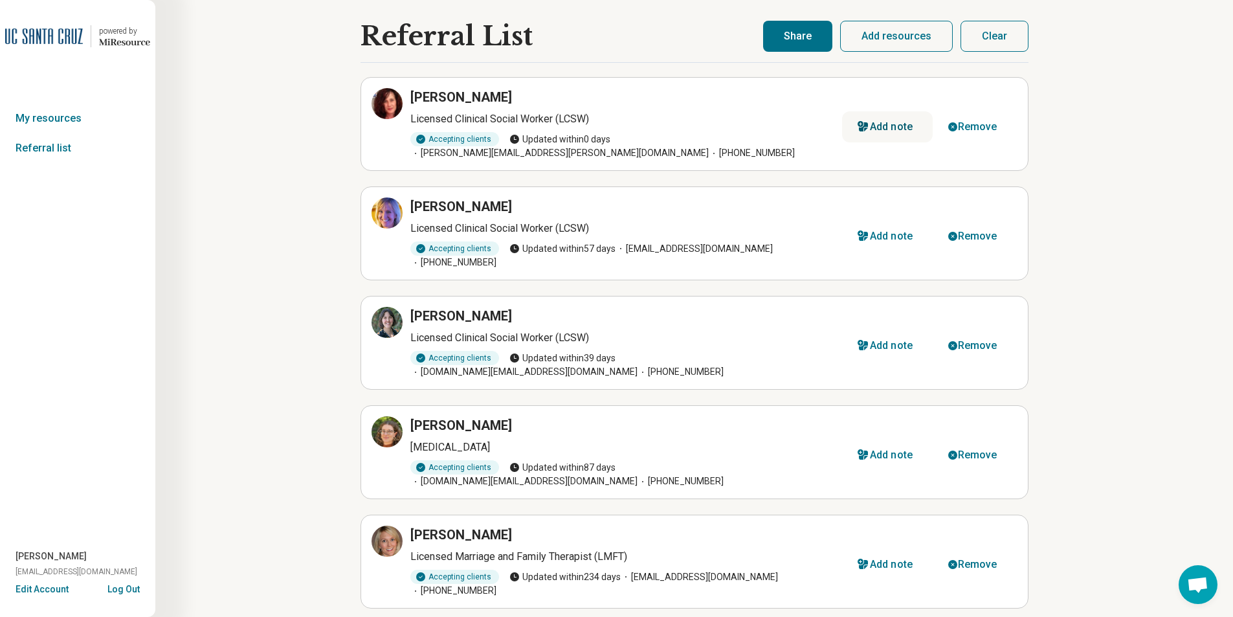
click at [886, 122] on div "Add note" at bounding box center [891, 127] width 43 height 10
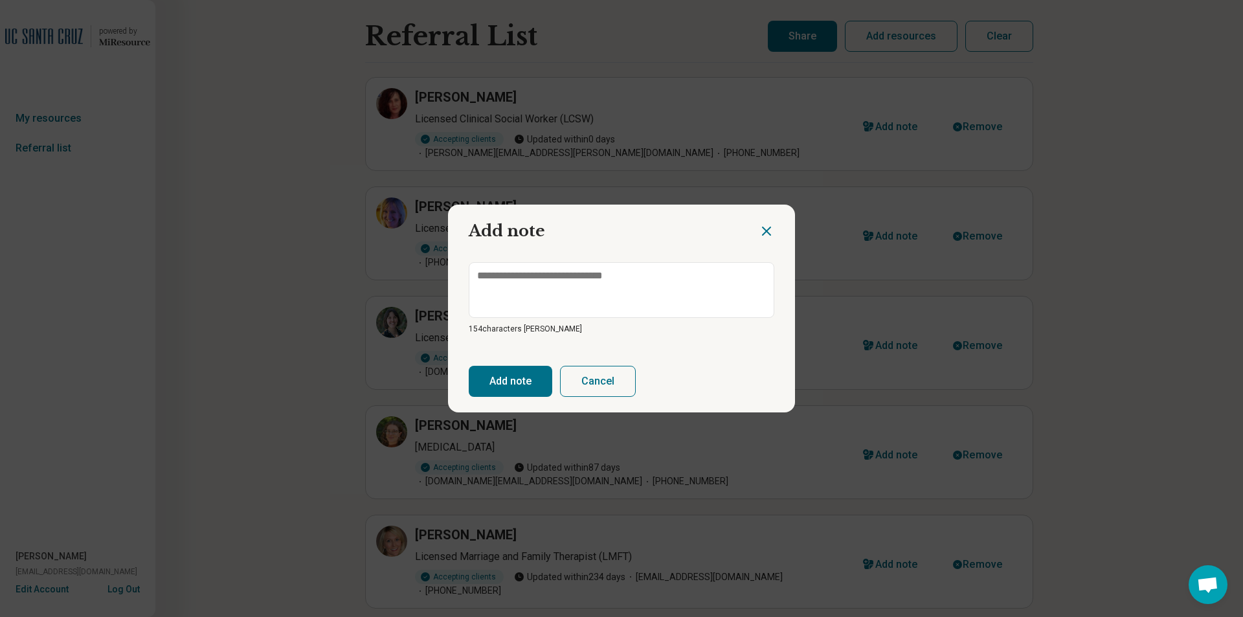
type textarea "*"
type textarea "**"
type textarea "*"
type textarea "***"
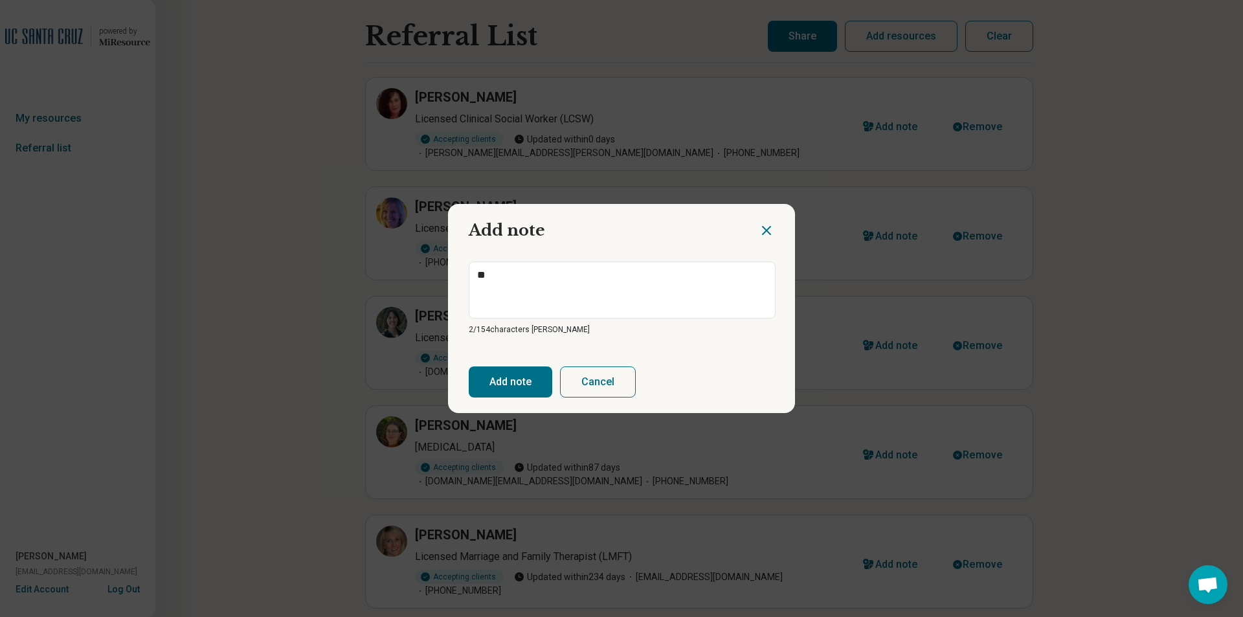
type textarea "*"
type textarea "****"
type textarea "*"
type textarea "*****"
type textarea "*"
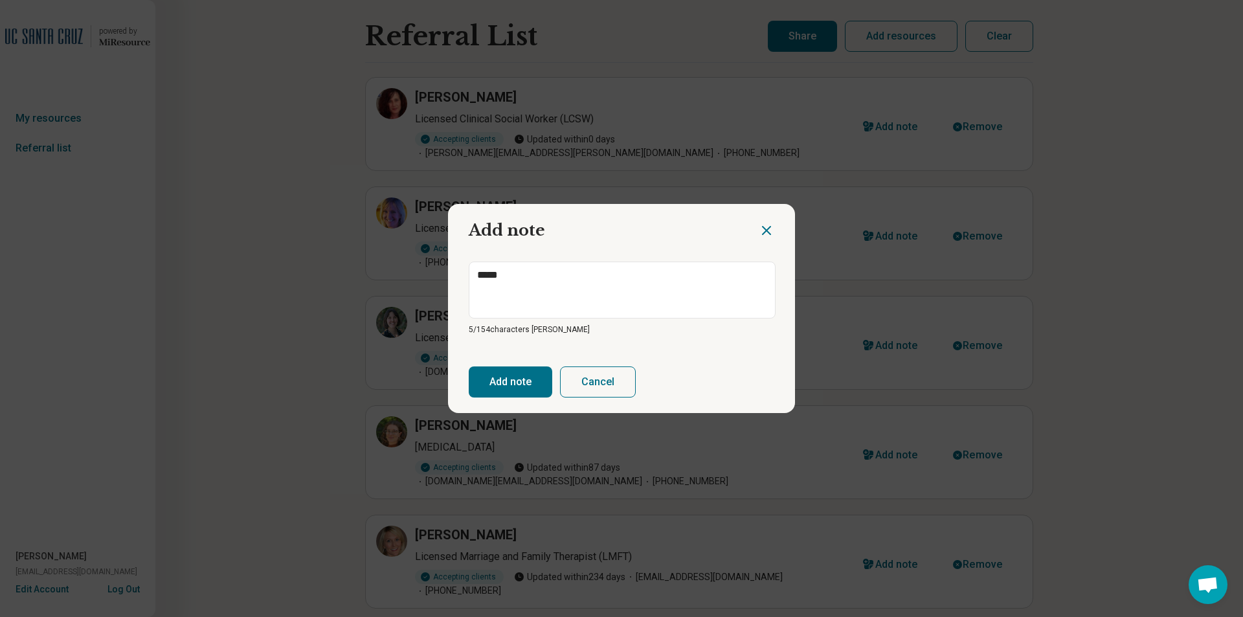
type textarea "*****"
type textarea "*"
type textarea "*******"
type textarea "*"
type textarea "********"
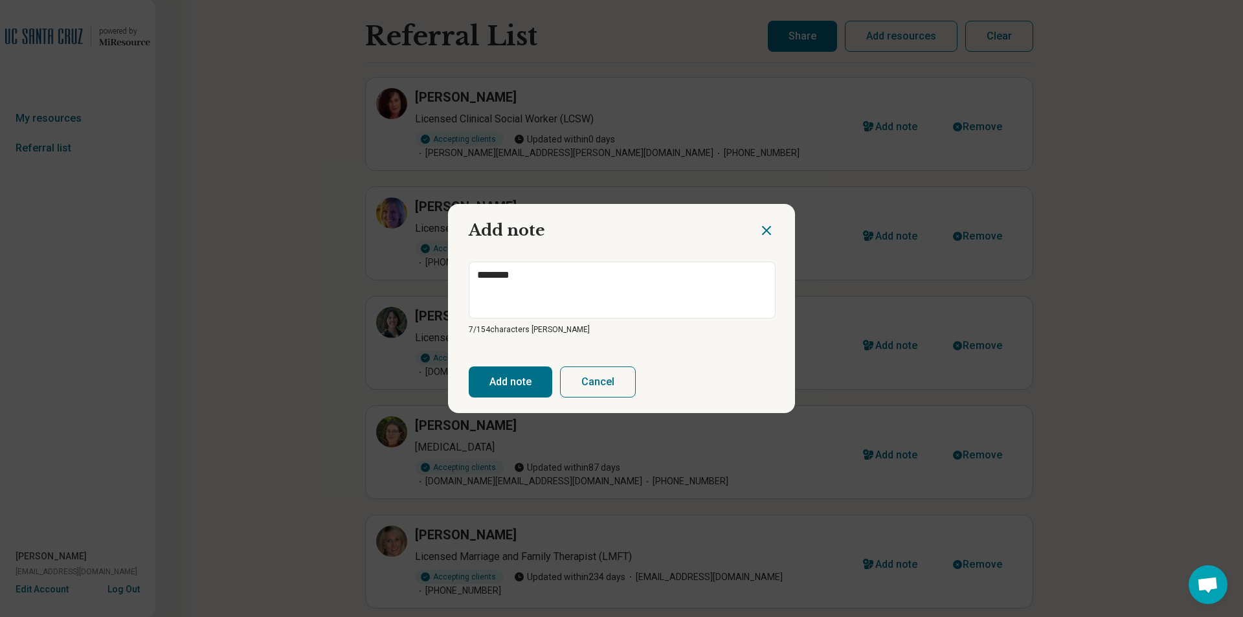
type textarea "*"
type textarea "*********"
type textarea "*"
type textarea "**********"
type textarea "*"
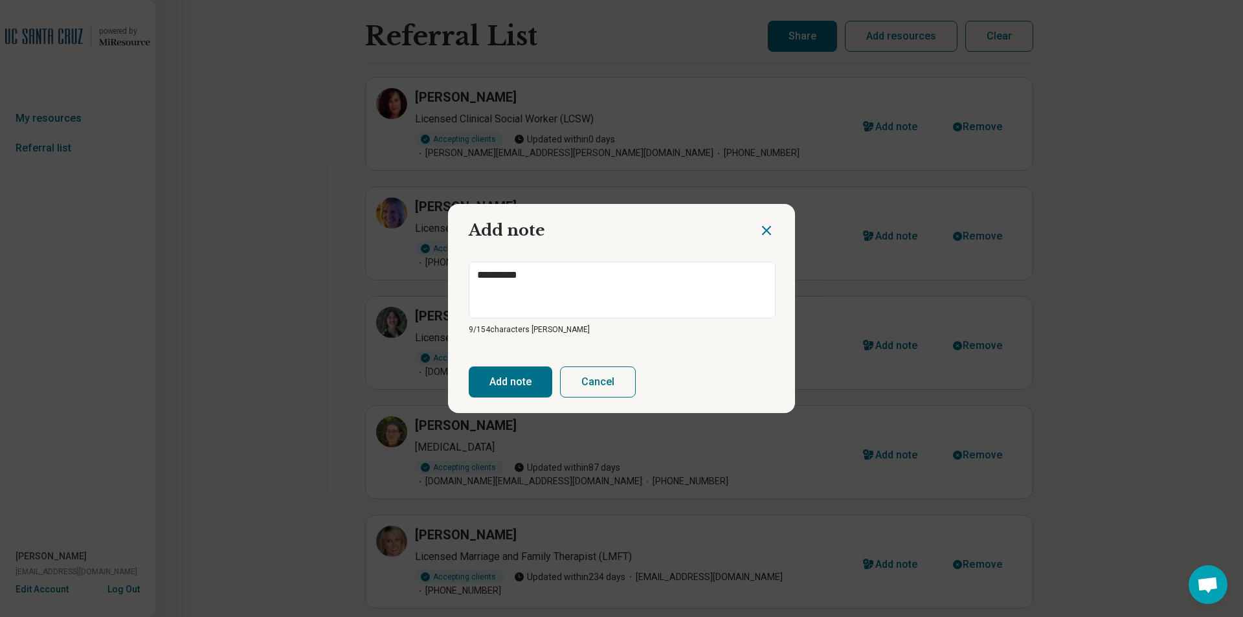
type textarea "**********"
type textarea "*"
type textarea "**********"
type textarea "*"
type textarea "**********"
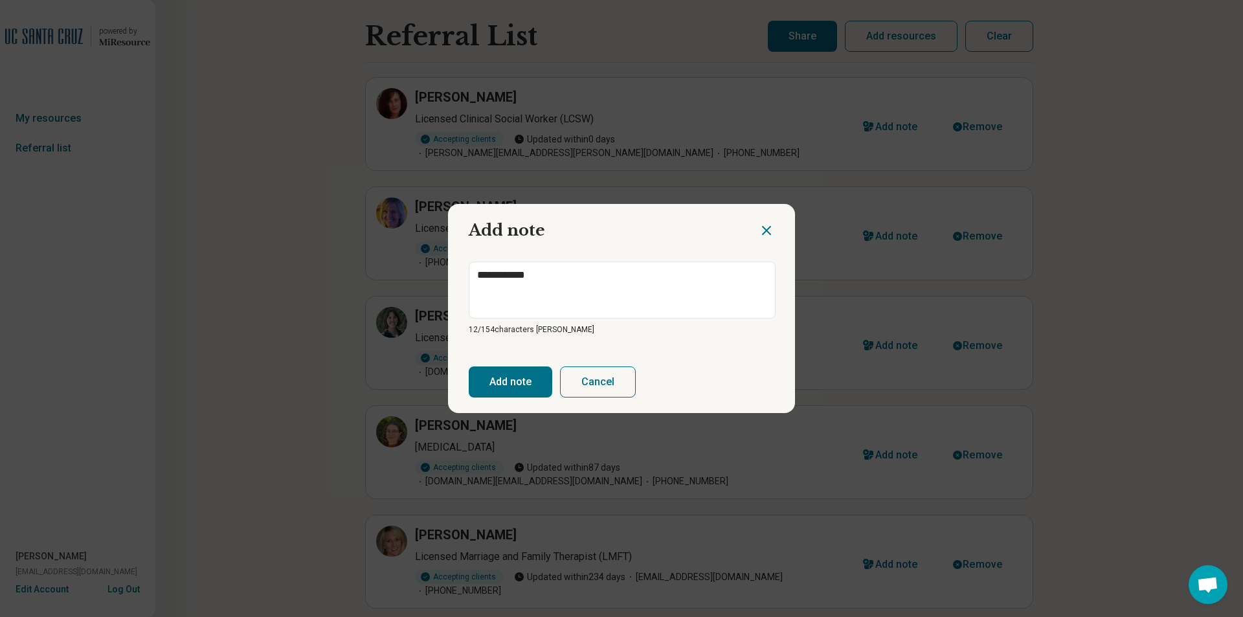
type textarea "*"
type textarea "**********"
type textarea "*"
type textarea "**********"
type textarea "*"
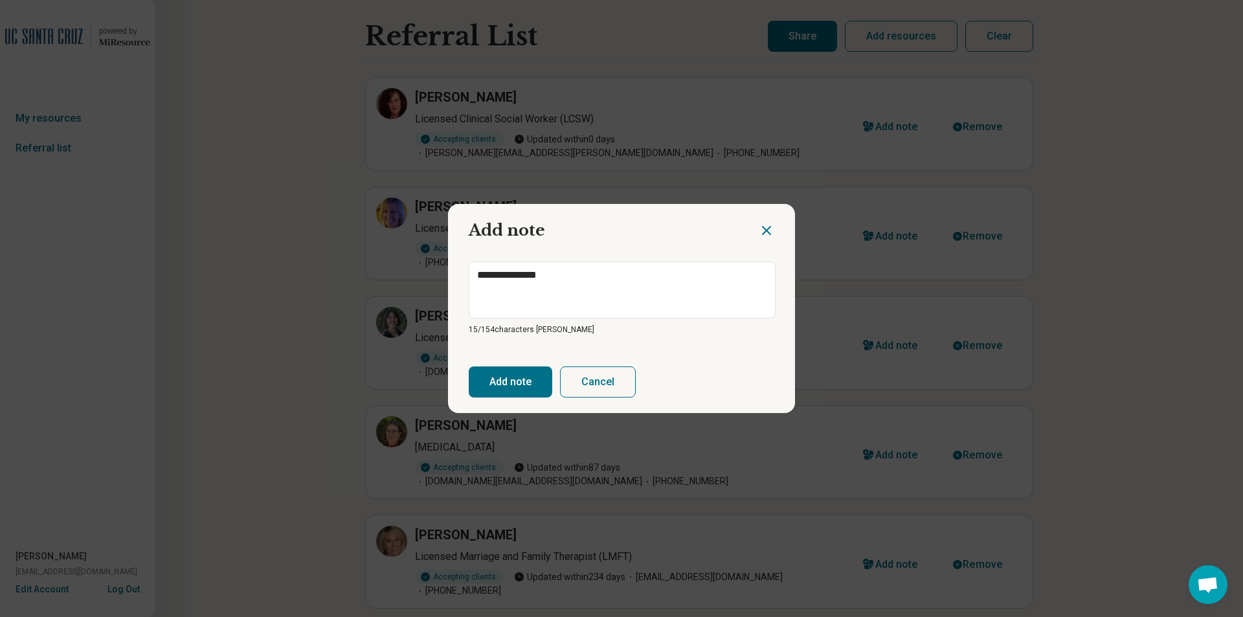
type textarea "**********"
type textarea "*"
click at [504, 381] on button "Add note" at bounding box center [511, 381] width 84 height 31
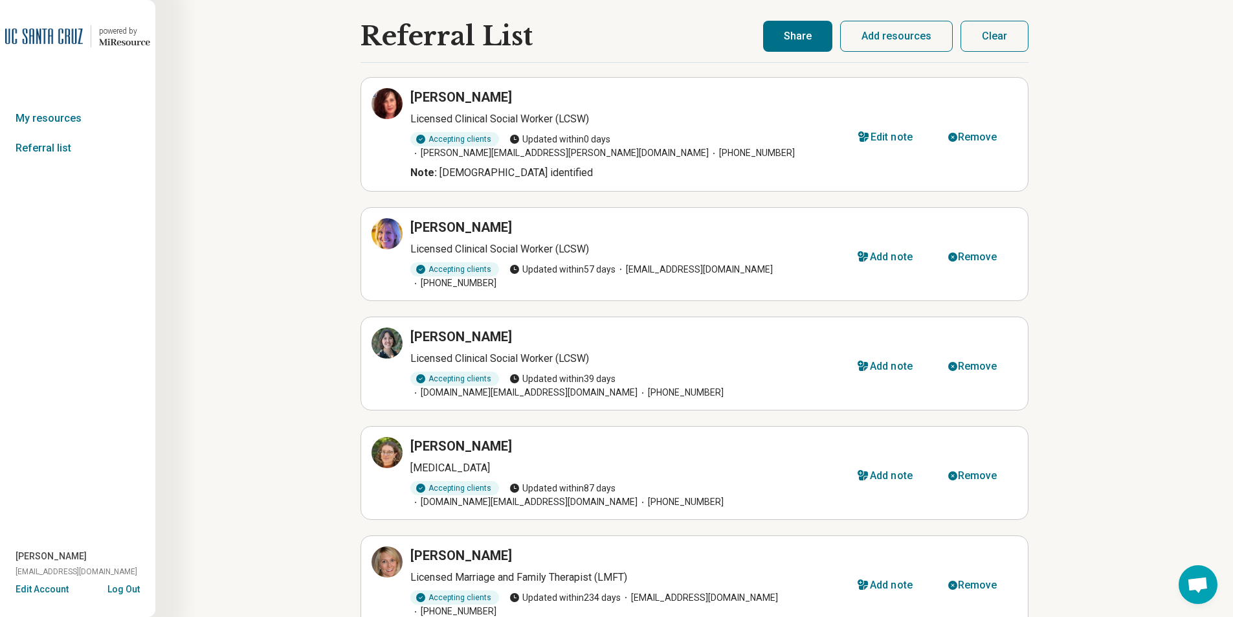
click at [800, 30] on button "Share" at bounding box center [797, 36] width 69 height 31
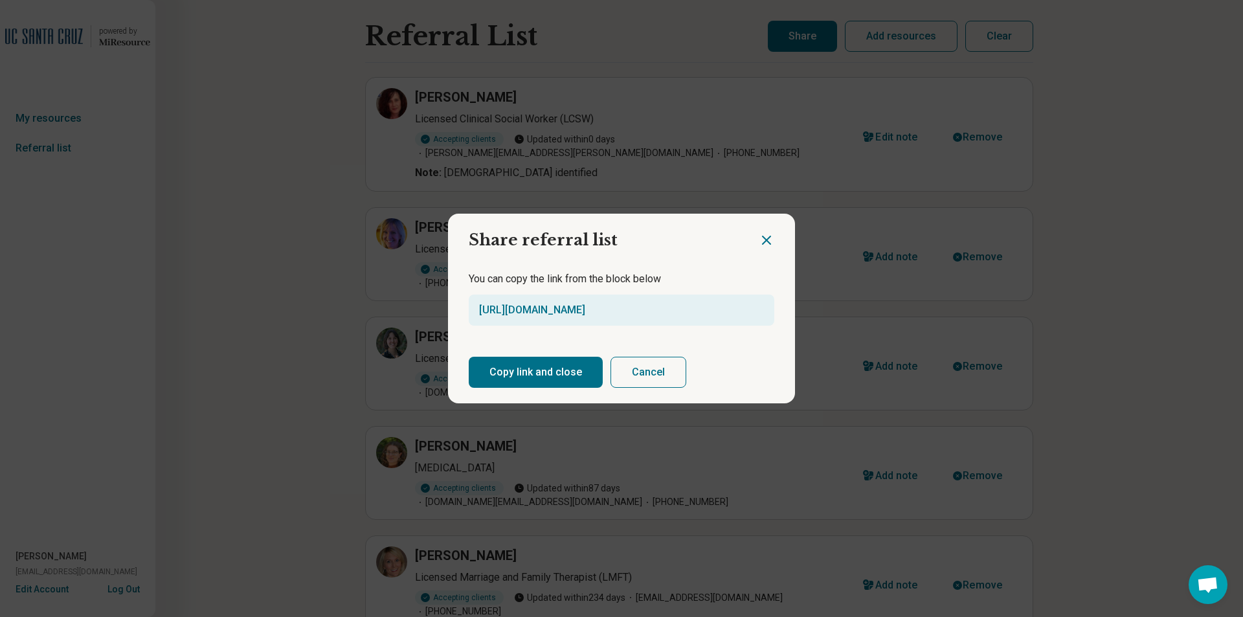
click at [548, 366] on button "Copy link and close" at bounding box center [536, 372] width 134 height 31
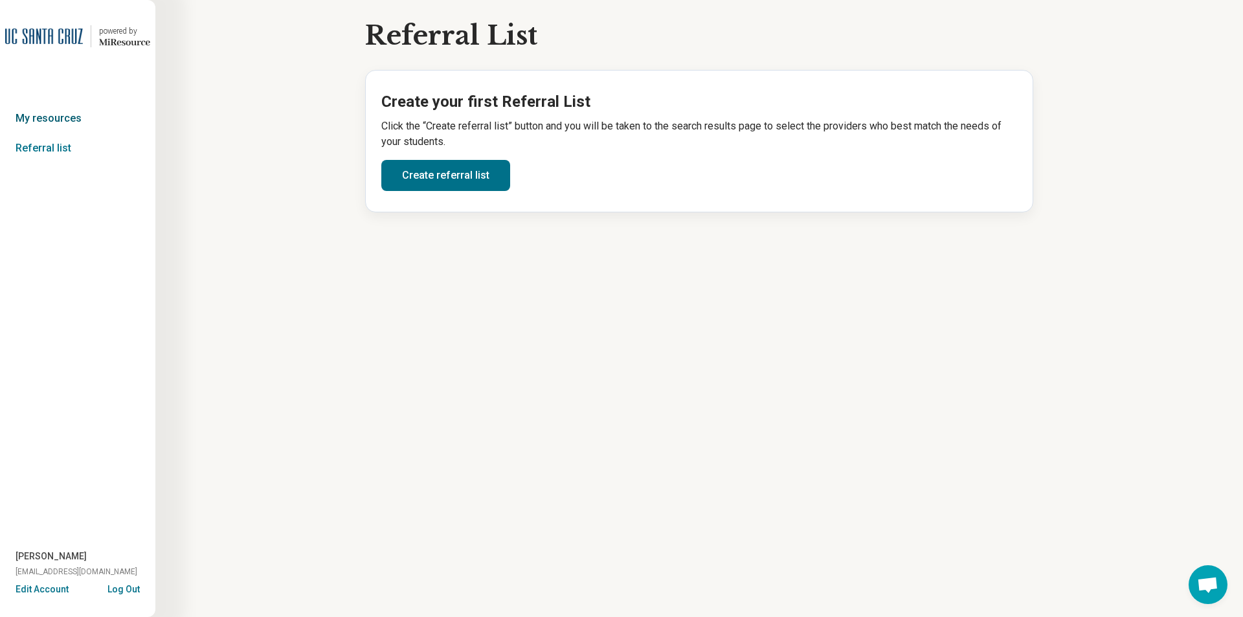
click at [65, 115] on link "My resources" at bounding box center [77, 119] width 155 height 30
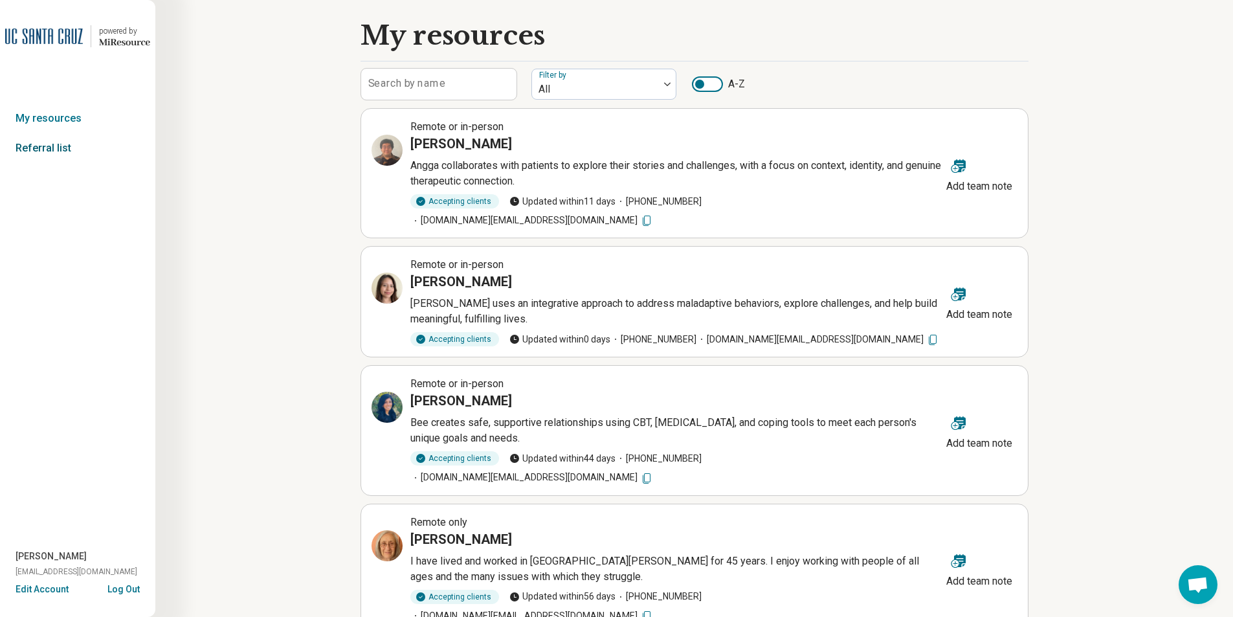
click at [49, 142] on link "Referral list" at bounding box center [77, 148] width 155 height 30
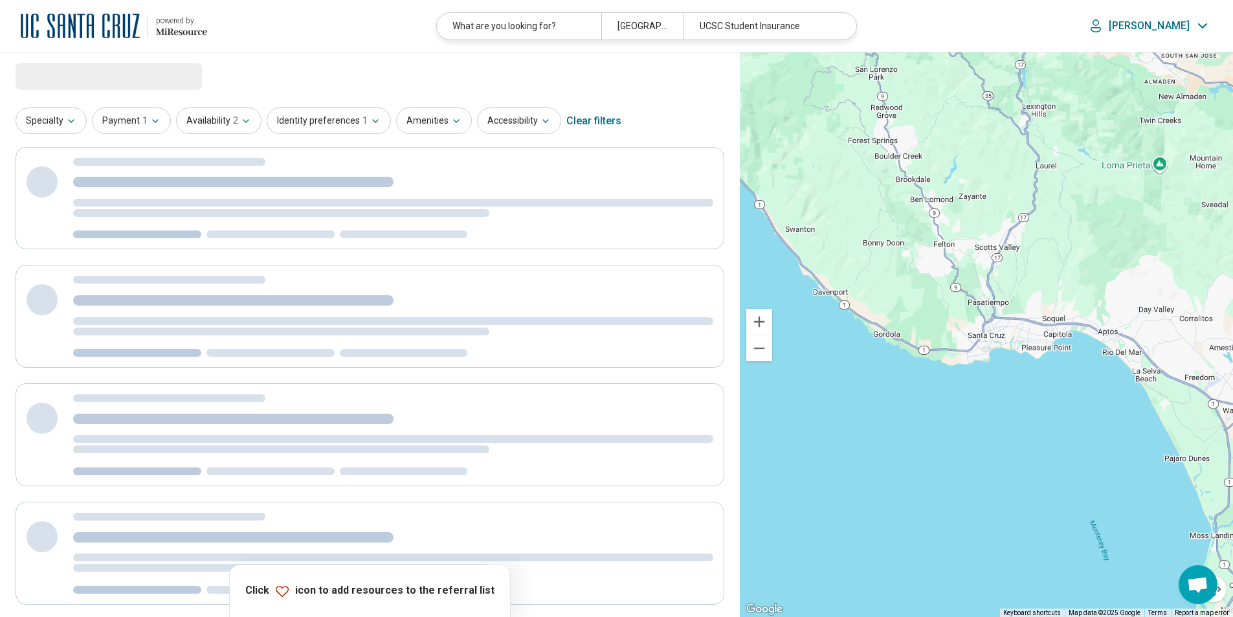
select select "***"
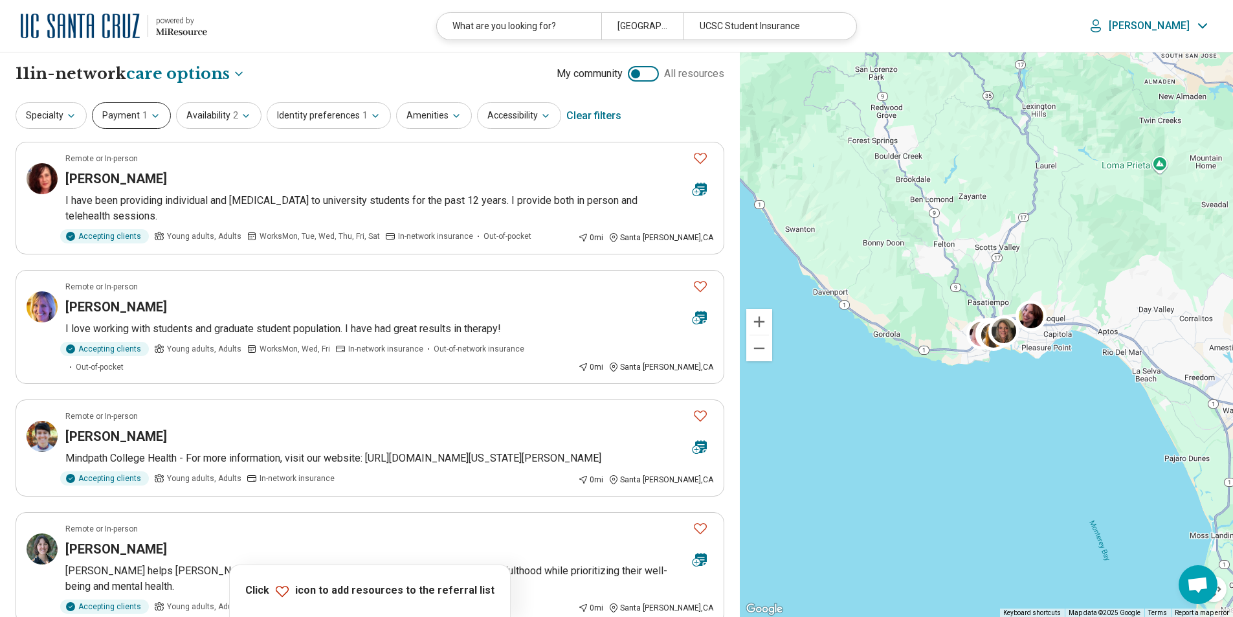
click at [139, 119] on button "Payment 1" at bounding box center [131, 115] width 79 height 27
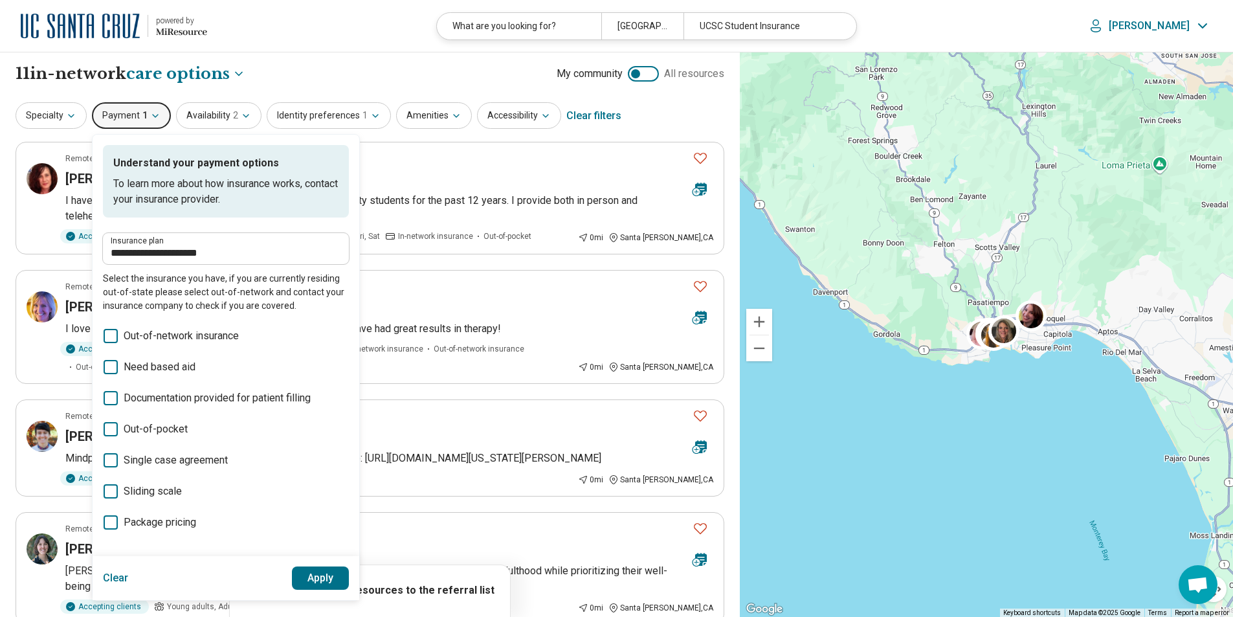
click at [114, 486] on icon at bounding box center [111, 491] width 14 height 14
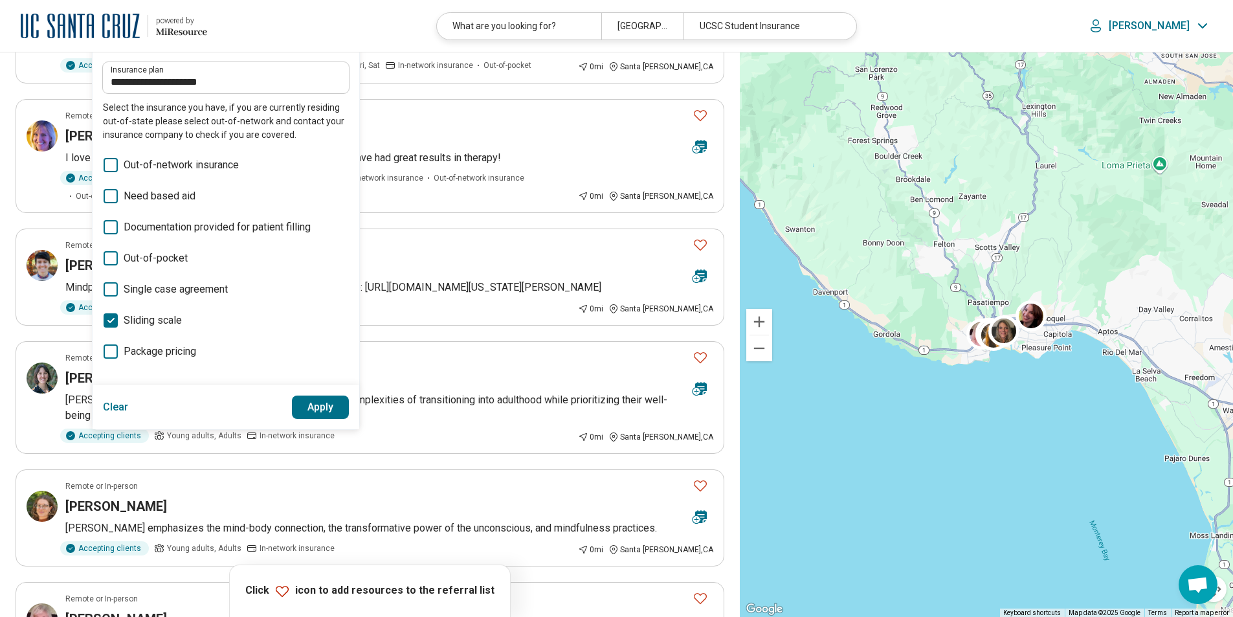
scroll to position [172, 0]
click at [120, 401] on button "Clear" at bounding box center [116, 406] width 26 height 23
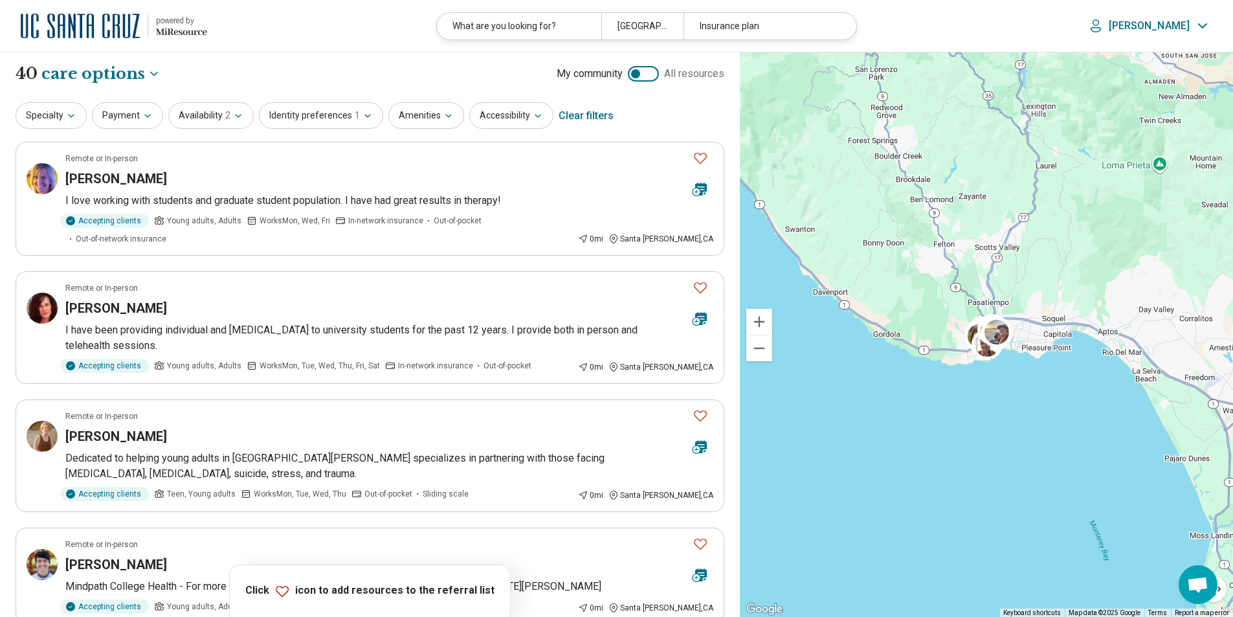
click at [589, 109] on div "Clear filters" at bounding box center [586, 115] width 55 height 31
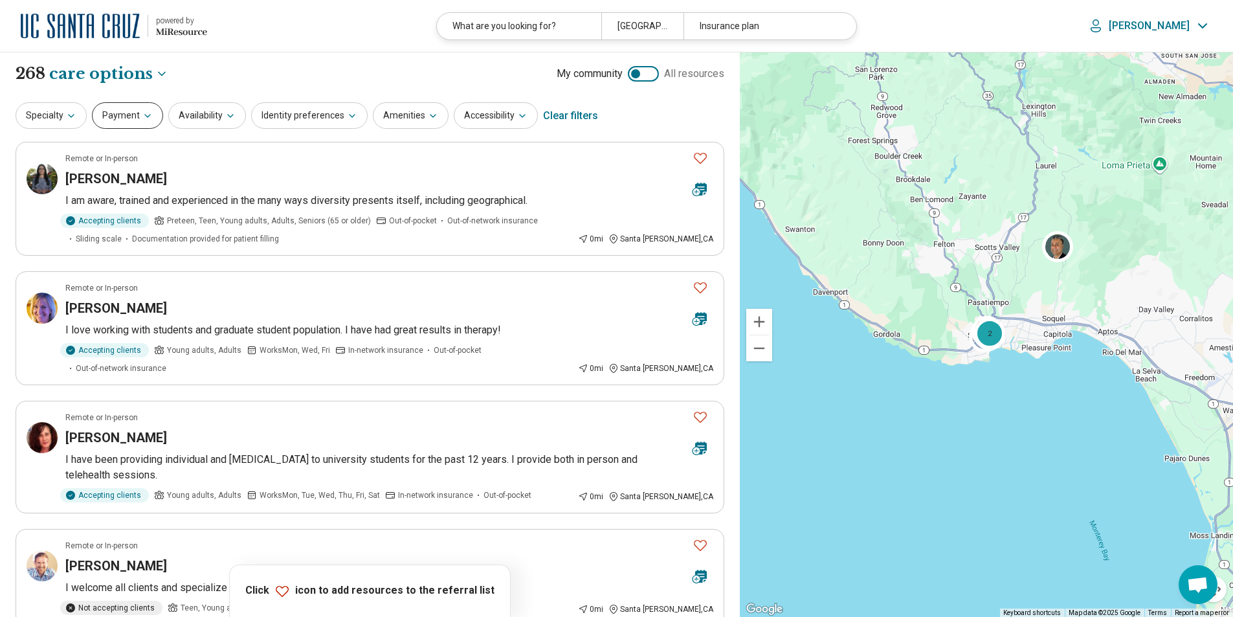
click at [126, 117] on button "Payment" at bounding box center [127, 115] width 71 height 27
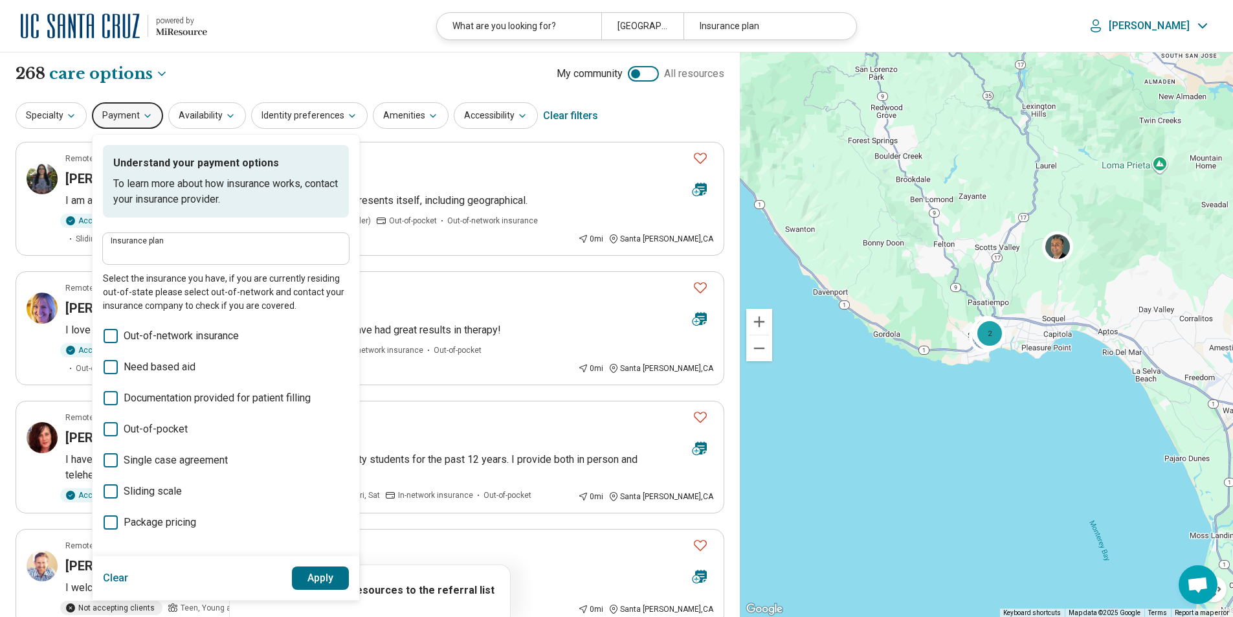
click at [110, 488] on icon at bounding box center [111, 491] width 14 height 14
click at [319, 584] on button "Apply" at bounding box center [321, 578] width 58 height 23
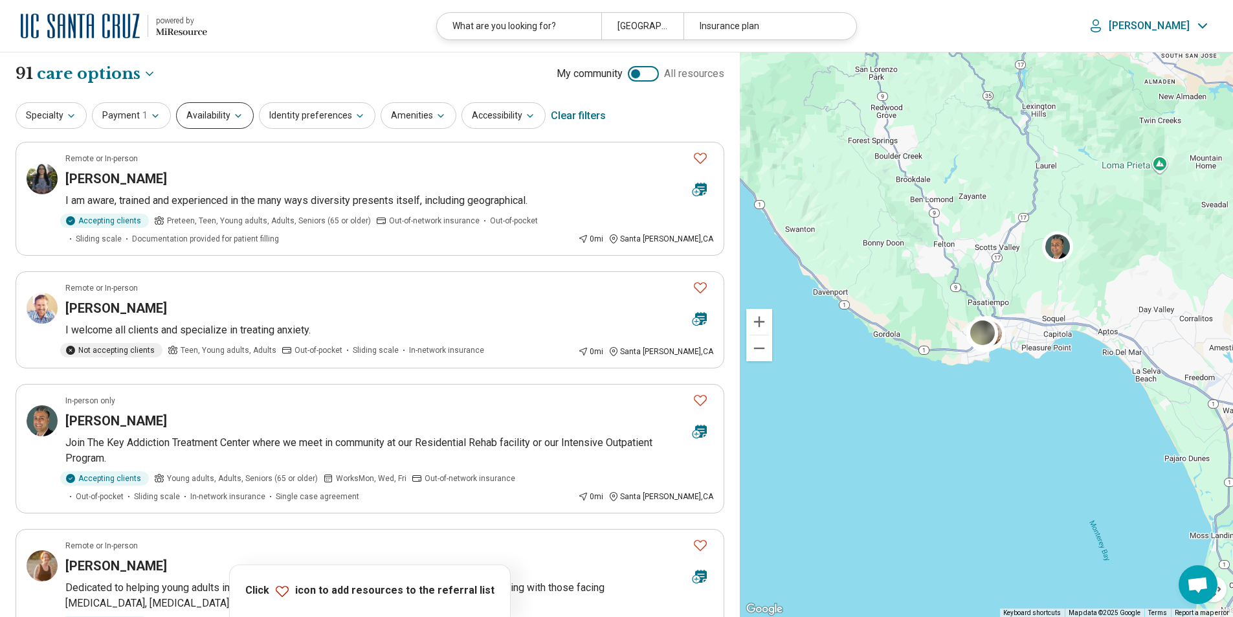
click at [223, 111] on button "Availability" at bounding box center [215, 115] width 78 height 27
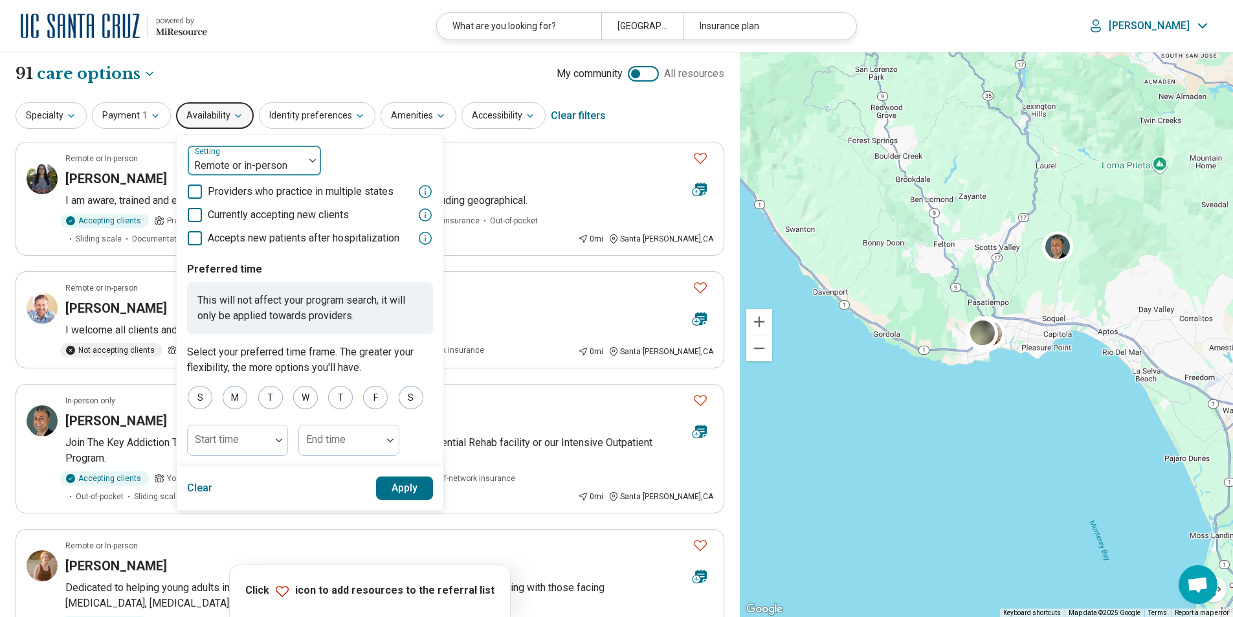
click at [287, 158] on div at bounding box center [246, 166] width 106 height 18
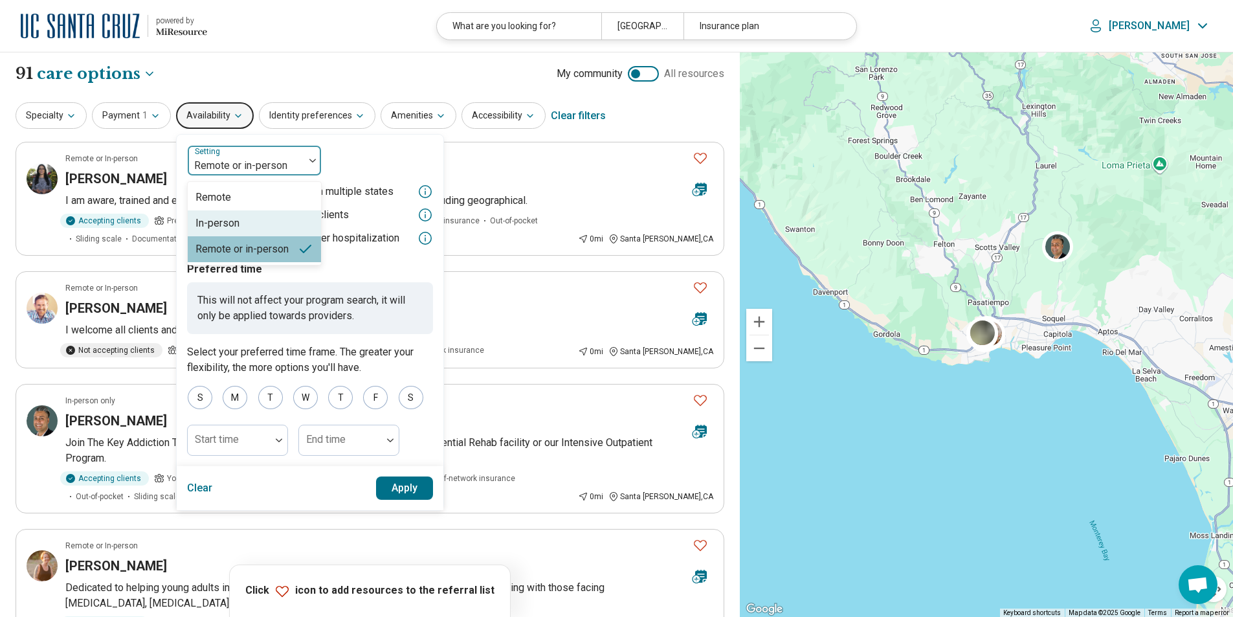
click at [217, 221] on div "In-person" at bounding box center [218, 224] width 44 height 16
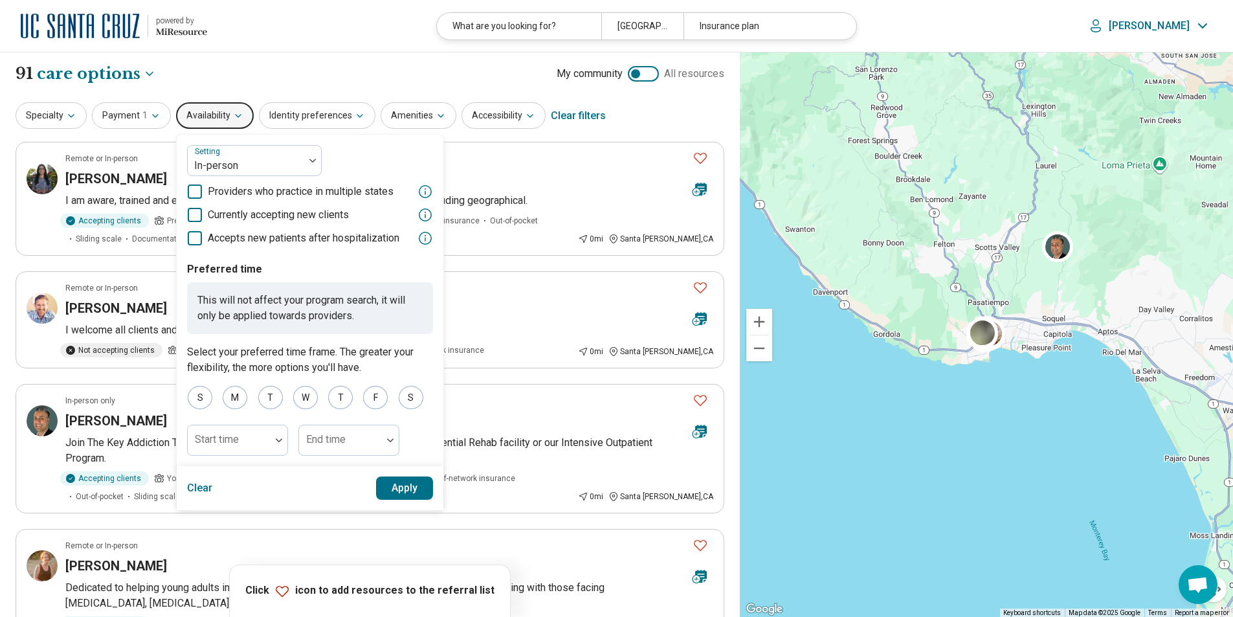
click at [409, 486] on button "Apply" at bounding box center [405, 488] width 58 height 23
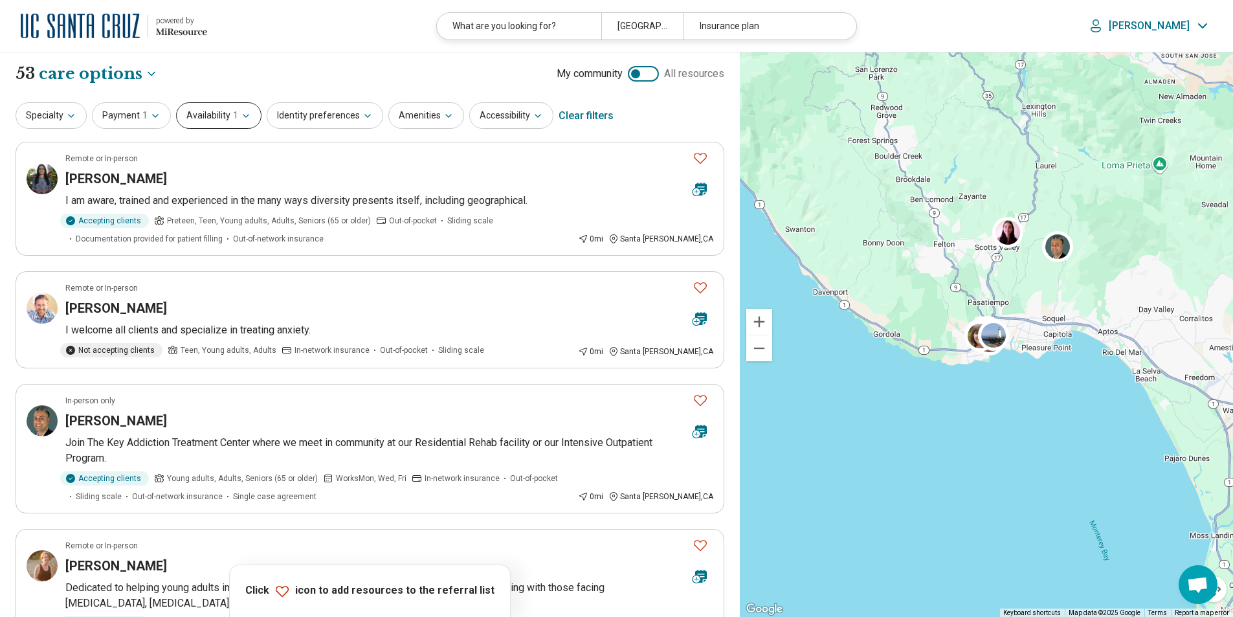
click at [215, 119] on button "Availability 1" at bounding box center [218, 115] width 85 height 27
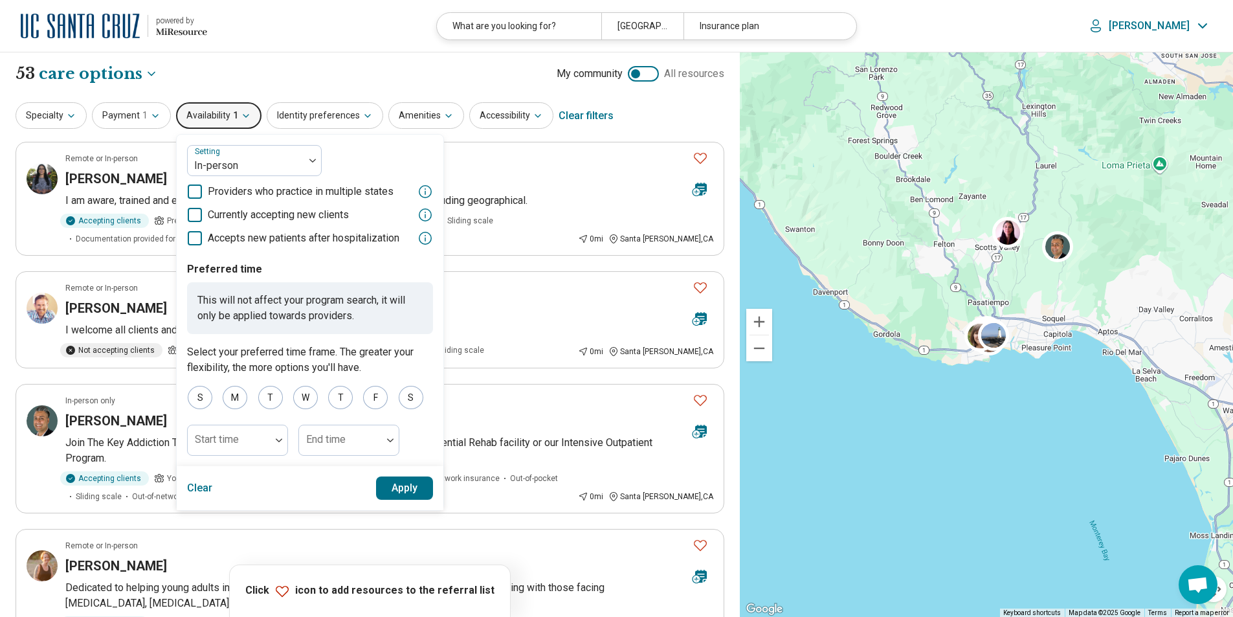
click at [194, 212] on icon at bounding box center [195, 215] width 14 height 14
click at [412, 478] on button "Apply" at bounding box center [405, 488] width 58 height 23
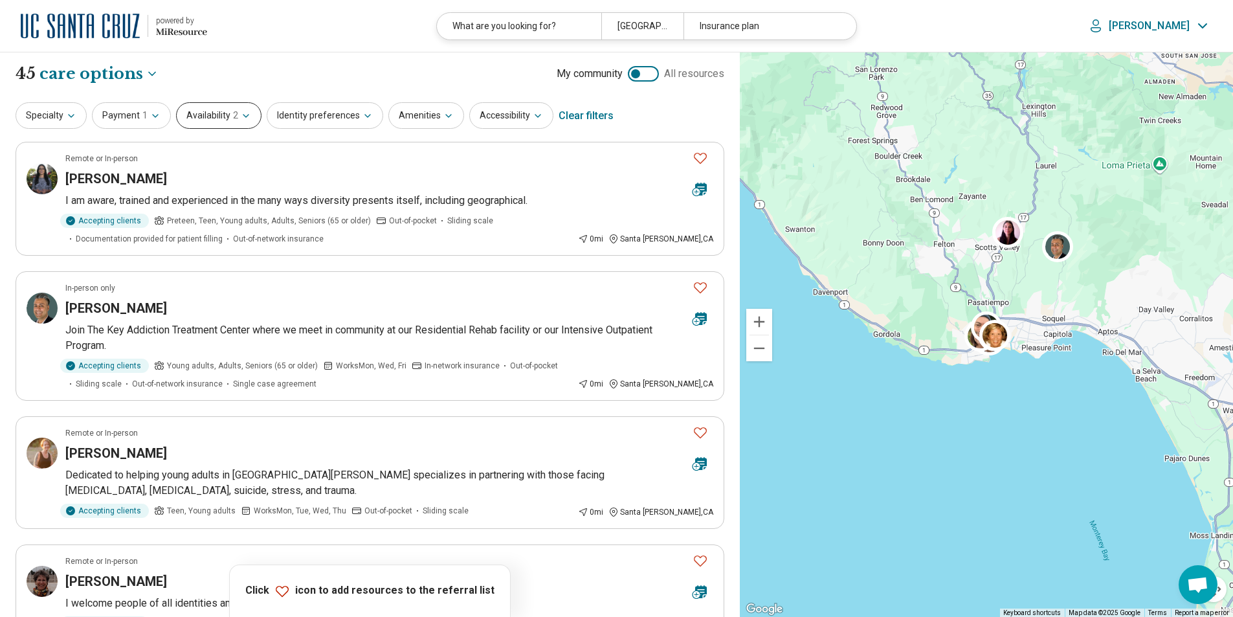
click at [213, 120] on button "Availability 2" at bounding box center [218, 115] width 85 height 27
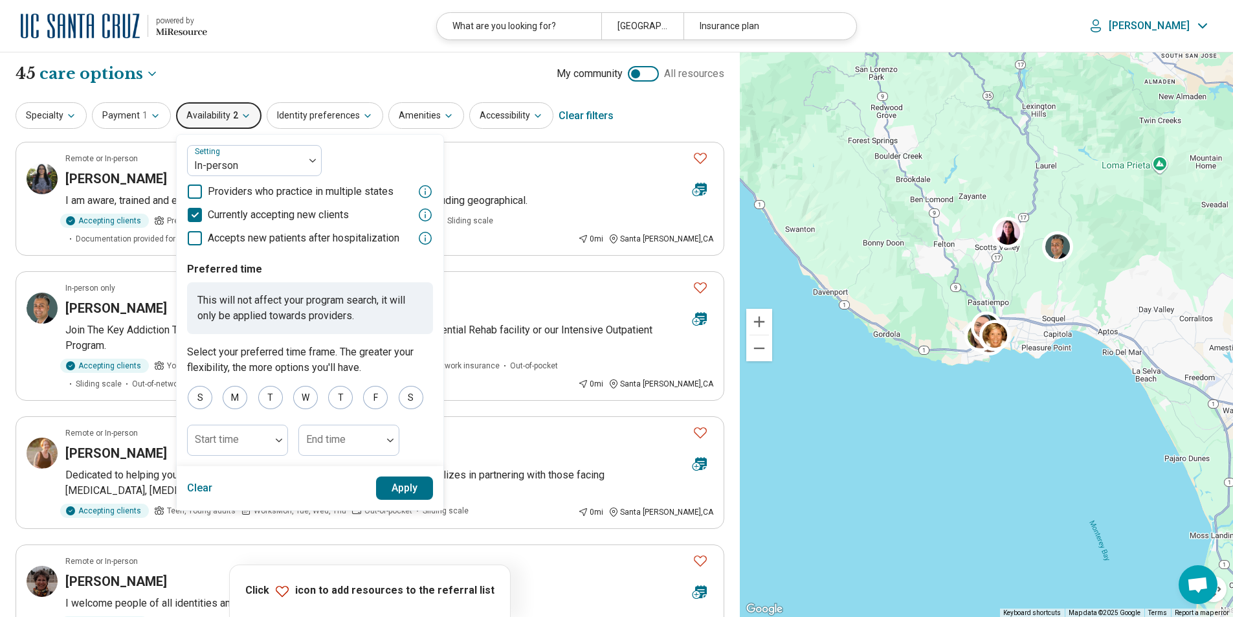
click at [411, 484] on button "Apply" at bounding box center [405, 488] width 58 height 23
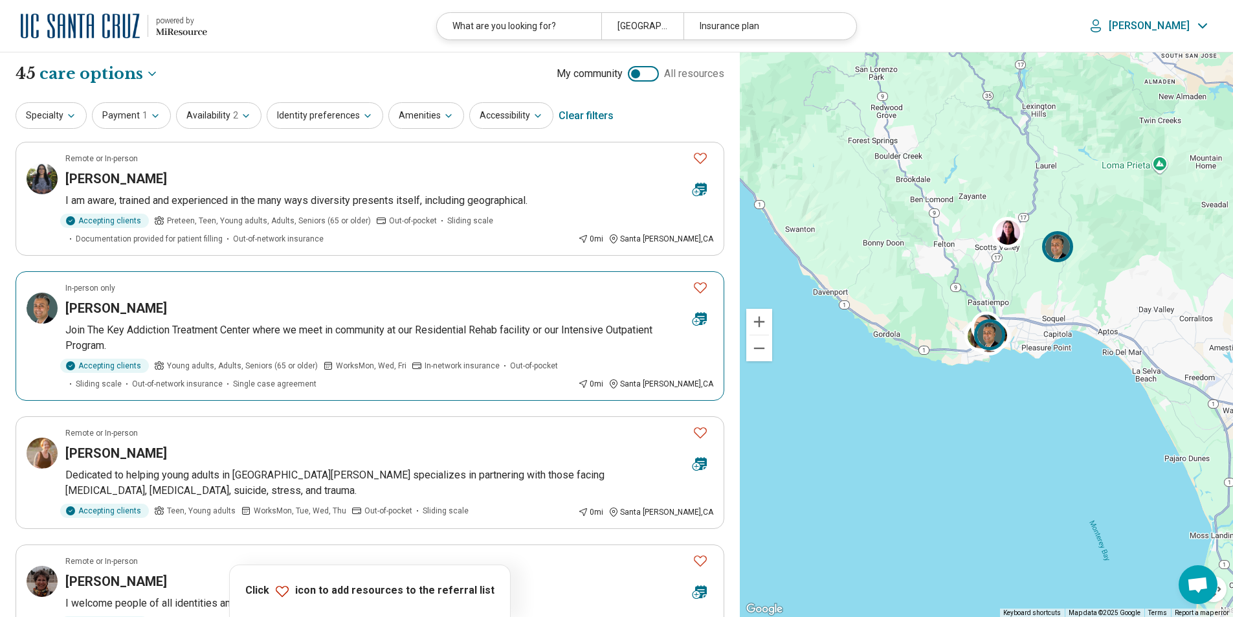
click at [149, 324] on p "Join The Key Addiction Treatment Center where we meet in community at our Resid…" at bounding box center [389, 337] width 648 height 31
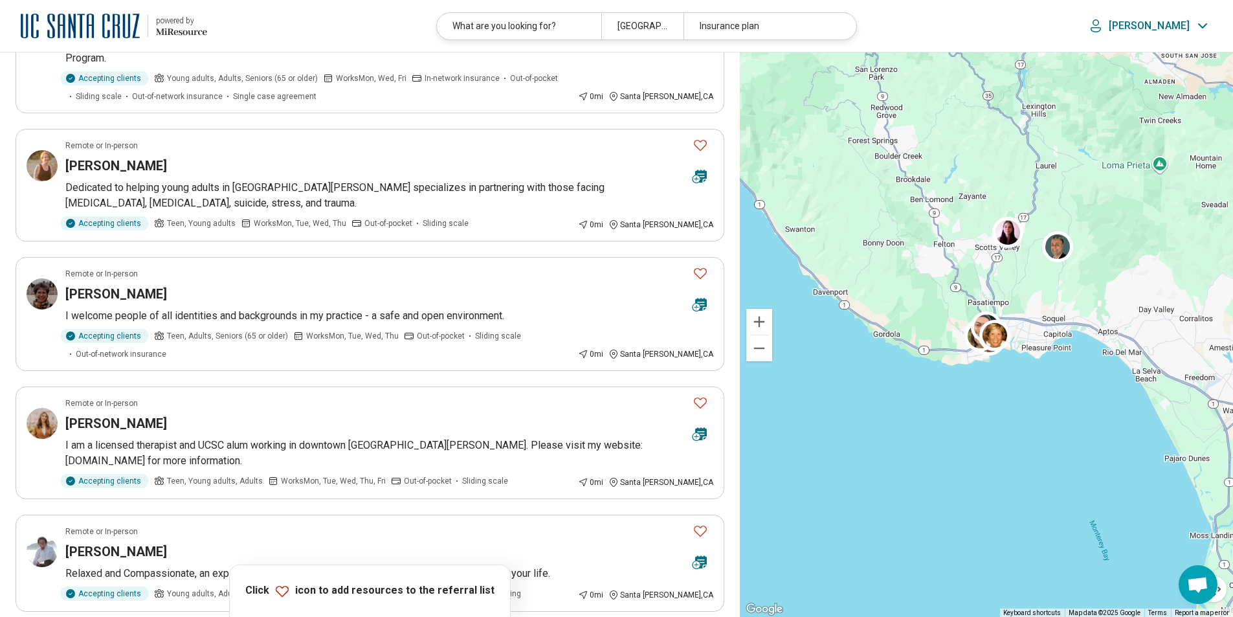
scroll to position [288, 0]
click at [106, 287] on h3 "Eve Eden" at bounding box center [116, 293] width 102 height 18
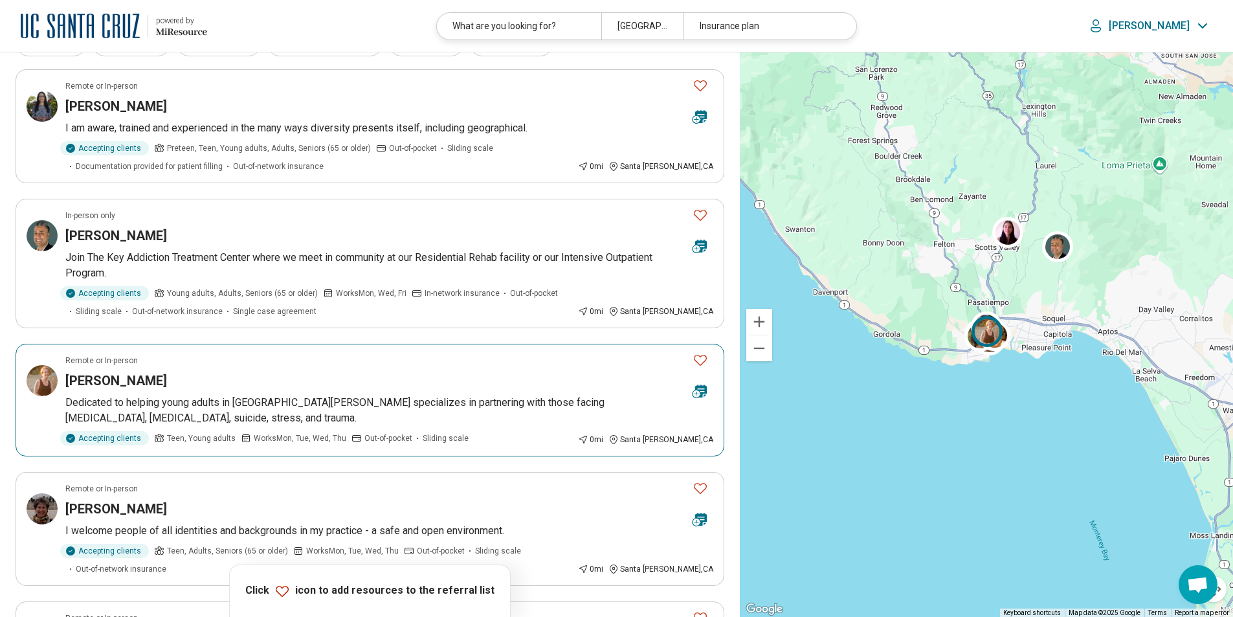
scroll to position [71, 0]
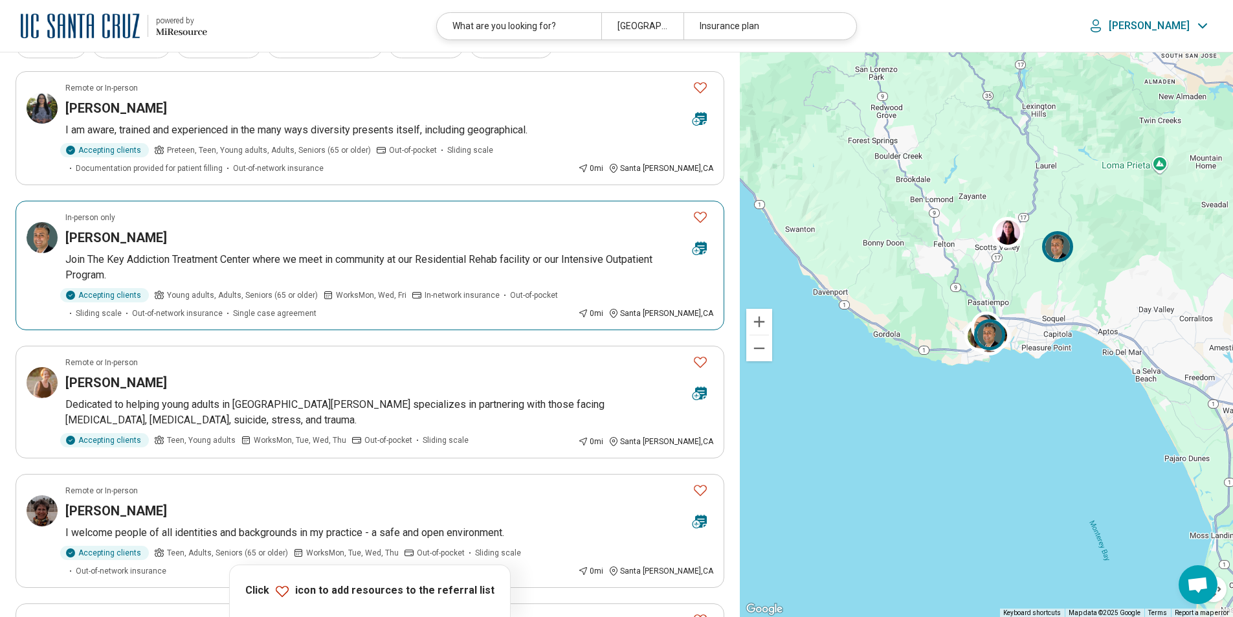
click at [117, 235] on h3 "Depinder Singh" at bounding box center [116, 238] width 102 height 18
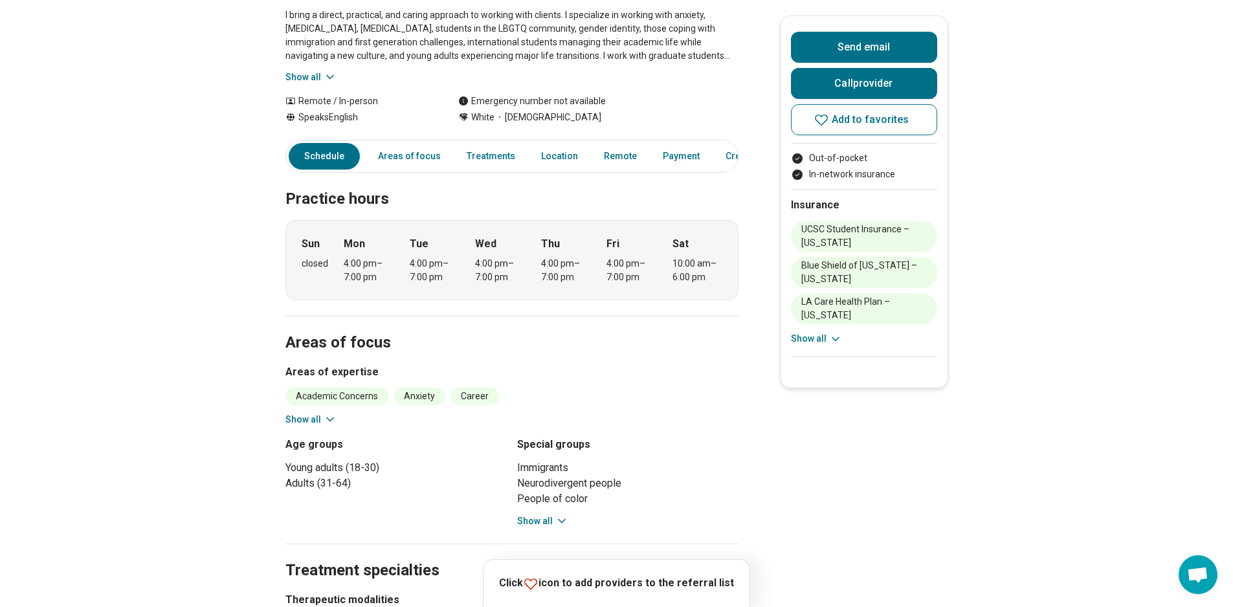
scroll to position [268, 0]
click at [334, 414] on icon at bounding box center [330, 420] width 13 height 13
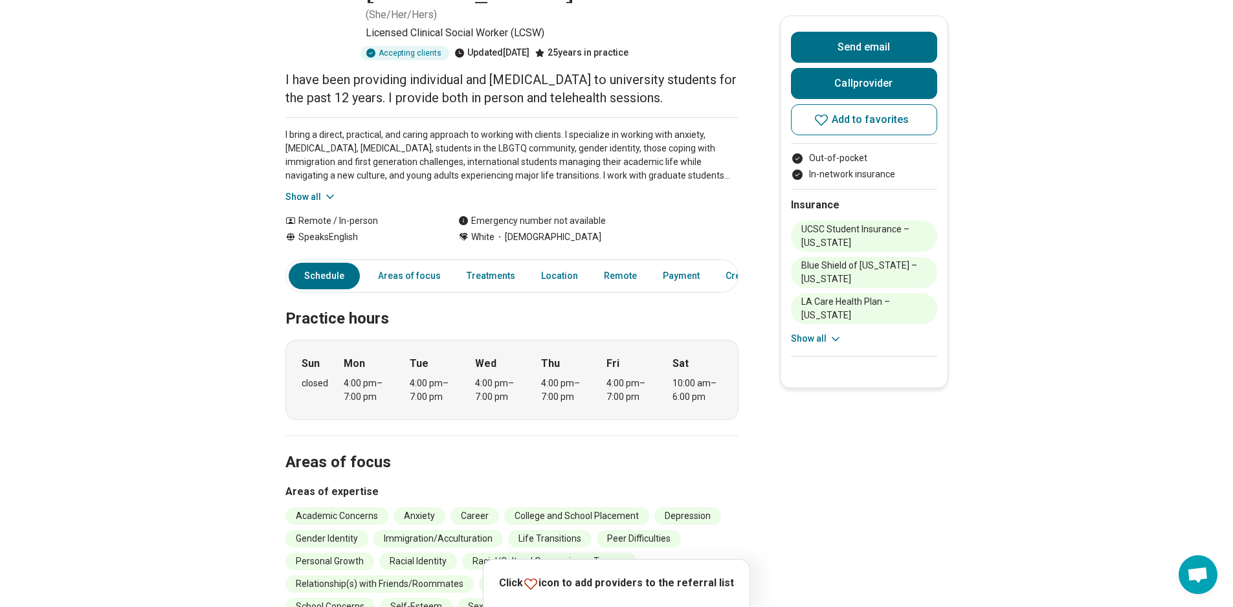
scroll to position [27, 0]
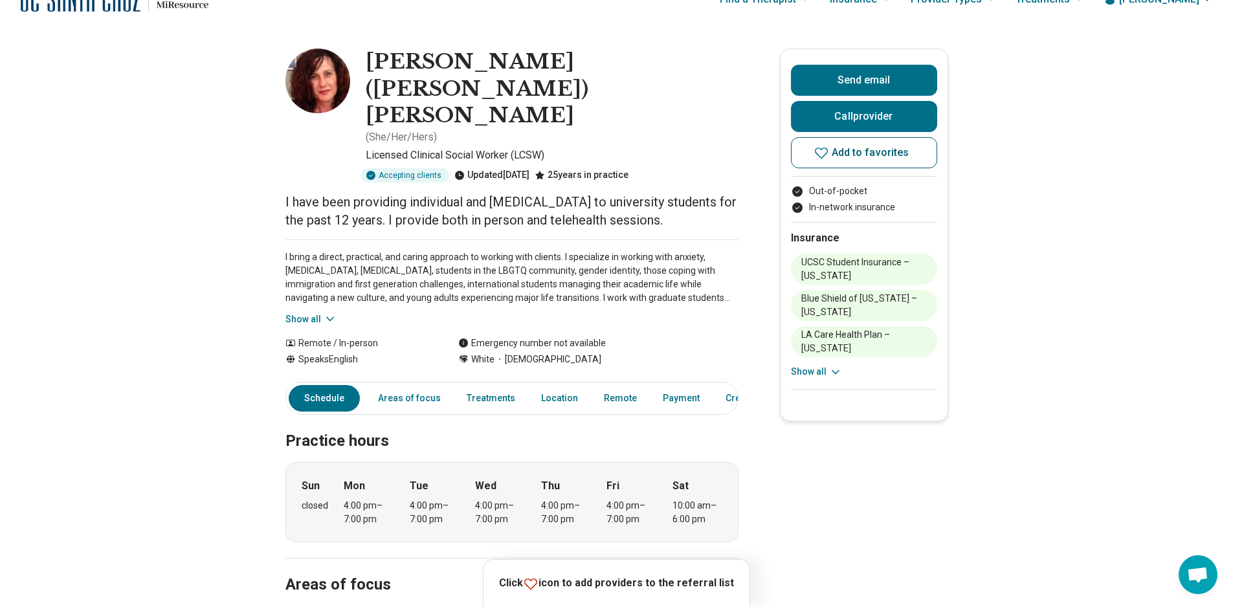
click at [826, 150] on icon at bounding box center [822, 153] width 16 height 16
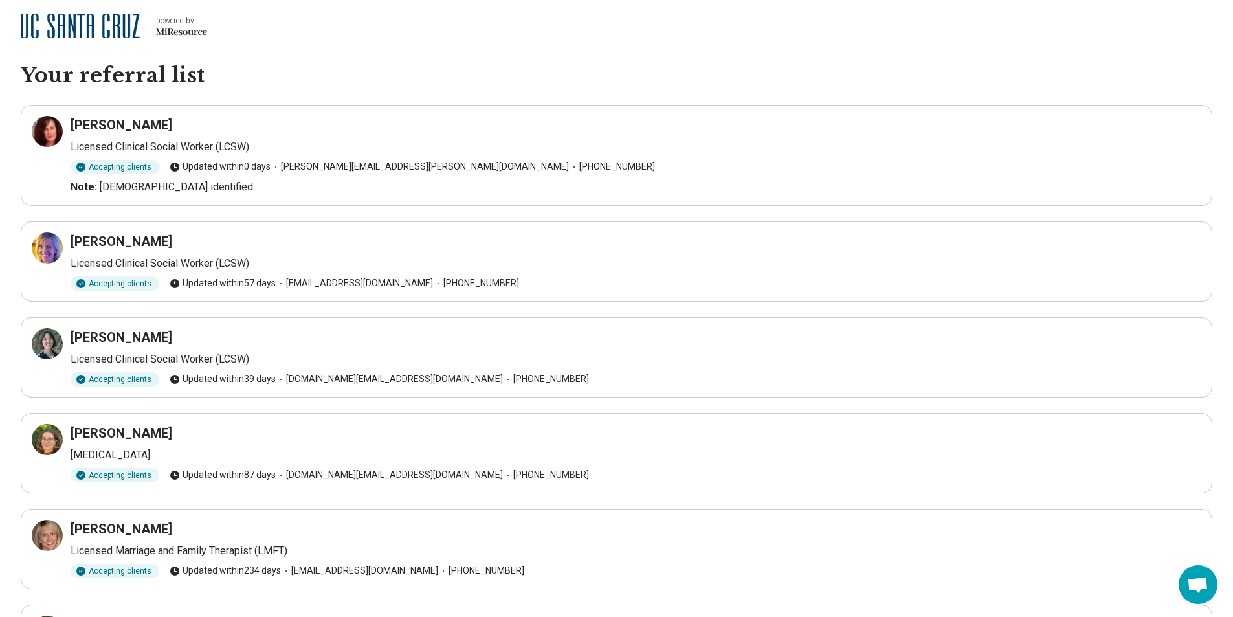
scroll to position [120, 0]
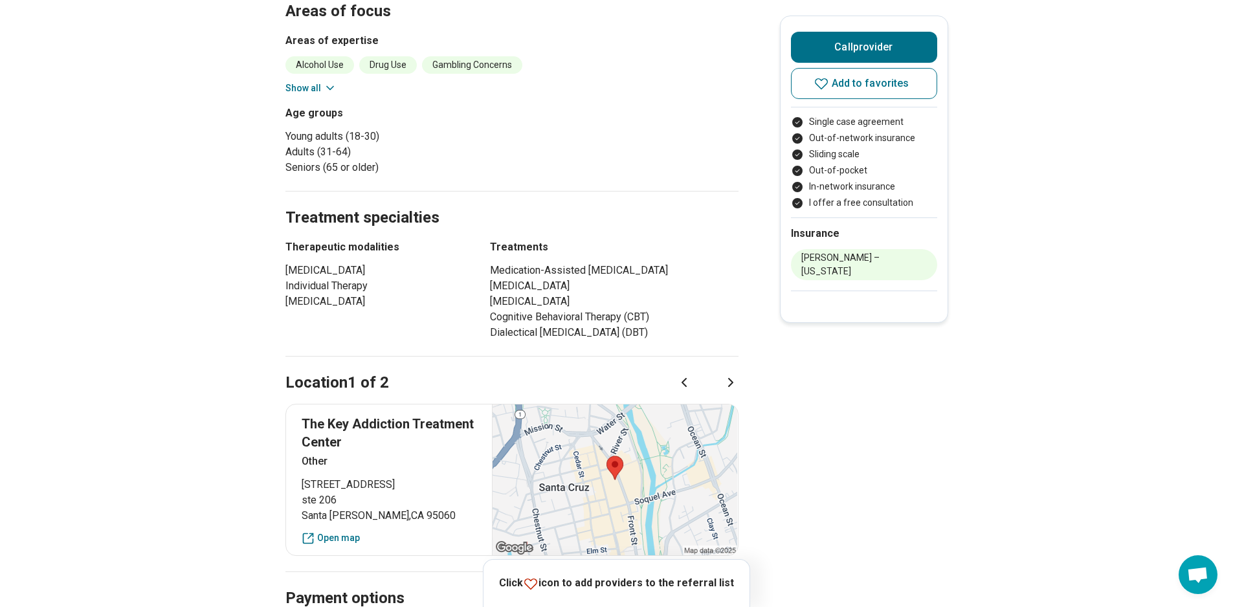
scroll to position [771, 10]
click at [331, 532] on link "Open map" at bounding box center [389, 539] width 175 height 14
